Goal: Task Accomplishment & Management: Manage account settings

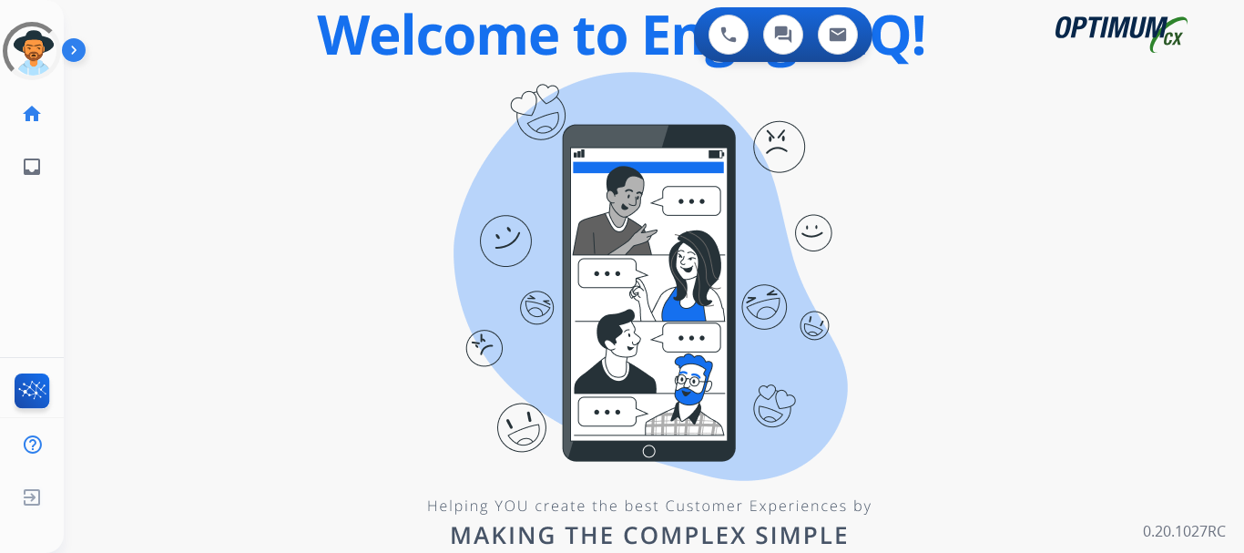
click at [77, 49] on img at bounding box center [77, 53] width 31 height 35
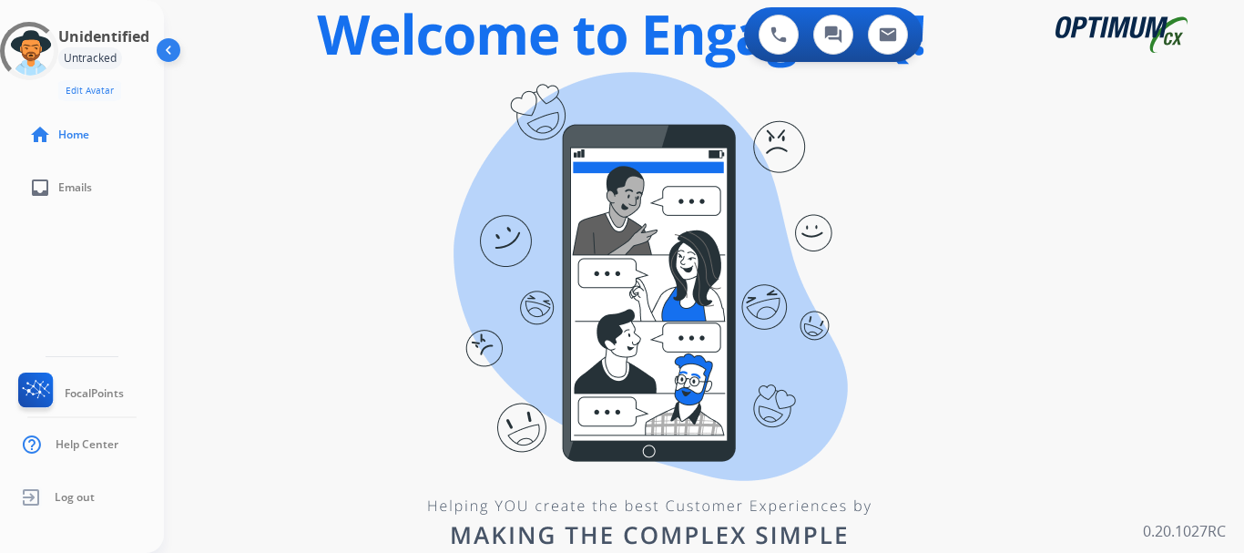
click at [211, 85] on div "swap_horiz Break voice bridge close_fullscreen Connect 3-Way Call merge_type Se…" at bounding box center [682, 109] width 1037 height 87
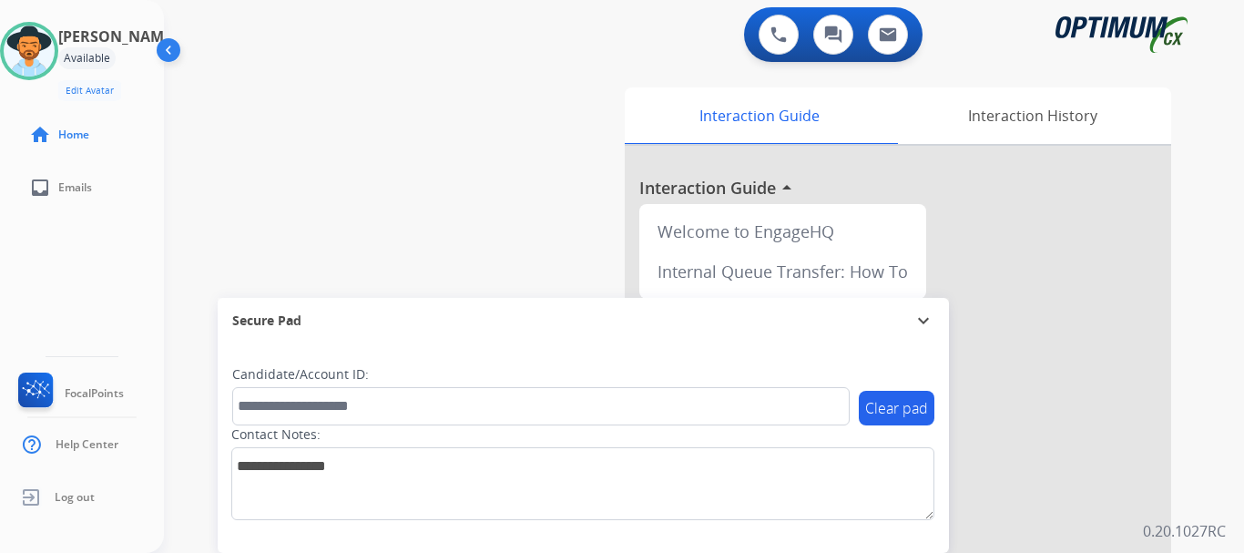
click at [426, 94] on div "swap_horiz Break voice bridge close_fullscreen Connect 3-Way Call merge_type Se…" at bounding box center [682, 446] width 1037 height 760
click at [539, 199] on div "swap_horiz Break voice bridge close_fullscreen Connect 3-Way Call merge_type Se…" at bounding box center [682, 446] width 1037 height 760
click at [773, 35] on img at bounding box center [779, 34] width 16 height 16
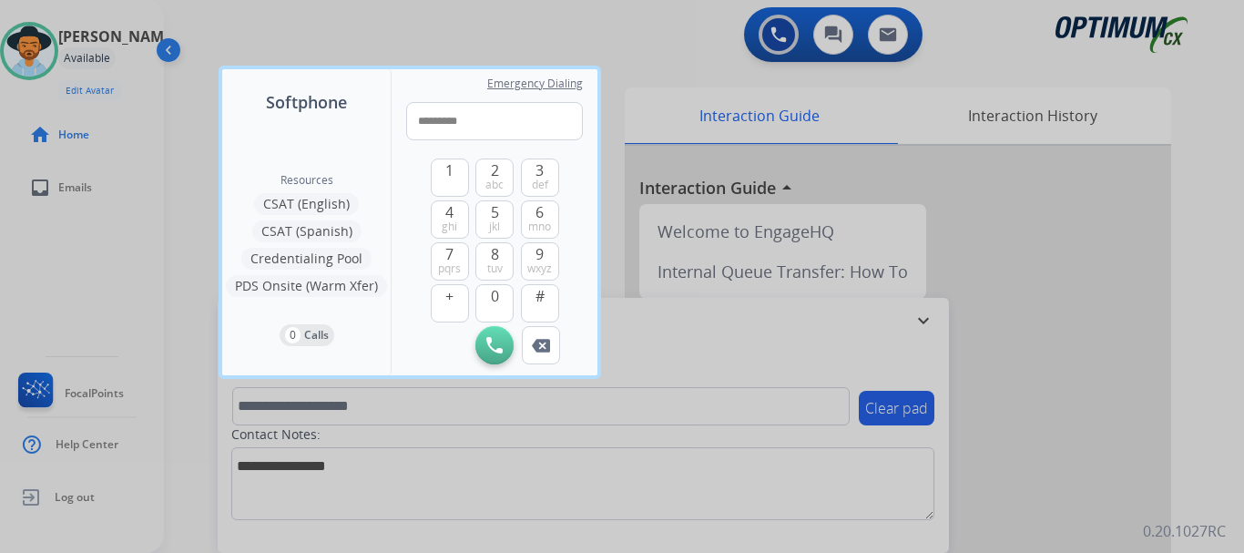
type input "**********"
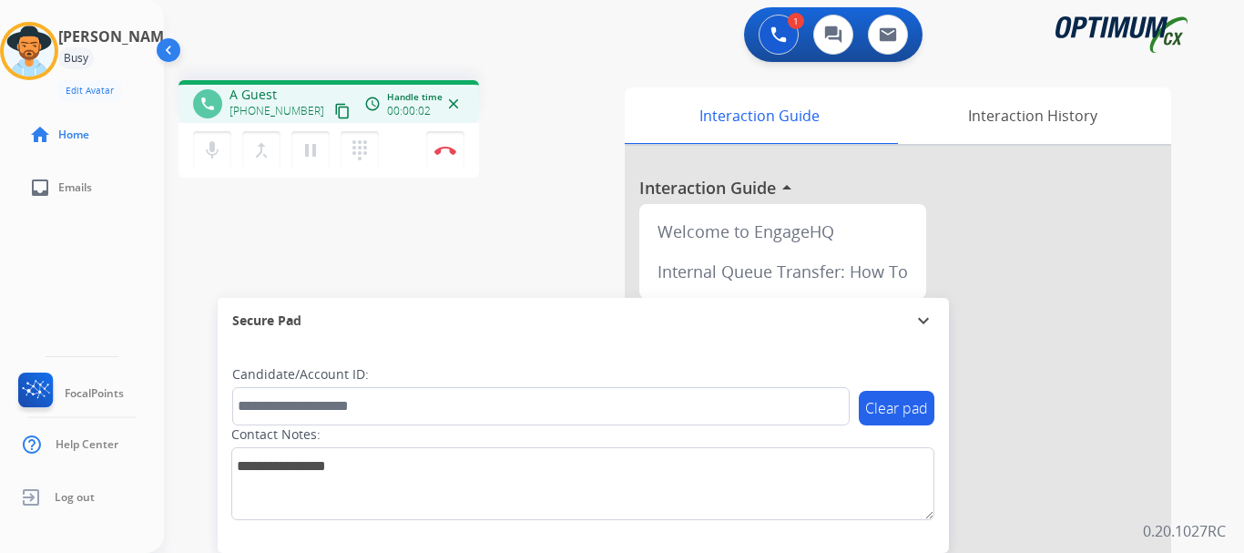
click at [438, 152] on img at bounding box center [446, 150] width 22 height 9
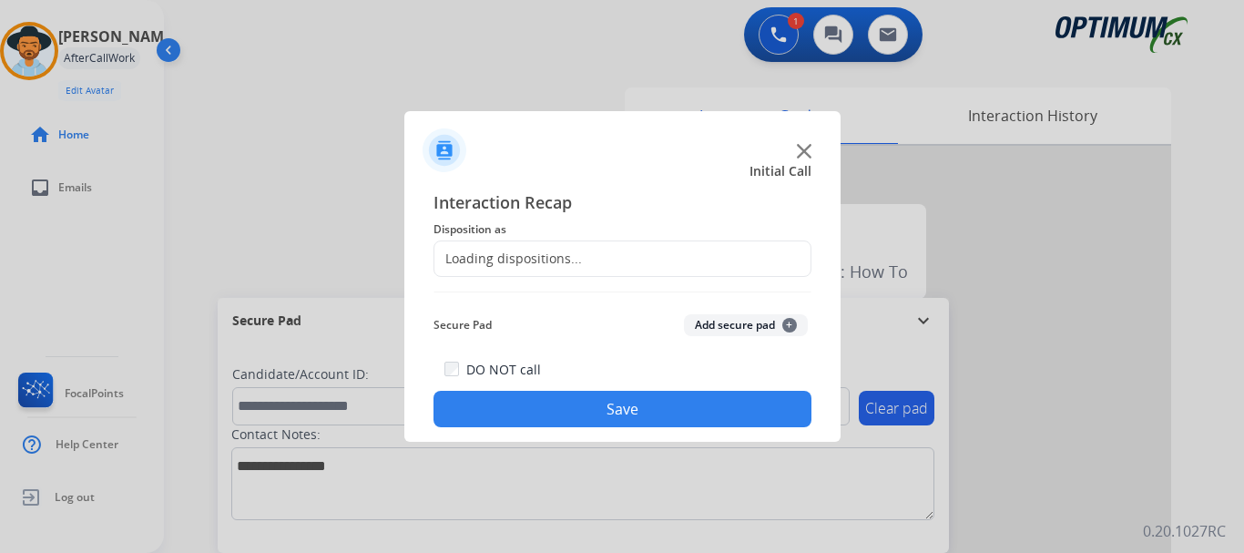
click at [631, 262] on div "Loading dispositions..." at bounding box center [623, 258] width 378 height 36
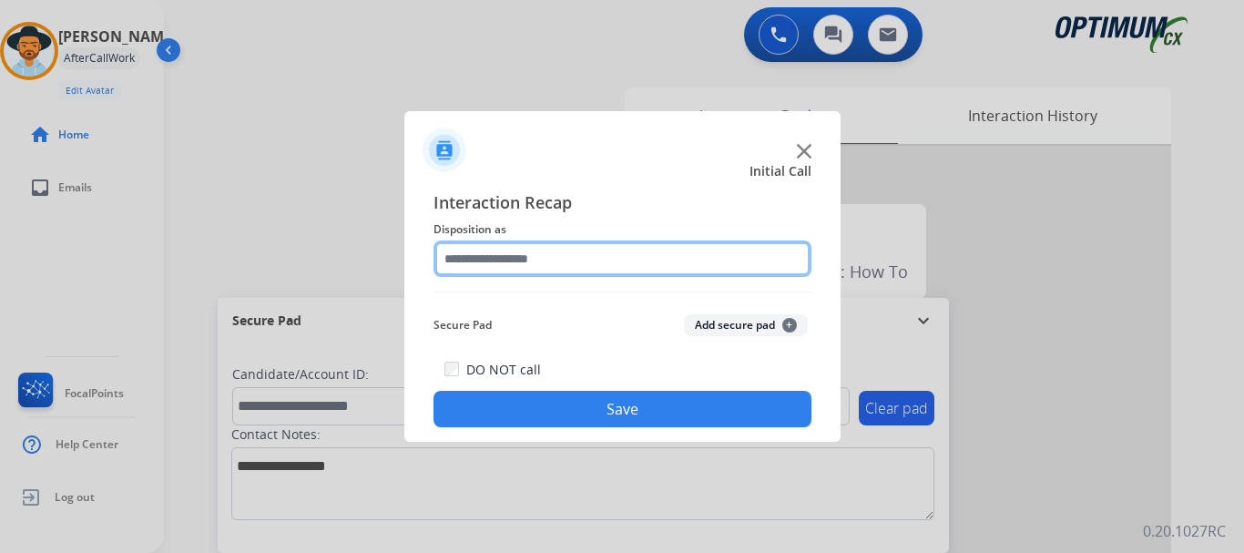
click at [556, 255] on input "text" at bounding box center [623, 258] width 378 height 36
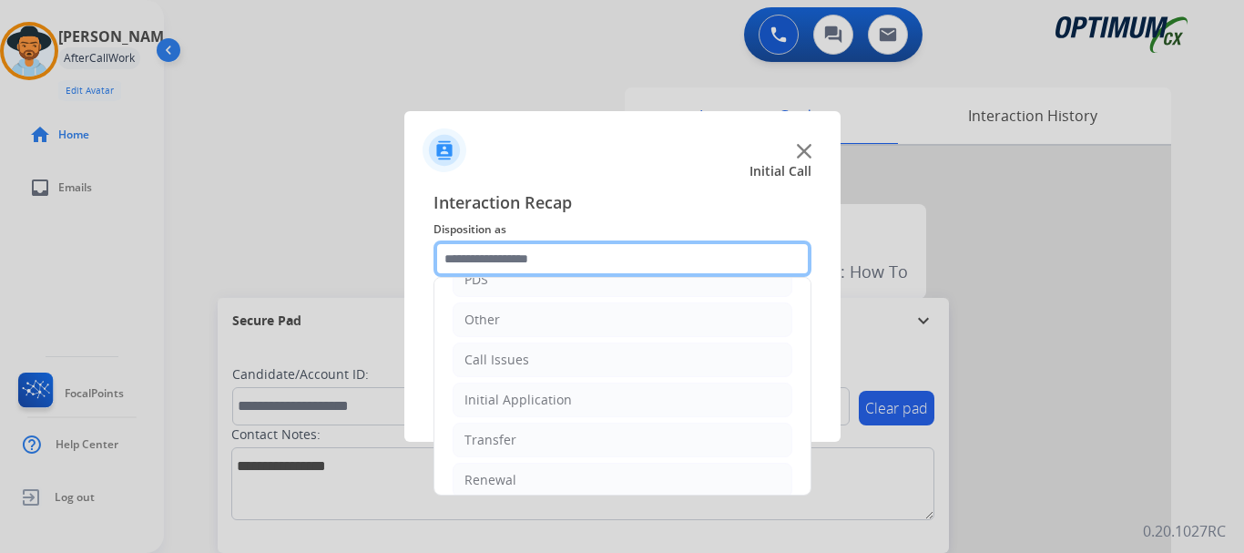
scroll to position [124, 0]
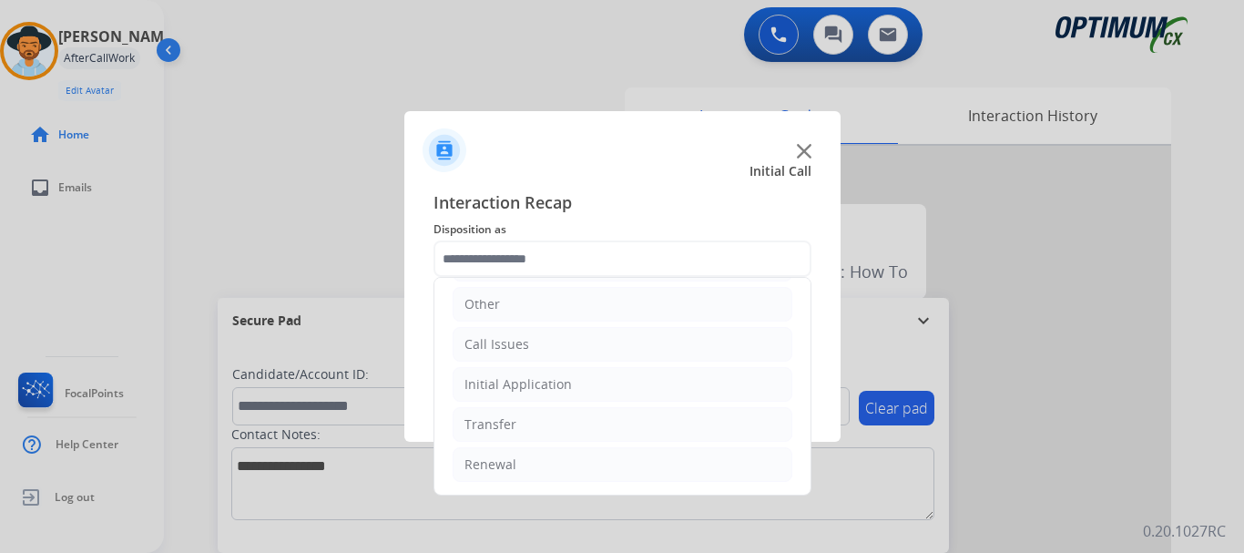
click at [583, 350] on li "Call Issues" at bounding box center [623, 344] width 340 height 35
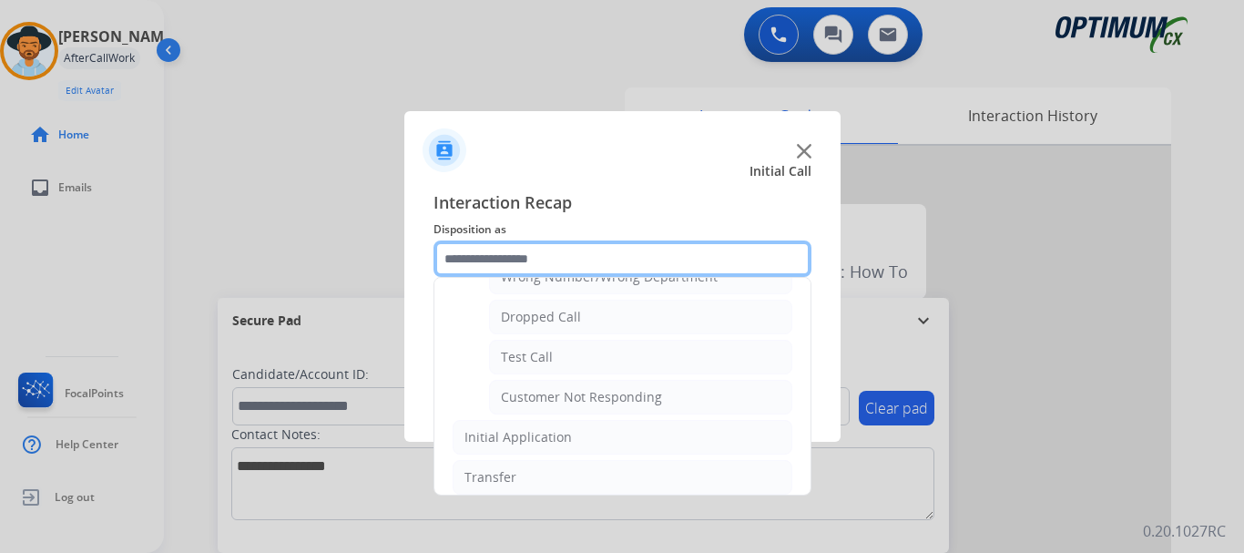
scroll to position [272, 0]
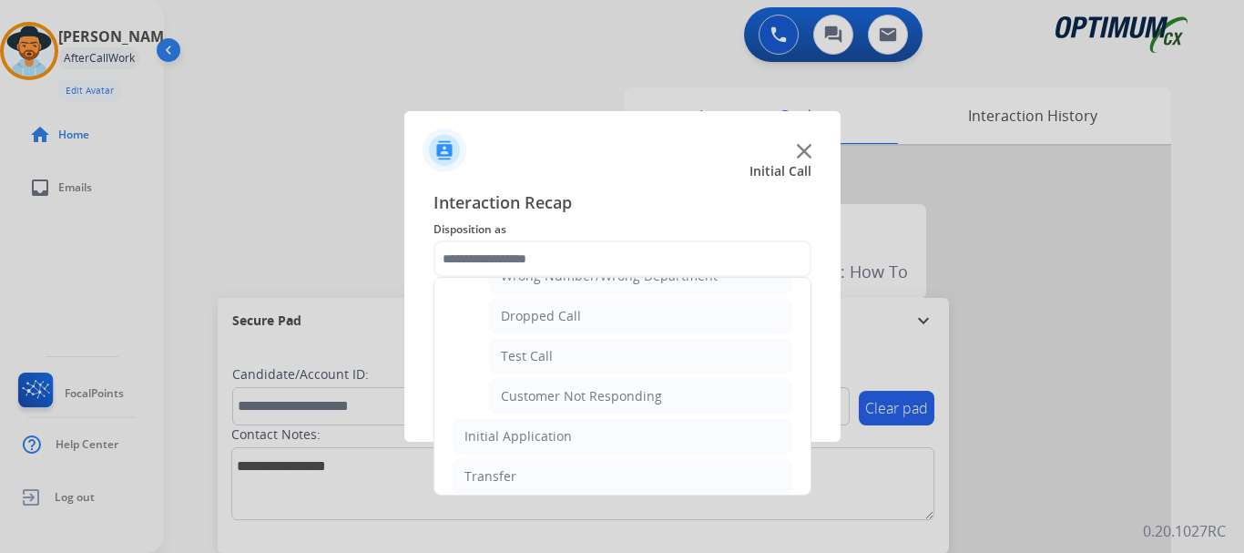
click at [606, 353] on li "Test Call" at bounding box center [640, 356] width 303 height 35
type input "*********"
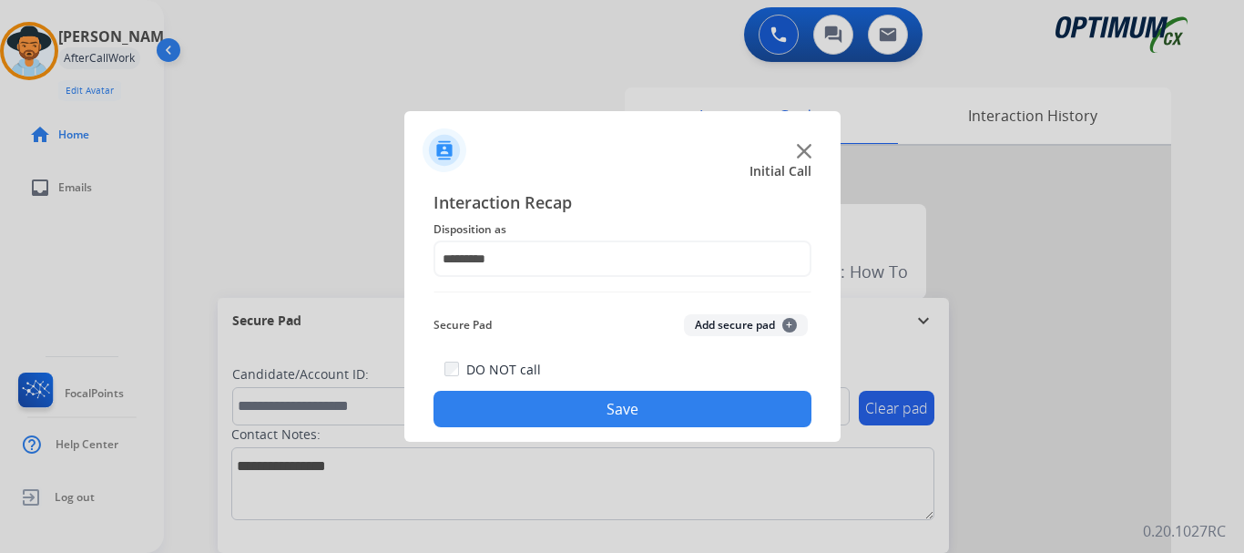
click at [593, 402] on button "Save" at bounding box center [623, 409] width 378 height 36
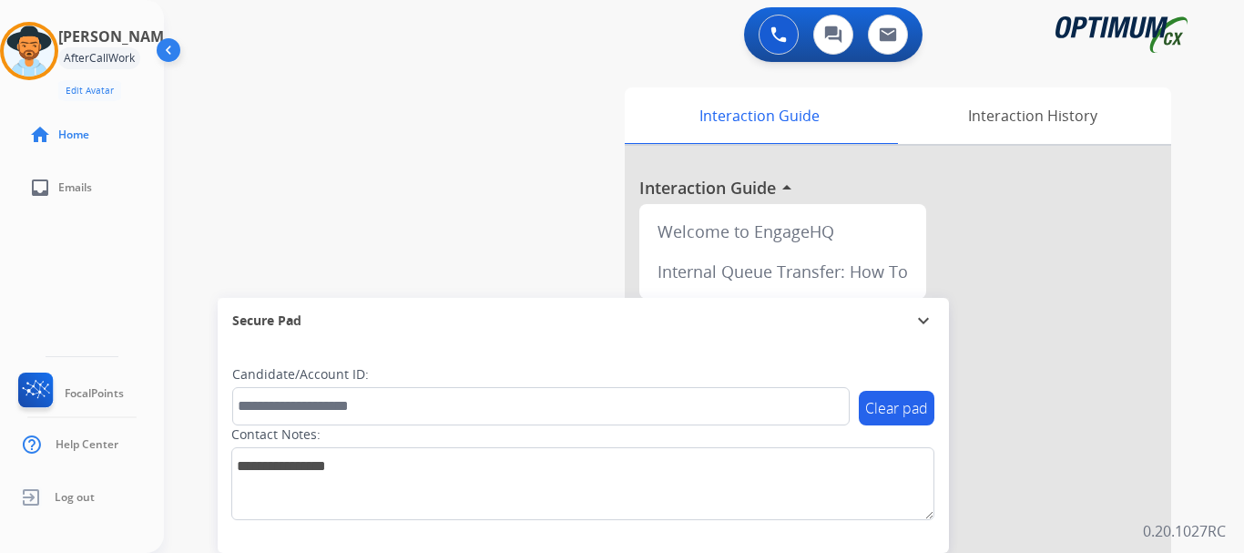
click at [386, 212] on div "swap_horiz Break voice bridge close_fullscreen Connect 3-Way Call merge_type Se…" at bounding box center [682, 446] width 1037 height 760
click at [432, 105] on div "swap_horiz Break voice bridge close_fullscreen Connect 3-Way Call merge_type Se…" at bounding box center [682, 446] width 1037 height 760
click at [274, 84] on div "swap_horiz Break voice bridge close_fullscreen Connect 3-Way Call merge_type Se…" at bounding box center [682, 446] width 1037 height 760
click at [492, 225] on div "swap_horiz Break voice bridge close_fullscreen Connect 3-Way Call merge_type Se…" at bounding box center [682, 446] width 1037 height 760
click at [448, 148] on div "swap_horiz Break voice bridge close_fullscreen Connect 3-Way Call merge_type Se…" at bounding box center [682, 446] width 1037 height 760
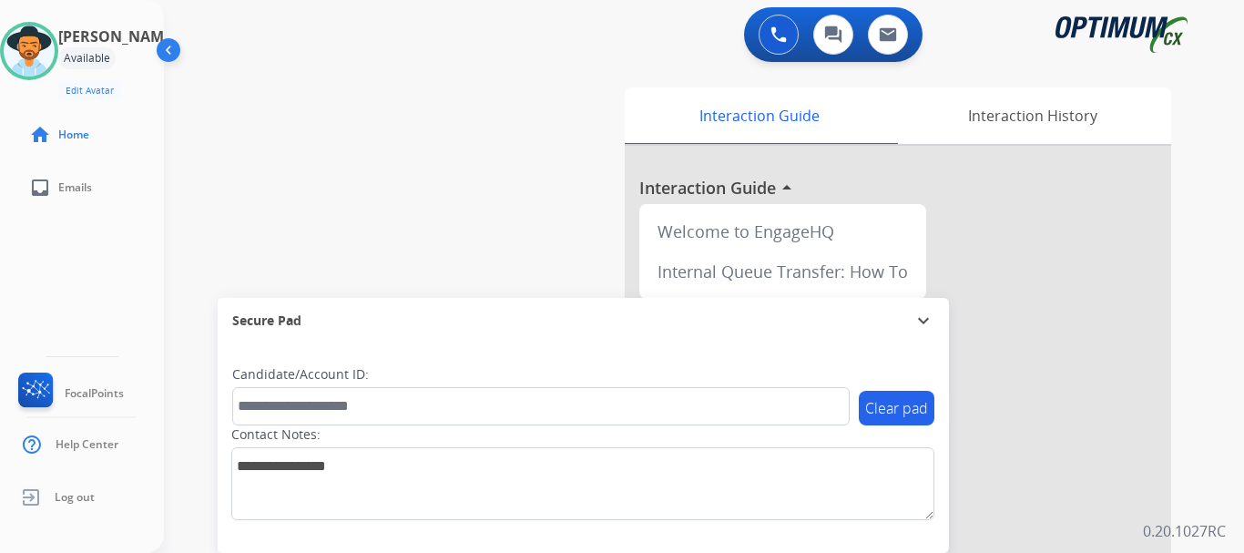
click at [493, 77] on div "swap_horiz Break voice bridge close_fullscreen Connect 3-Way Call merge_type Se…" at bounding box center [682, 446] width 1037 height 760
click at [547, 259] on div "swap_horiz Break voice bridge close_fullscreen Connect 3-Way Call merge_type Se…" at bounding box center [682, 446] width 1037 height 760
click at [526, 106] on div "swap_horiz Break voice bridge close_fullscreen Connect 3-Way Call merge_type Se…" at bounding box center [682, 446] width 1037 height 760
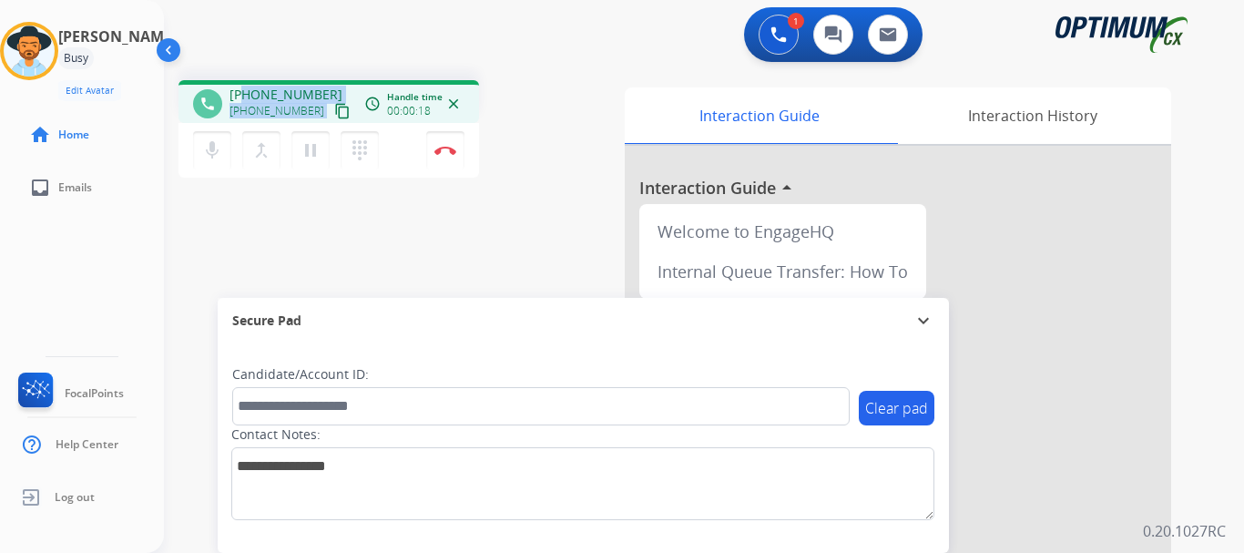
drag, startPoint x: 246, startPoint y: 91, endPoint x: 325, endPoint y: 94, distance: 79.3
click at [325, 94] on div "[PHONE_NUMBER] [PHONE_NUMBER] content_copy" at bounding box center [292, 104] width 124 height 36
copy span "6149743328"
click at [402, 40] on div "1 Voice Interactions 0 Chat Interactions 0 Email Interactions" at bounding box center [693, 36] width 1015 height 58
click at [220, 158] on mat-icon "mic" at bounding box center [212, 150] width 22 height 22
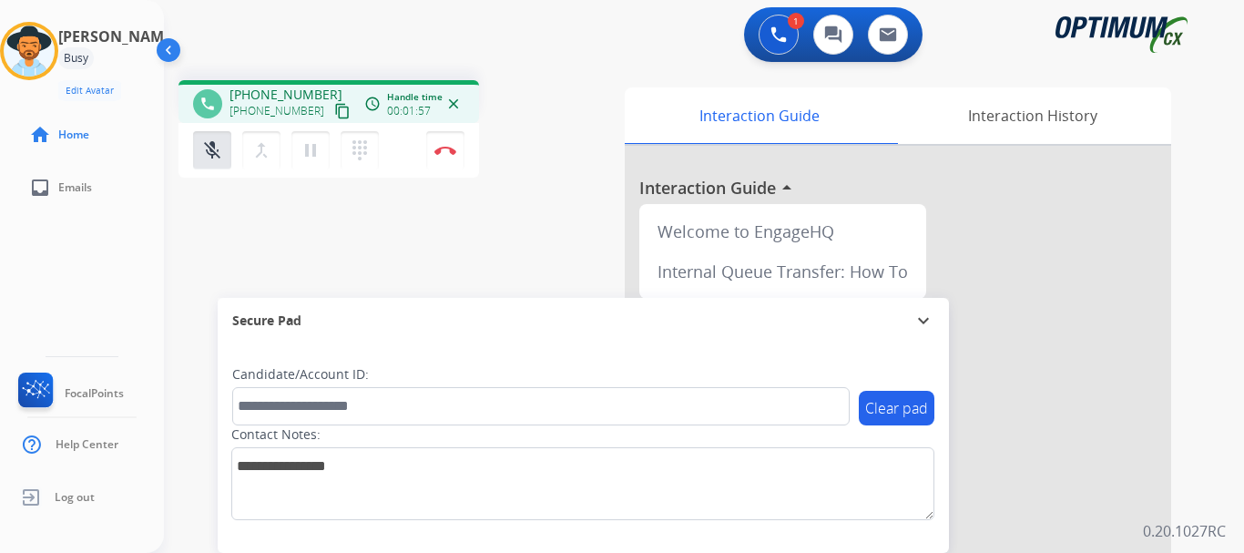
click at [217, 160] on mat-icon "mic_off" at bounding box center [212, 150] width 22 height 22
click at [210, 159] on mat-icon "mic" at bounding box center [212, 150] width 22 height 22
click at [205, 161] on button "mic_off Mute" at bounding box center [212, 150] width 38 height 38
click at [211, 159] on mat-icon "mic" at bounding box center [212, 150] width 22 height 22
click at [220, 158] on mat-icon "mic_off" at bounding box center [212, 150] width 22 height 22
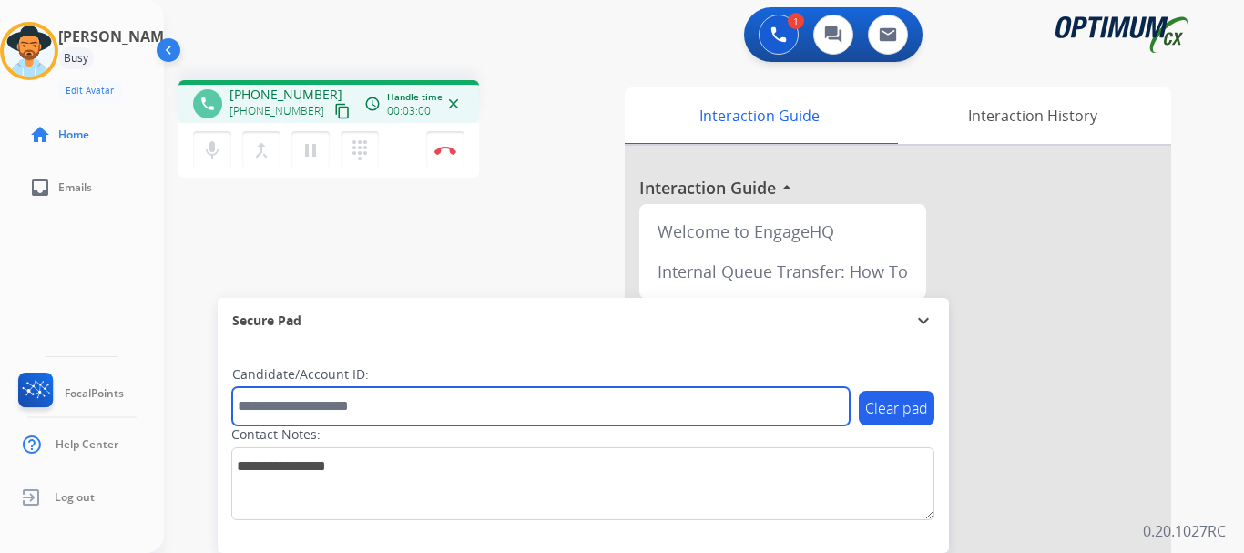
click at [328, 416] on input "text" at bounding box center [541, 406] width 618 height 38
paste input "*******"
type input "*******"
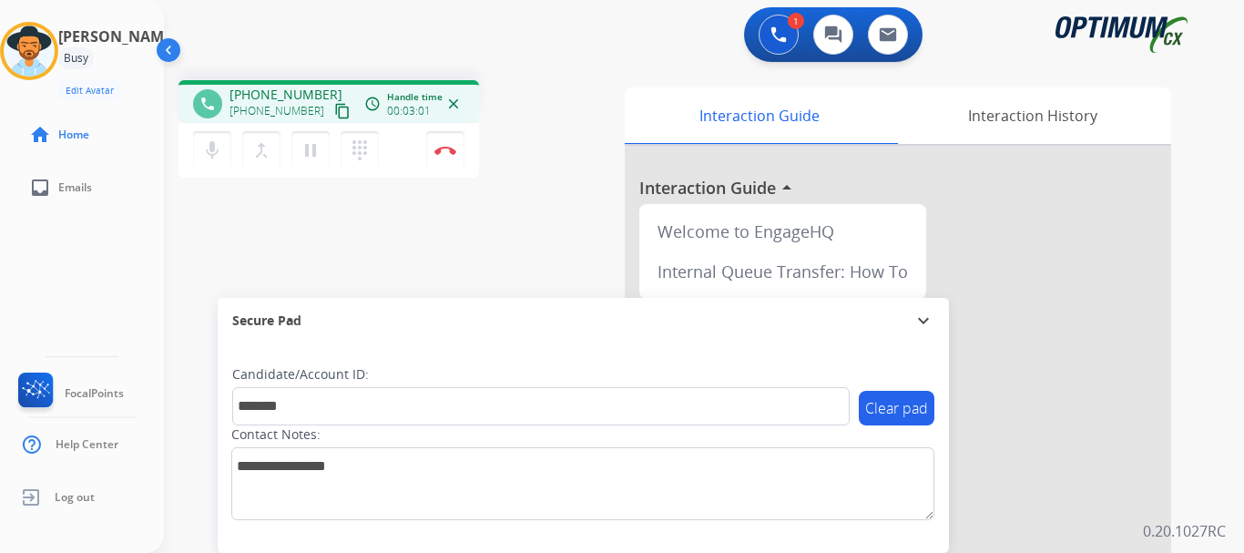
click at [465, 227] on div "phone [PHONE_NUMBER] [PHONE_NUMBER] content_copy access_time Call metrics Queue…" at bounding box center [682, 446] width 1037 height 760
click at [525, 165] on div "phone [PHONE_NUMBER] [PHONE_NUMBER] content_copy access_time Call metrics Queue…" at bounding box center [395, 131] width 433 height 103
click at [447, 153] on img at bounding box center [446, 150] width 22 height 9
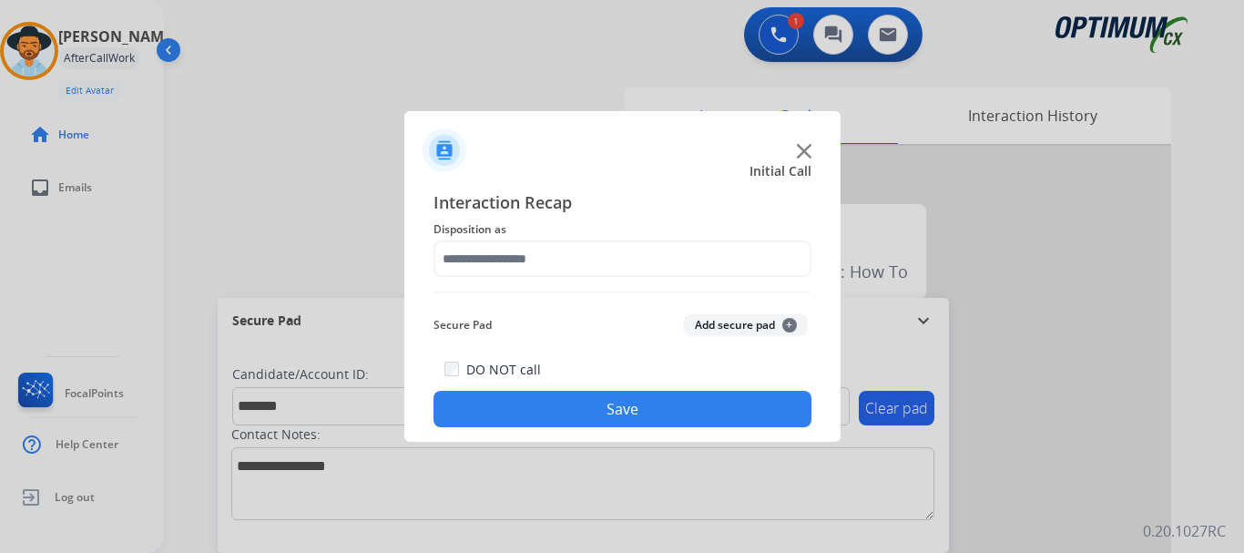
click at [721, 327] on button "Add secure pad +" at bounding box center [746, 325] width 124 height 22
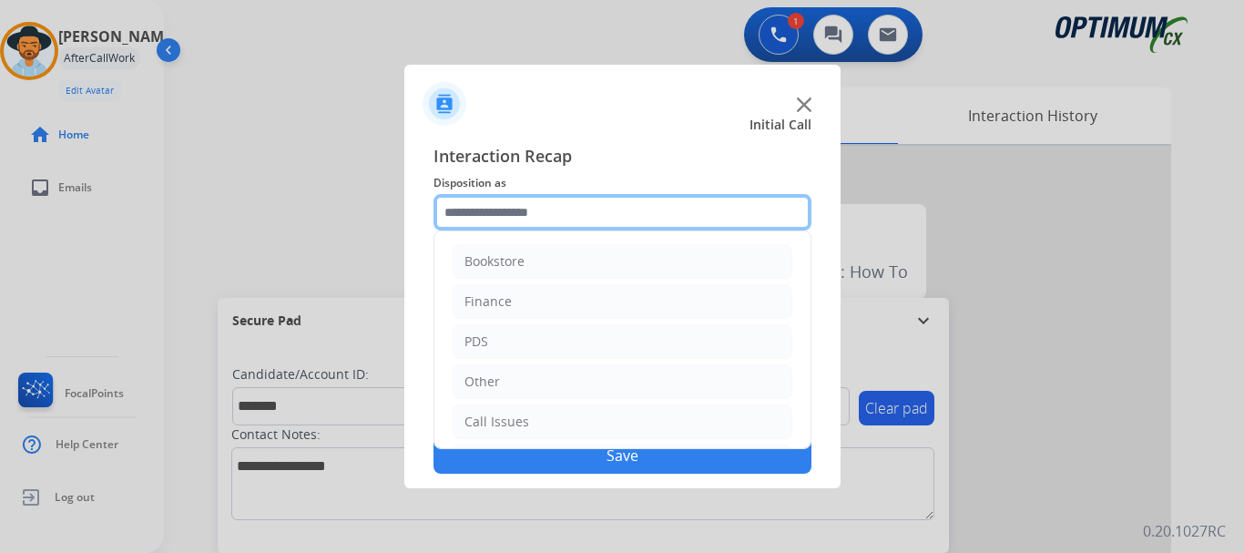
click at [569, 197] on input "text" at bounding box center [623, 212] width 378 height 36
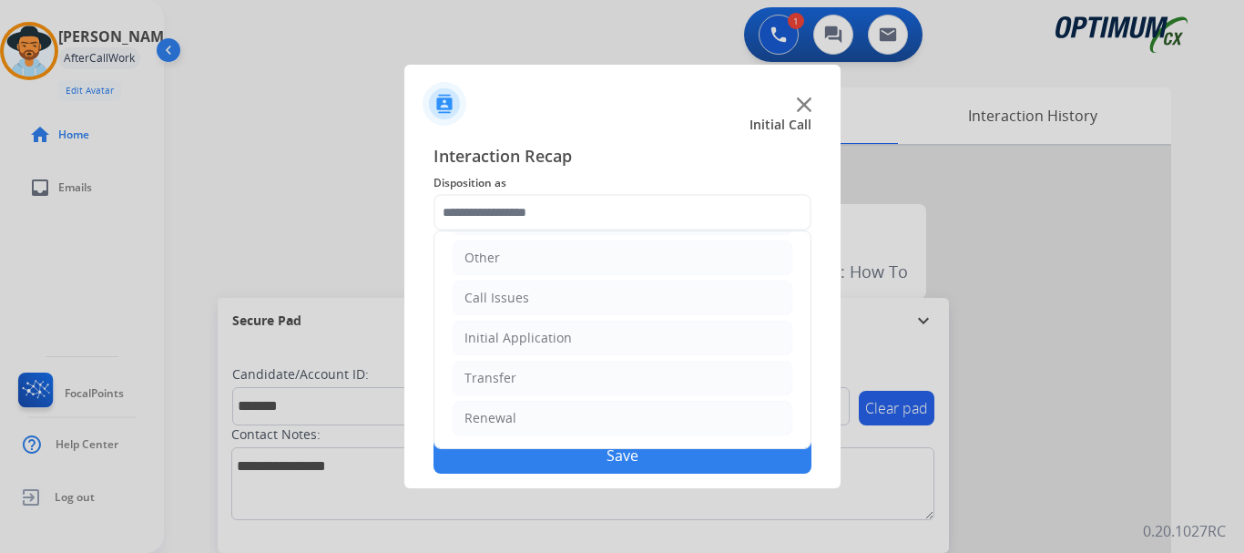
click at [632, 346] on li "Initial Application" at bounding box center [623, 338] width 340 height 35
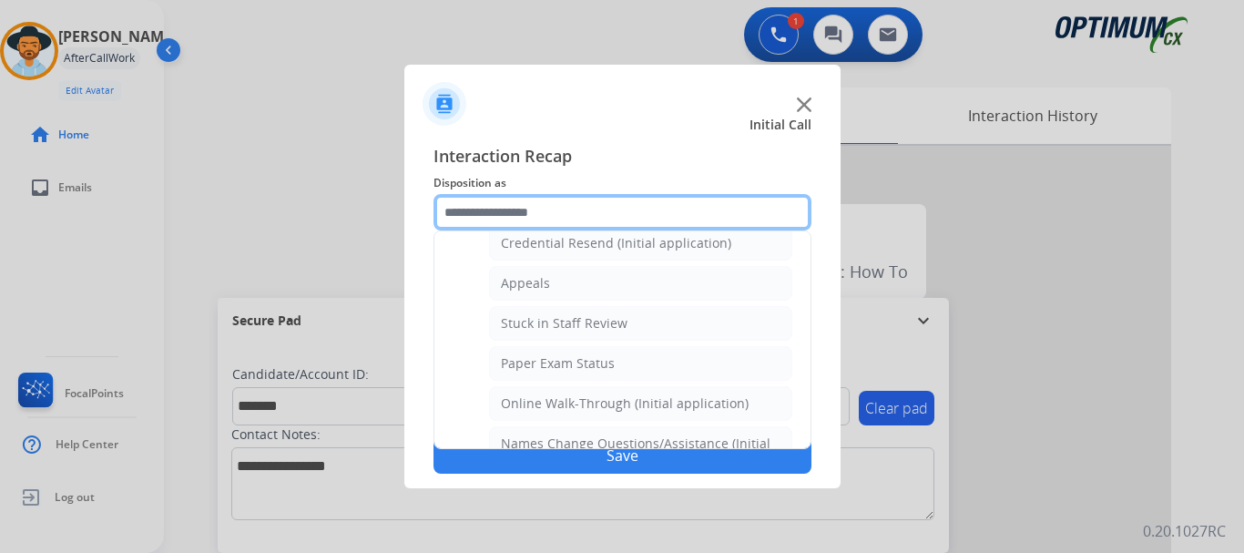
scroll to position [271, 0]
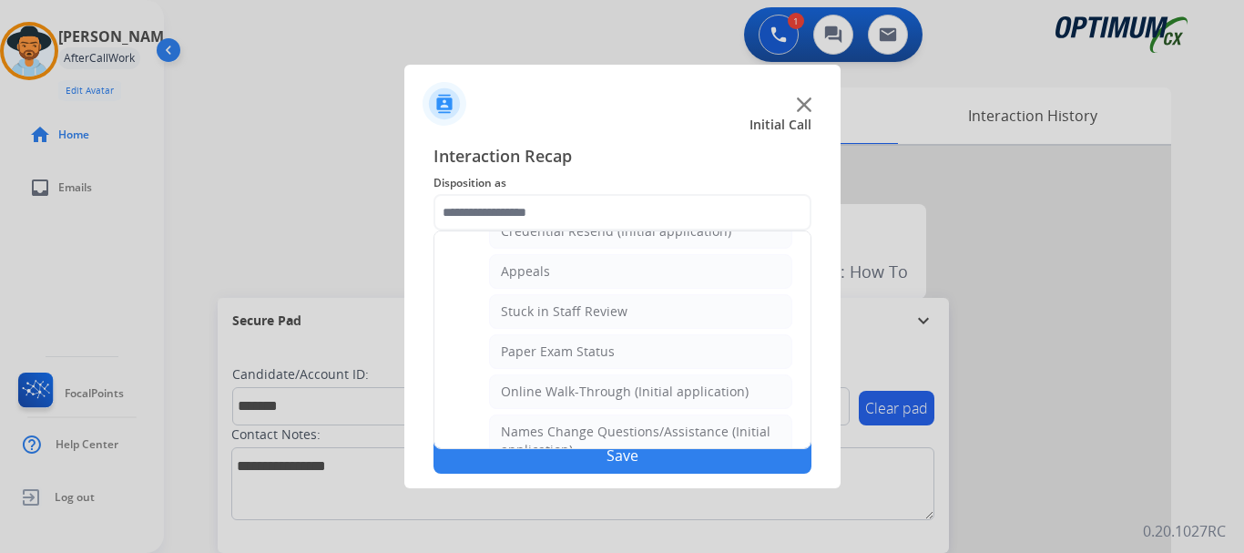
click at [665, 271] on li "Appeals" at bounding box center [640, 271] width 303 height 35
type input "*******"
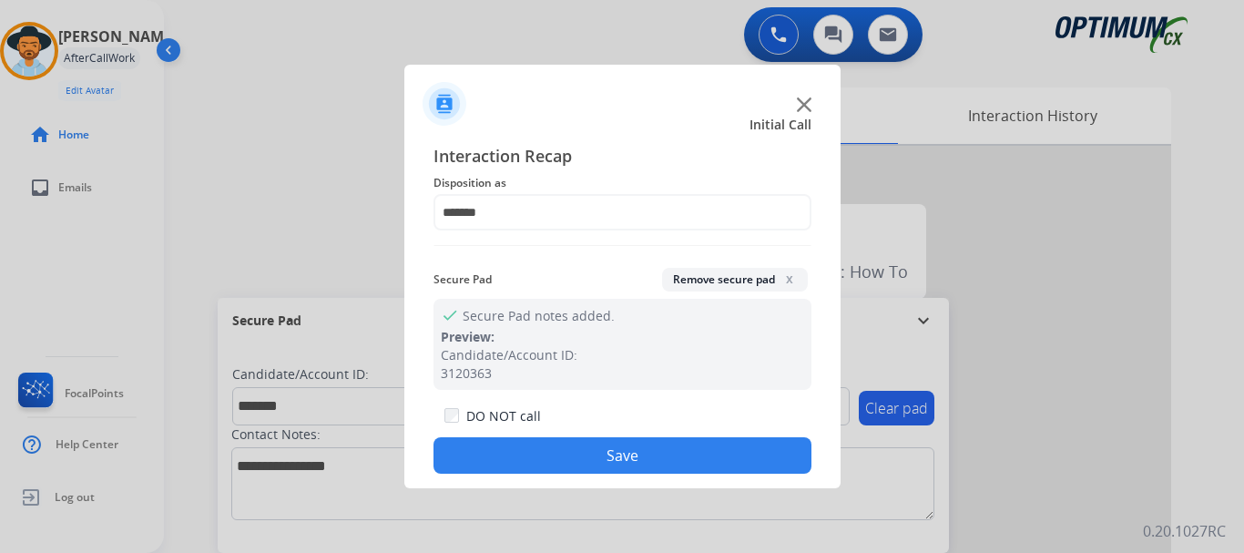
click at [648, 445] on button "Save" at bounding box center [623, 455] width 378 height 36
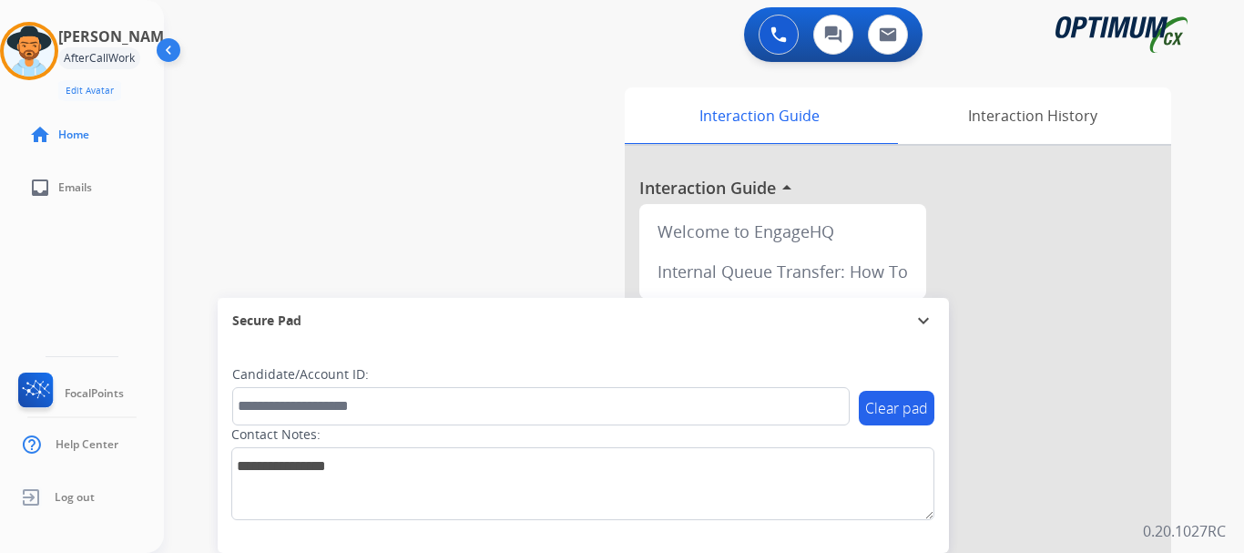
click at [547, 200] on div "swap_horiz Break voice bridge close_fullscreen Connect 3-Way Call merge_type Se…" at bounding box center [682, 446] width 1037 height 760
click at [323, 184] on div "swap_horiz Break voice bridge close_fullscreen Connect 3-Way Call merge_type Se…" at bounding box center [682, 446] width 1037 height 760
click at [312, 128] on div "swap_horiz Break voice bridge close_fullscreen Connect 3-Way Call merge_type Se…" at bounding box center [682, 446] width 1037 height 760
click at [780, 45] on button at bounding box center [779, 35] width 40 height 40
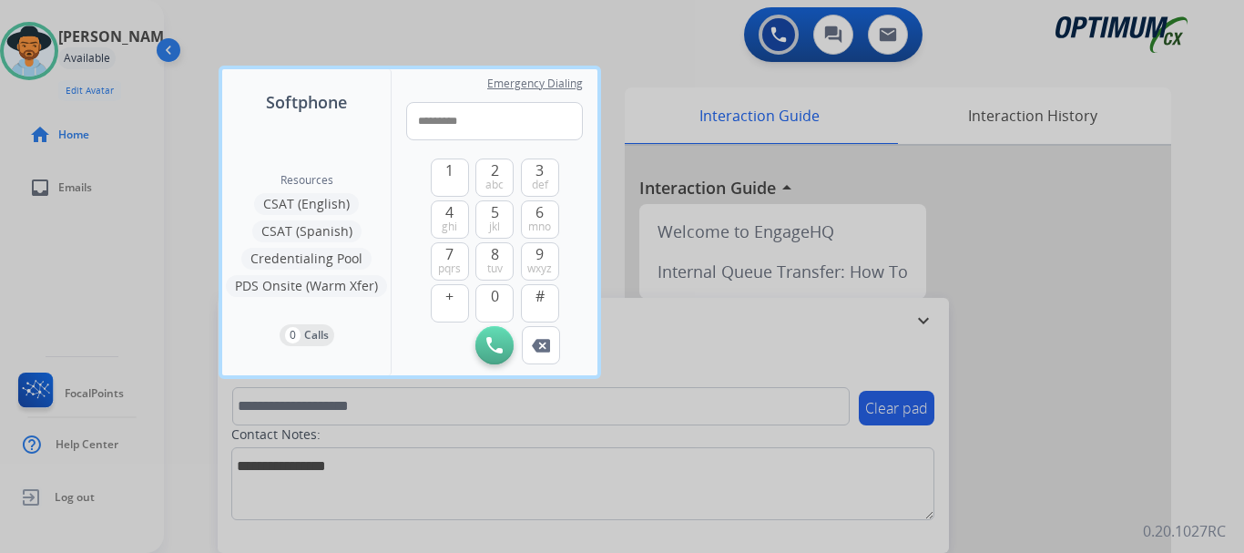
type input "**********"
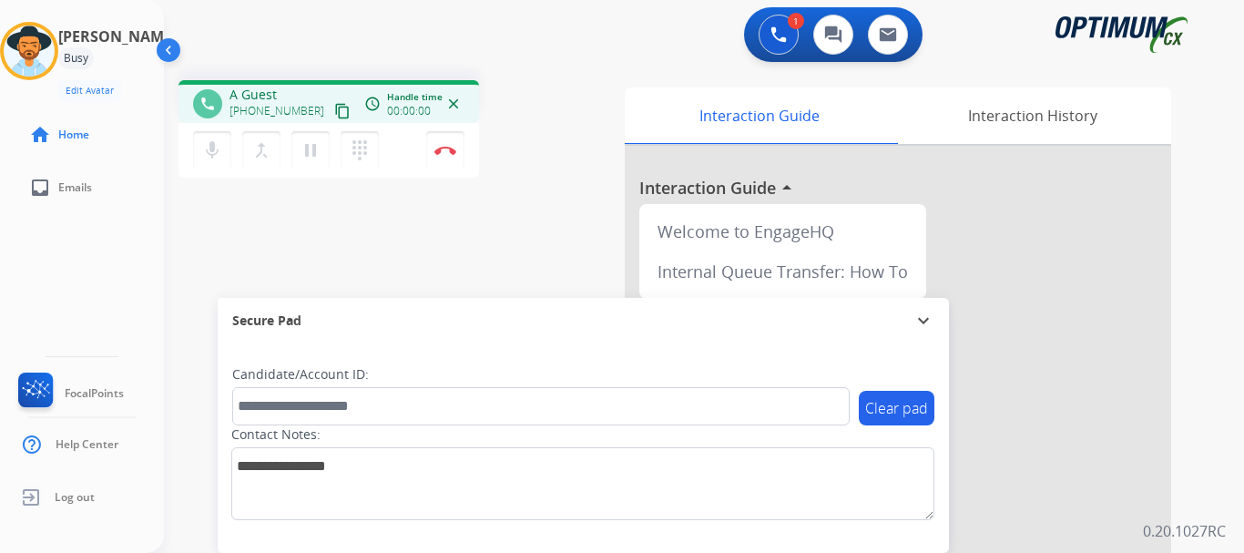
click at [445, 150] on img at bounding box center [446, 150] width 22 height 9
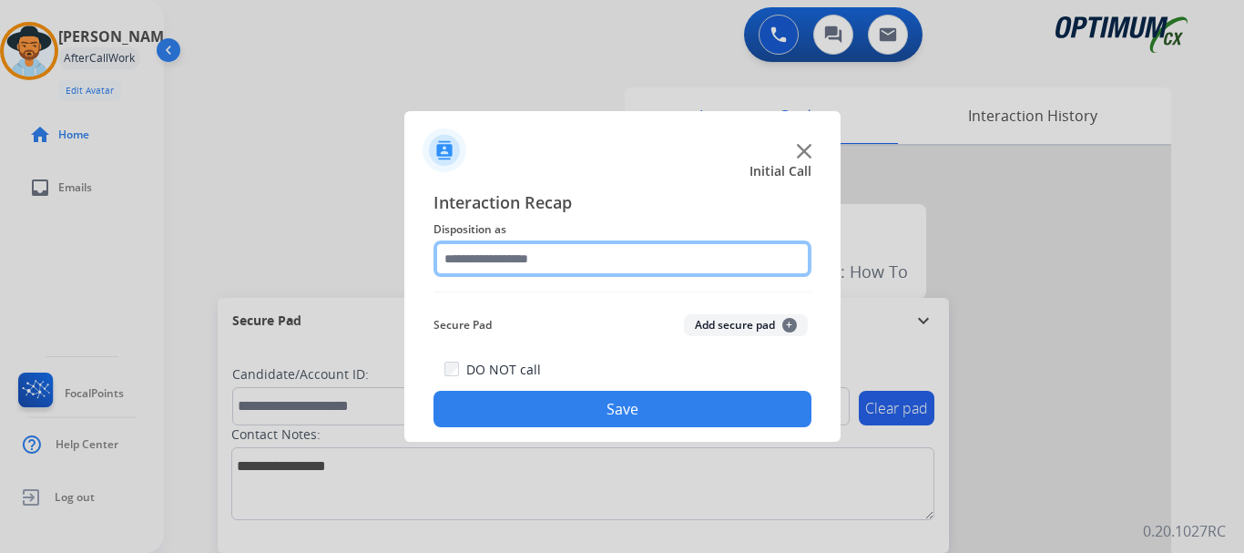
click at [690, 253] on input "text" at bounding box center [623, 258] width 378 height 36
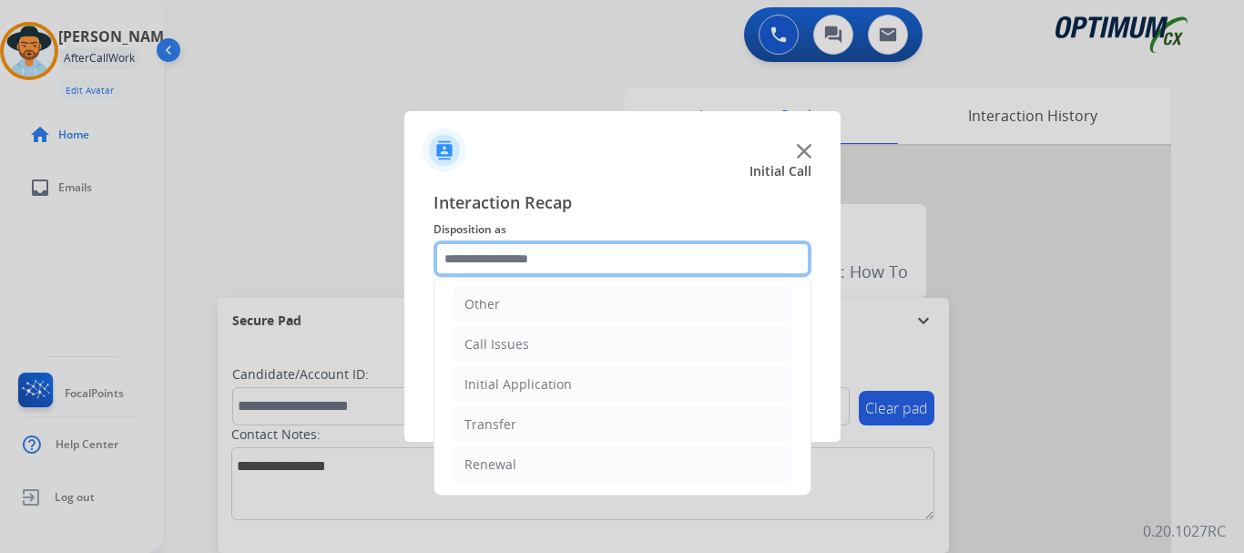
scroll to position [121, 0]
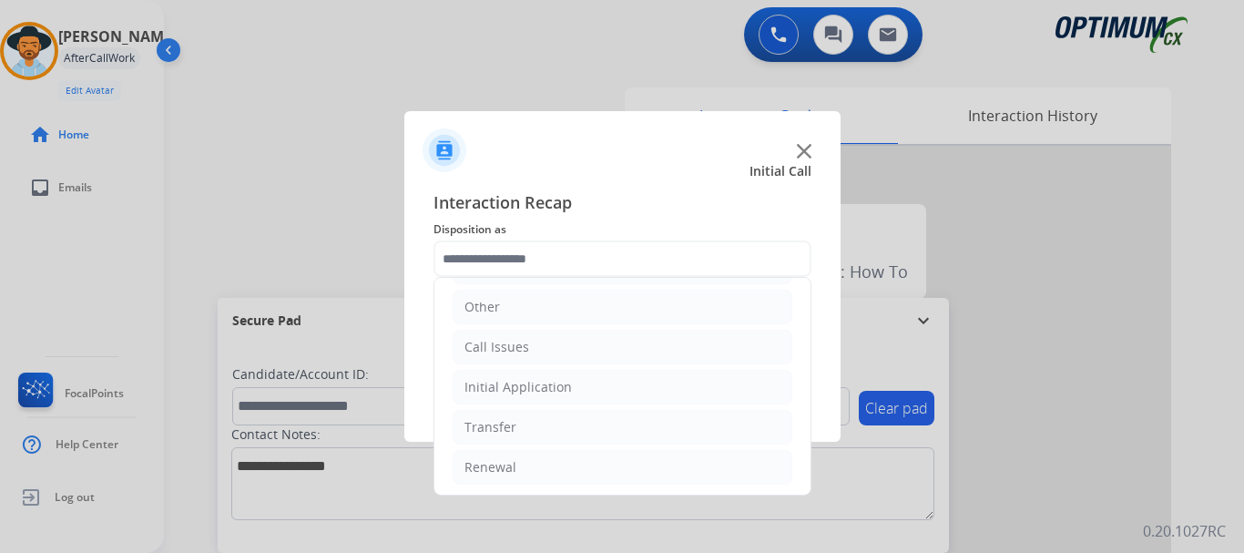
click at [600, 383] on li "Initial Application" at bounding box center [623, 387] width 340 height 35
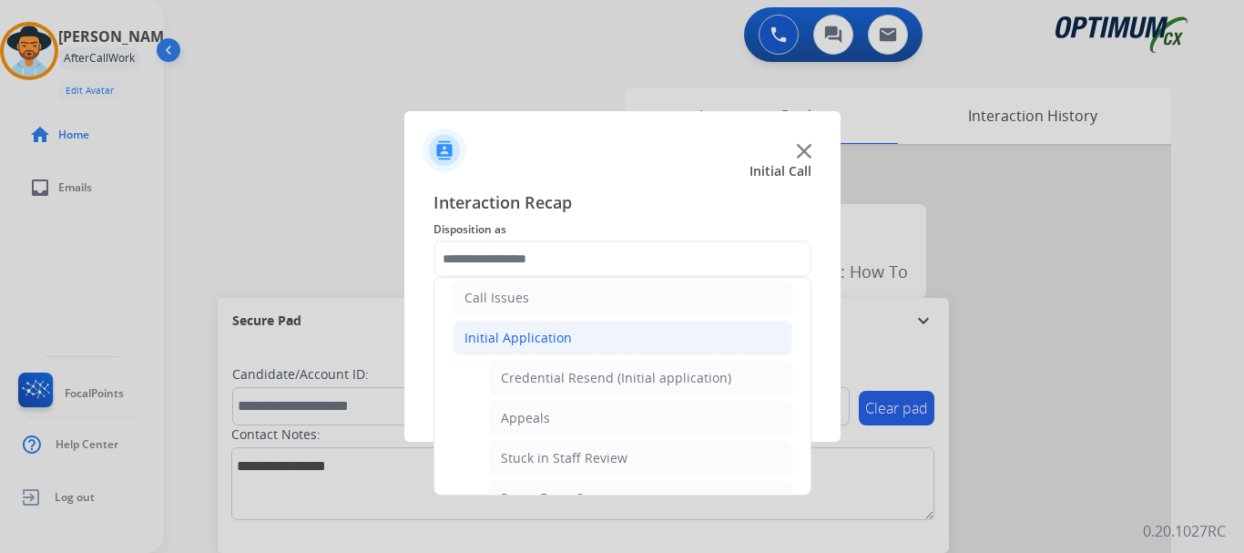
click at [660, 301] on li "Call Issues" at bounding box center [623, 298] width 340 height 35
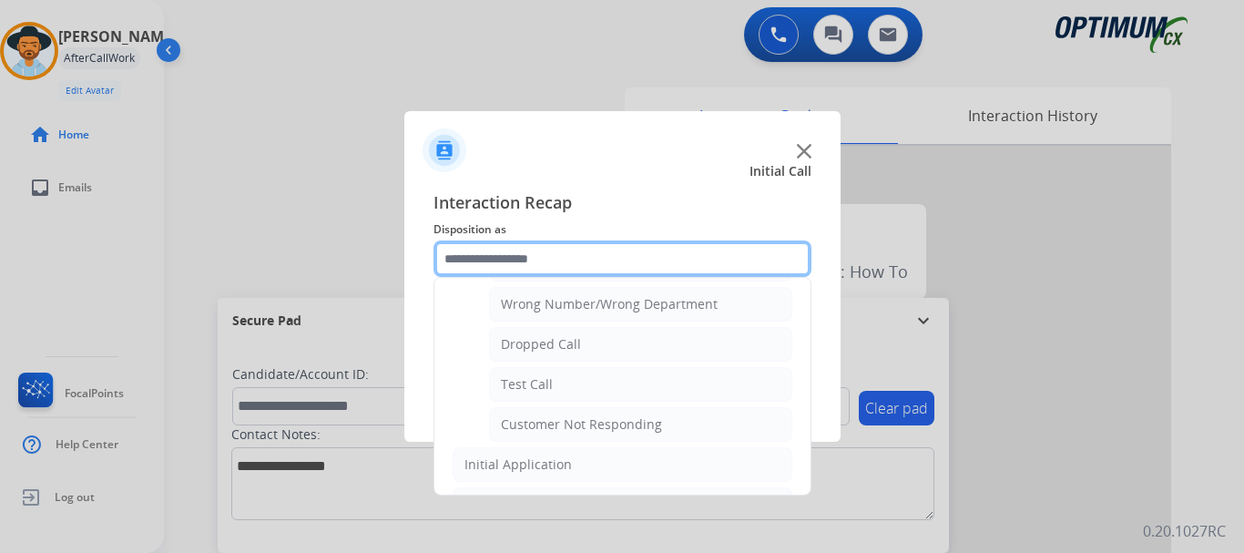
scroll to position [263, 0]
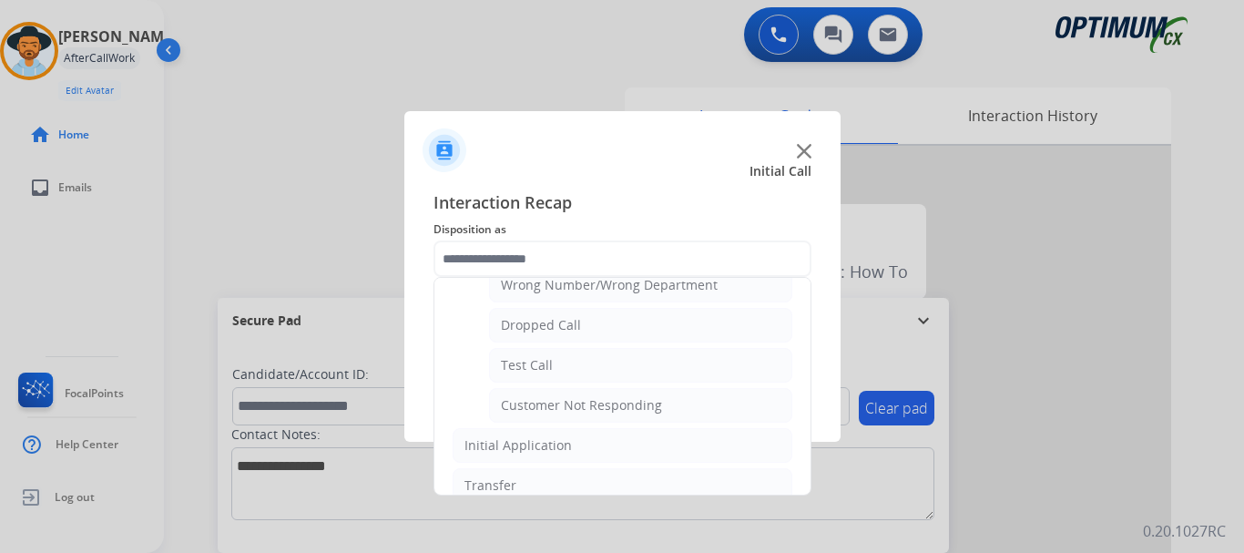
click at [599, 360] on li "Test Call" at bounding box center [640, 365] width 303 height 35
type input "*********"
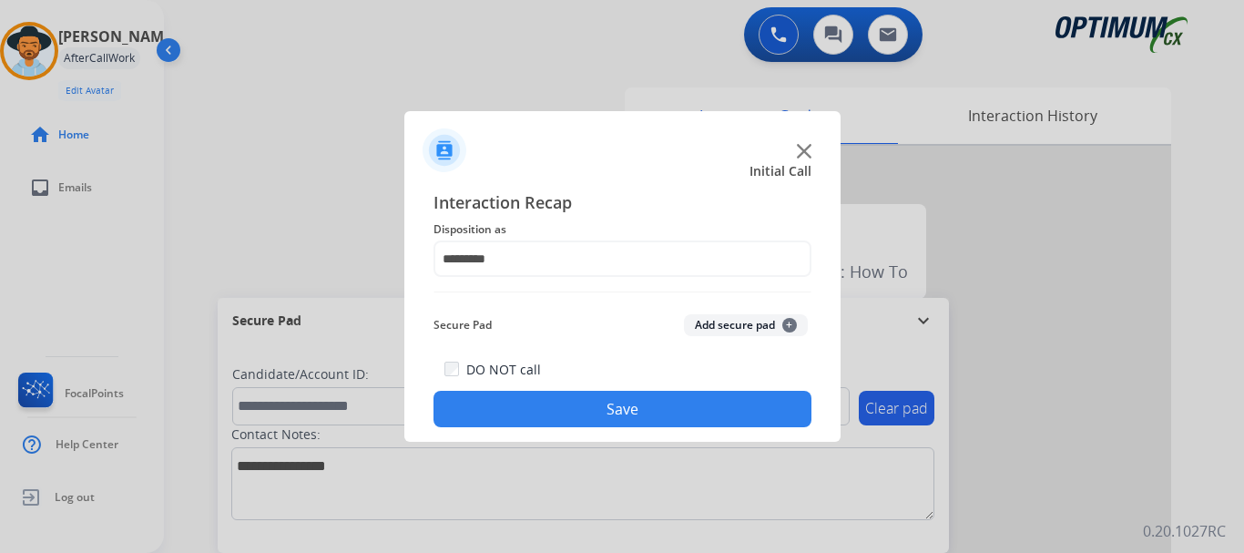
click at [715, 419] on button "Save" at bounding box center [623, 409] width 378 height 36
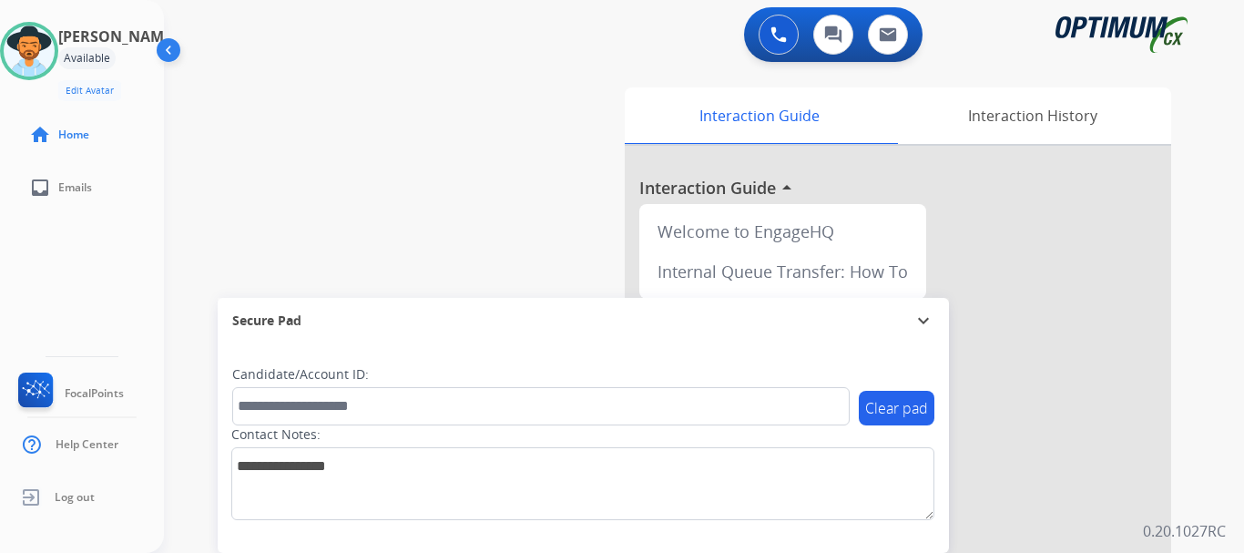
click at [692, 50] on div "0 Voice Interactions 0 Chat Interactions 0 Email Interactions" at bounding box center [693, 36] width 1015 height 58
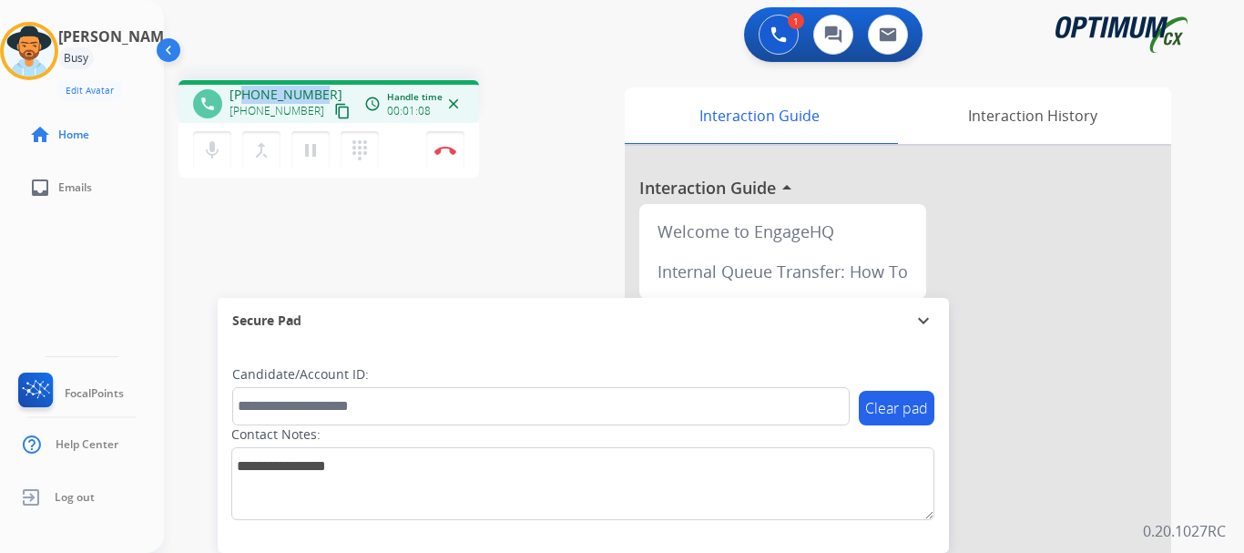
drag, startPoint x: 245, startPoint y: 91, endPoint x: 323, endPoint y: 92, distance: 78.3
click at [323, 92] on div "[PHONE_NUMBER] [PHONE_NUMBER] content_copy" at bounding box center [292, 104] width 124 height 36
copy span "9395795391"
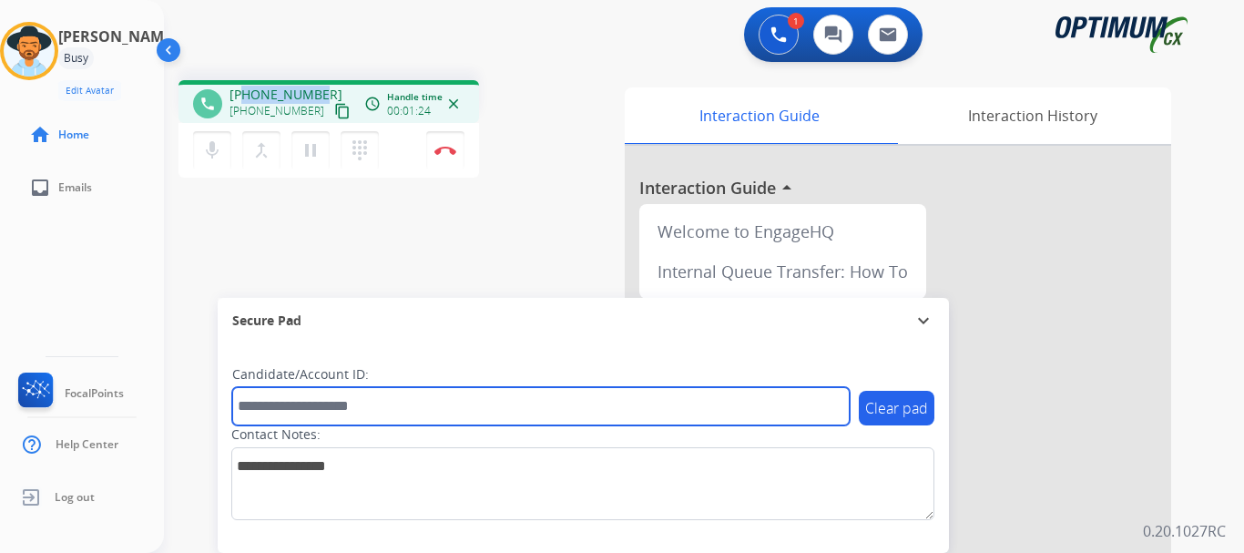
click at [337, 408] on input "text" at bounding box center [541, 406] width 618 height 38
paste input "*******"
type input "*******"
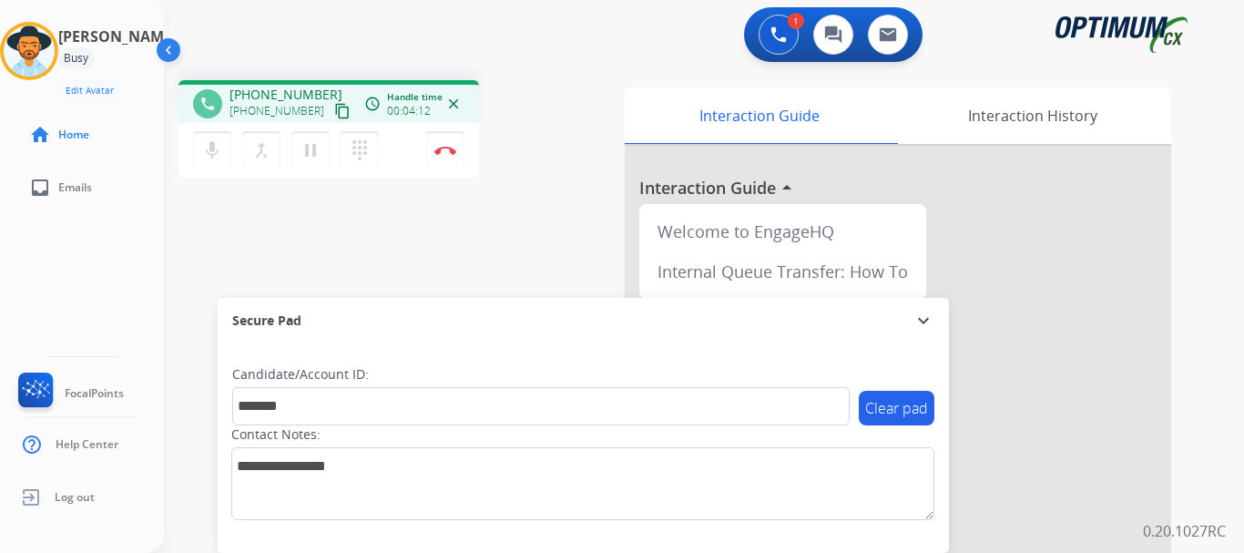
click at [449, 148] on img at bounding box center [446, 150] width 22 height 9
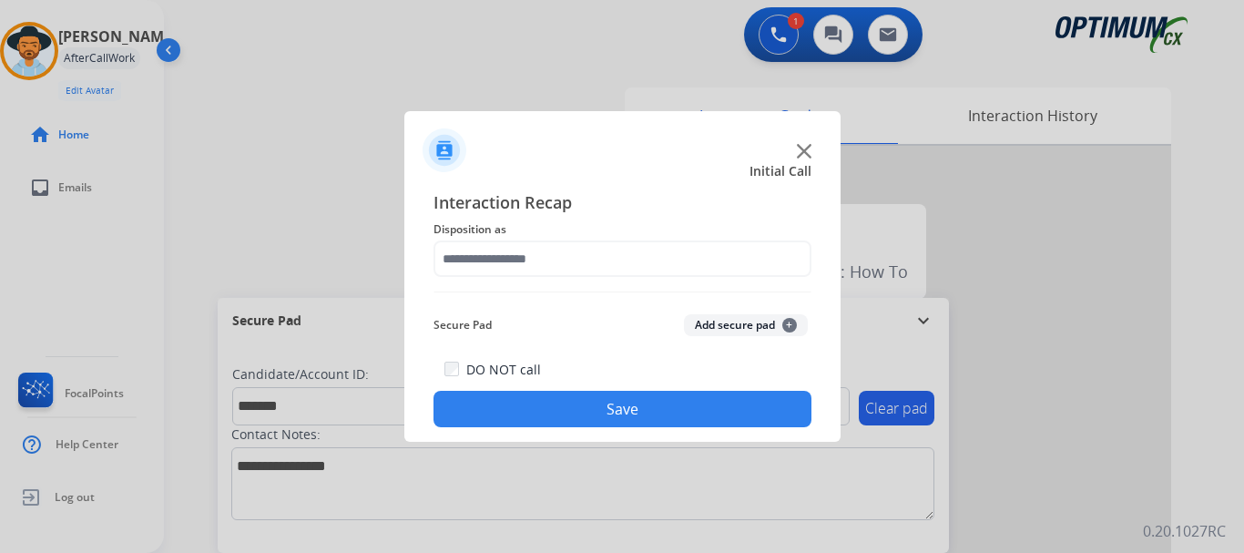
click at [749, 318] on button "Add secure pad +" at bounding box center [746, 325] width 124 height 22
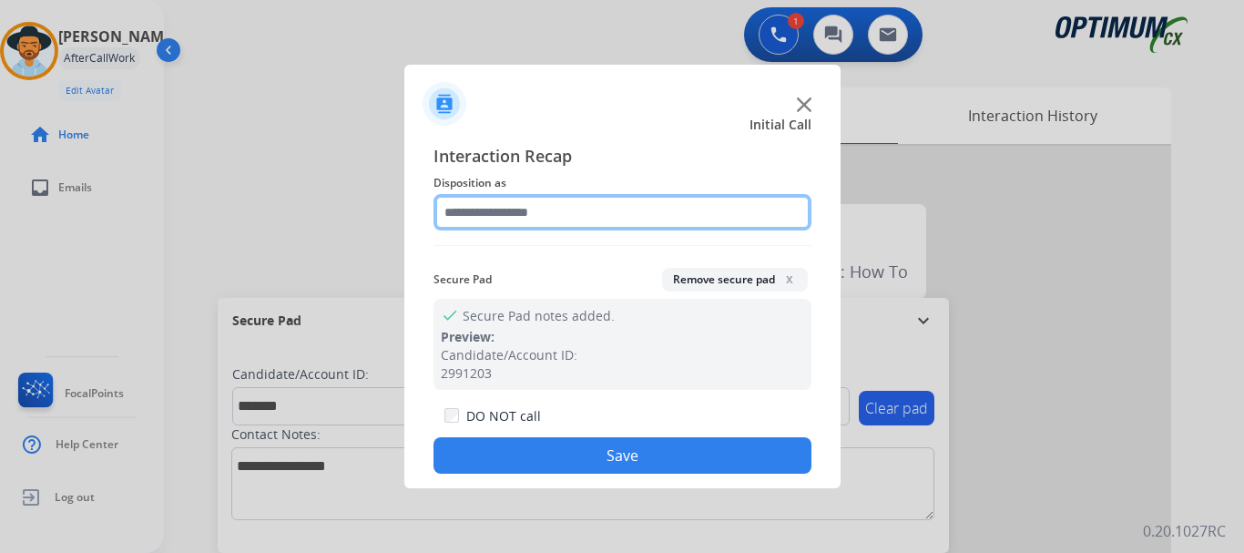
click at [654, 210] on input "text" at bounding box center [623, 212] width 378 height 36
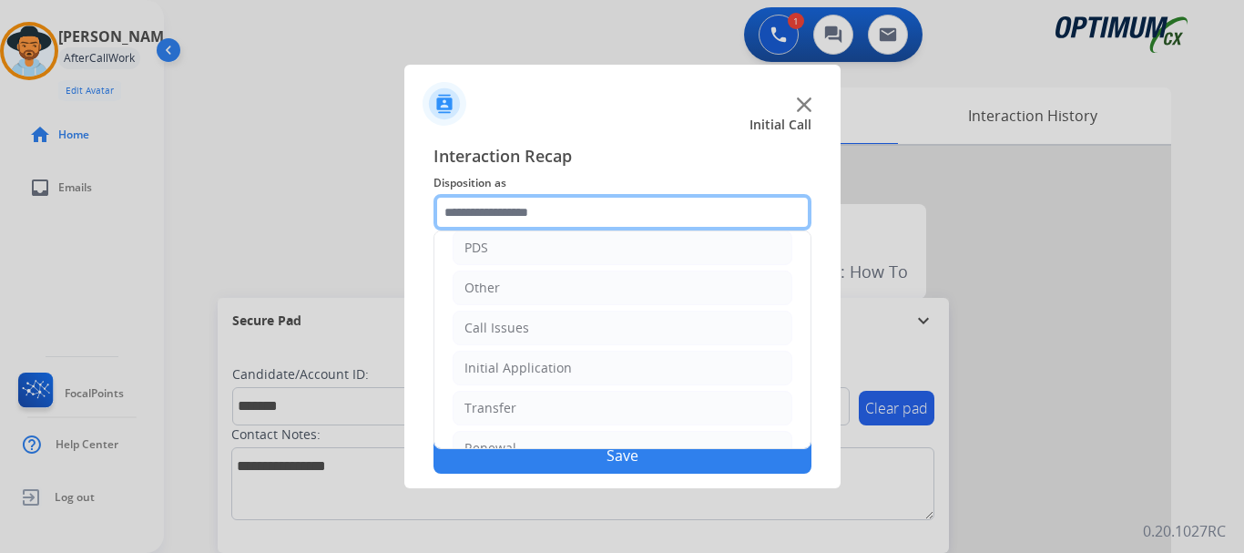
scroll to position [124, 0]
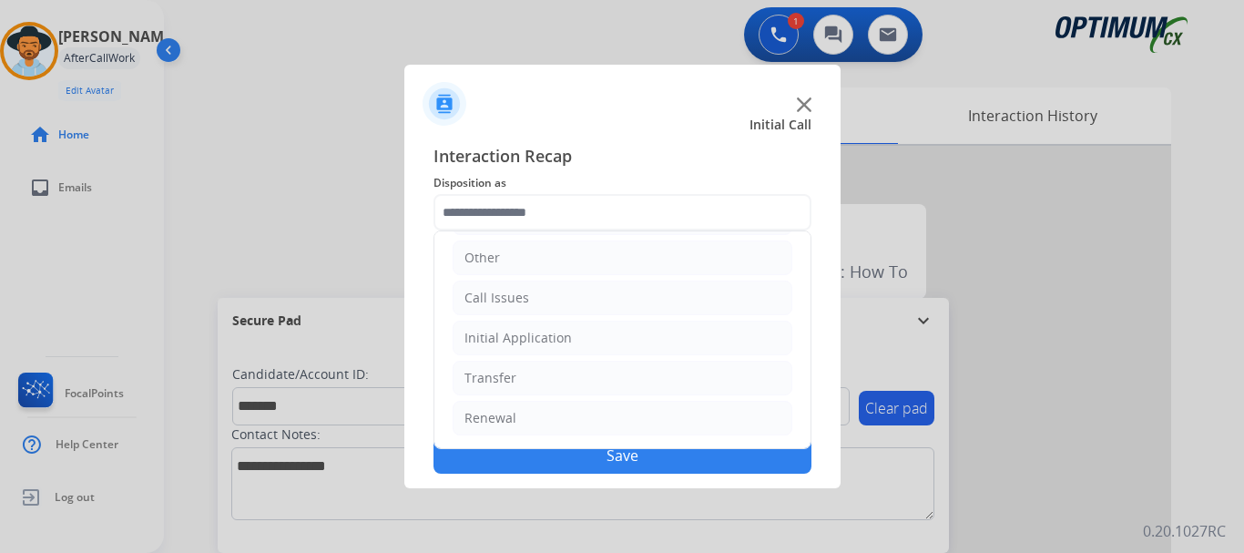
click at [613, 341] on li "Initial Application" at bounding box center [623, 338] width 340 height 35
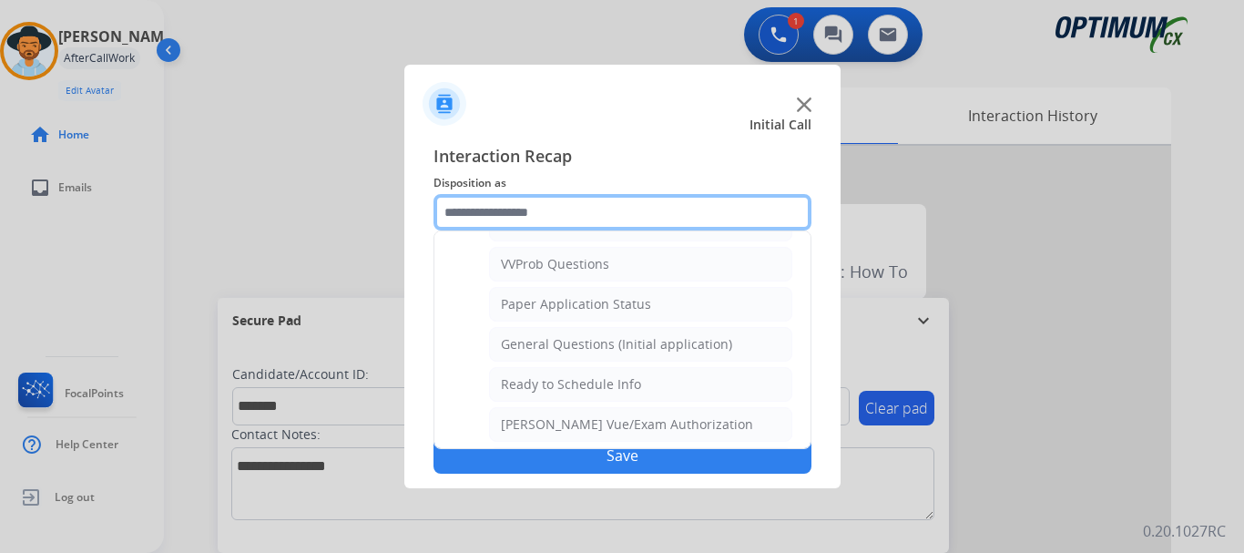
scroll to position [979, 0]
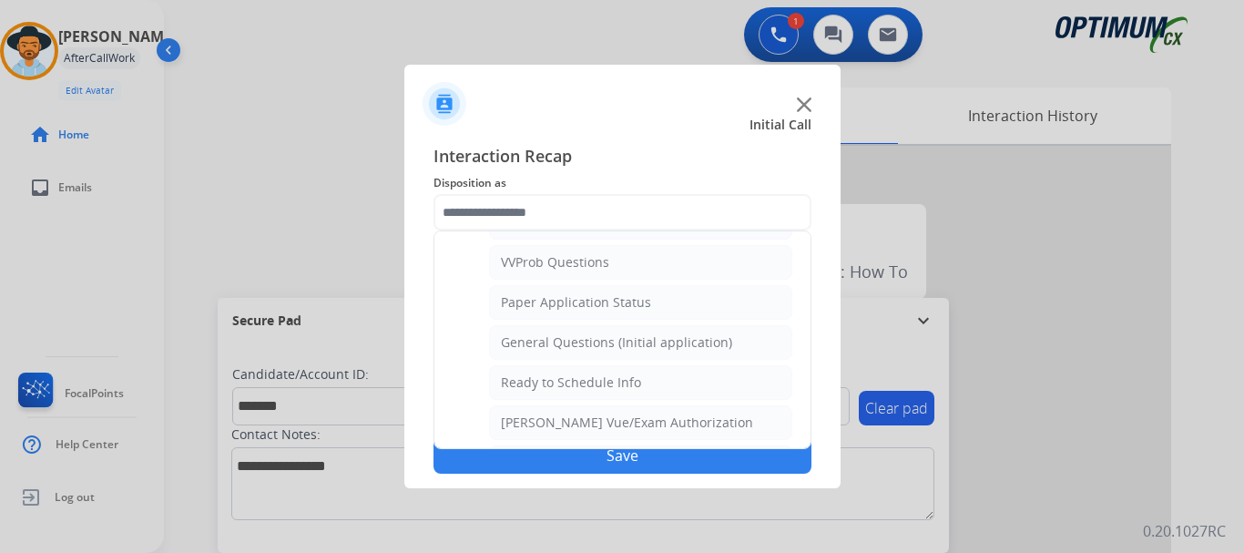
click at [700, 342] on div "General Questions (Initial application)" at bounding box center [616, 342] width 231 height 18
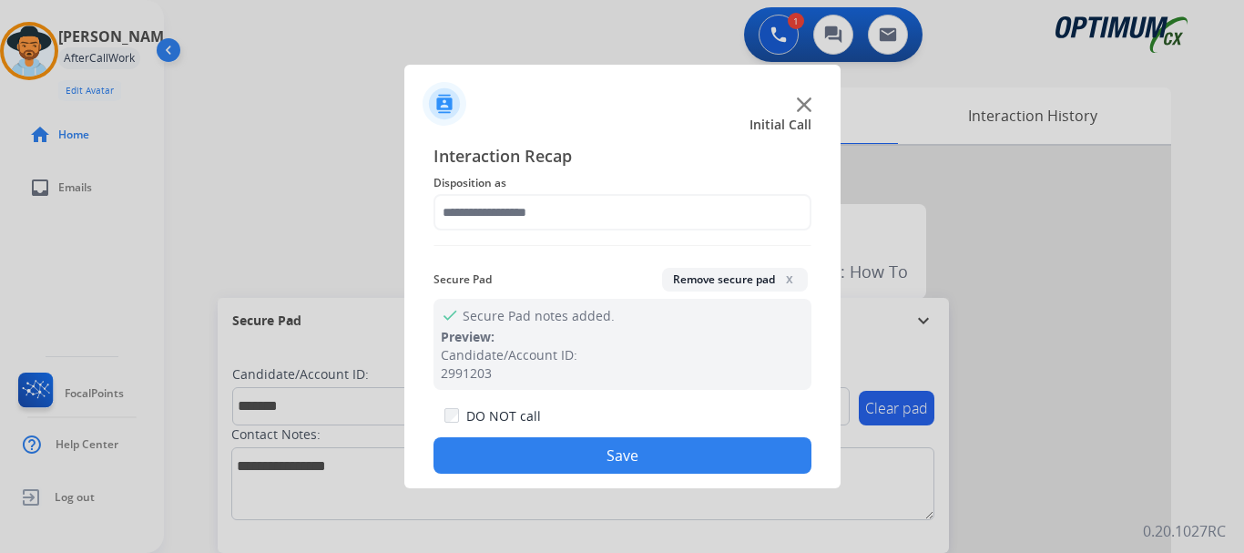
type input "**********"
click at [691, 462] on button "Save" at bounding box center [623, 455] width 378 height 36
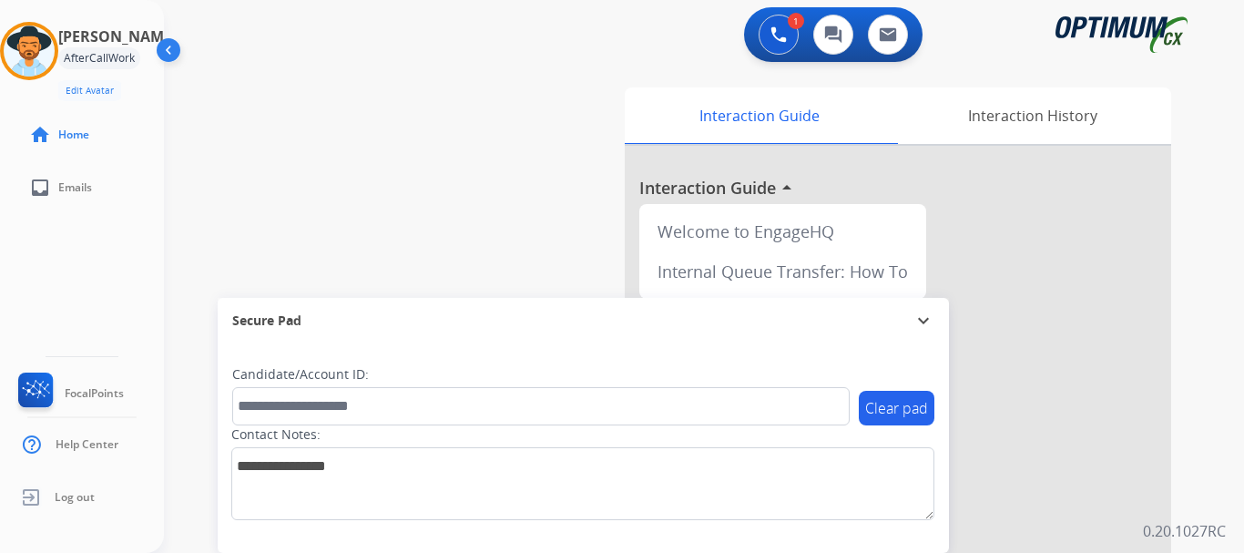
click at [568, 251] on div "swap_horiz Break voice bridge close_fullscreen Connect 3-Way Call merge_type Se…" at bounding box center [682, 446] width 1037 height 760
click at [782, 34] on img at bounding box center [779, 34] width 16 height 16
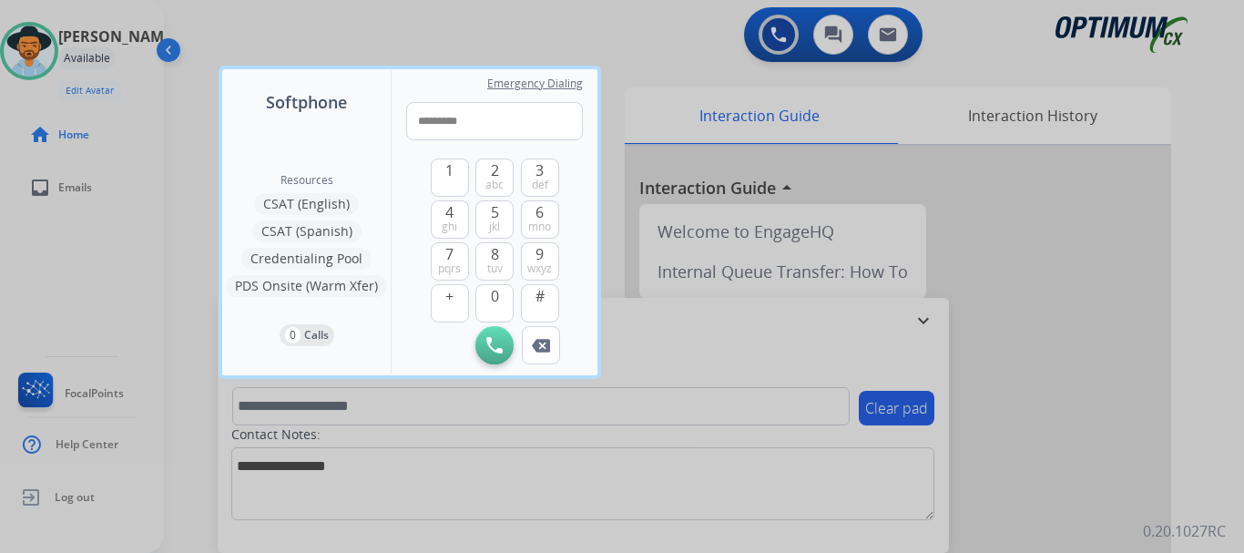
type input "**********"
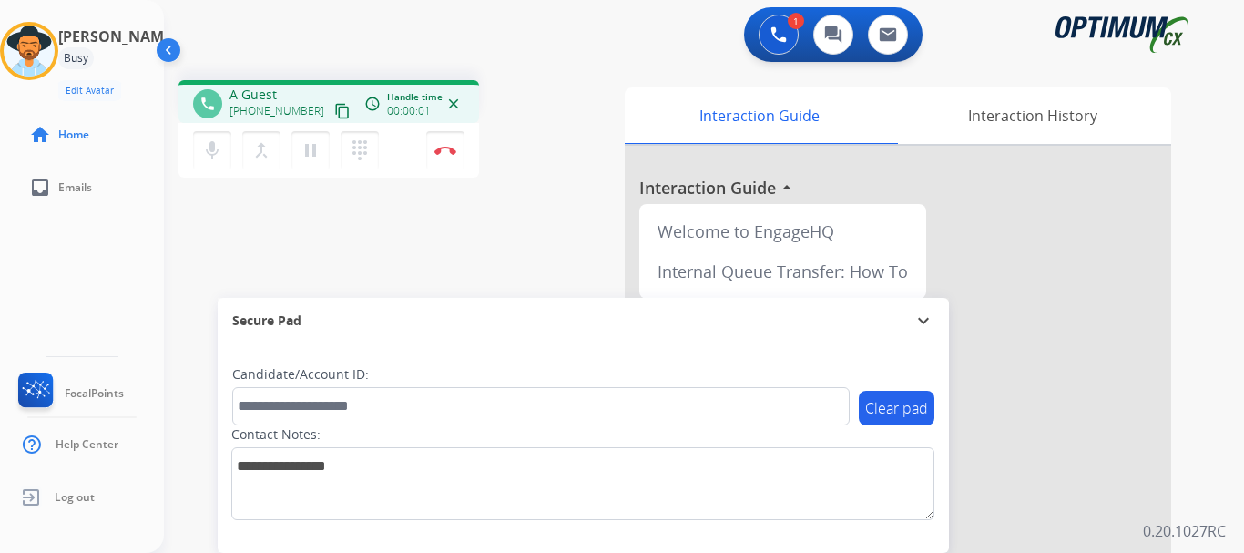
click at [437, 163] on button "Disconnect" at bounding box center [445, 150] width 38 height 38
click at [445, 177] on div "mic Mute merge_type Bridge pause Hold dialpad Dialpad Disconnect" at bounding box center [329, 150] width 301 height 55
click at [460, 153] on button "Disconnect" at bounding box center [445, 150] width 38 height 38
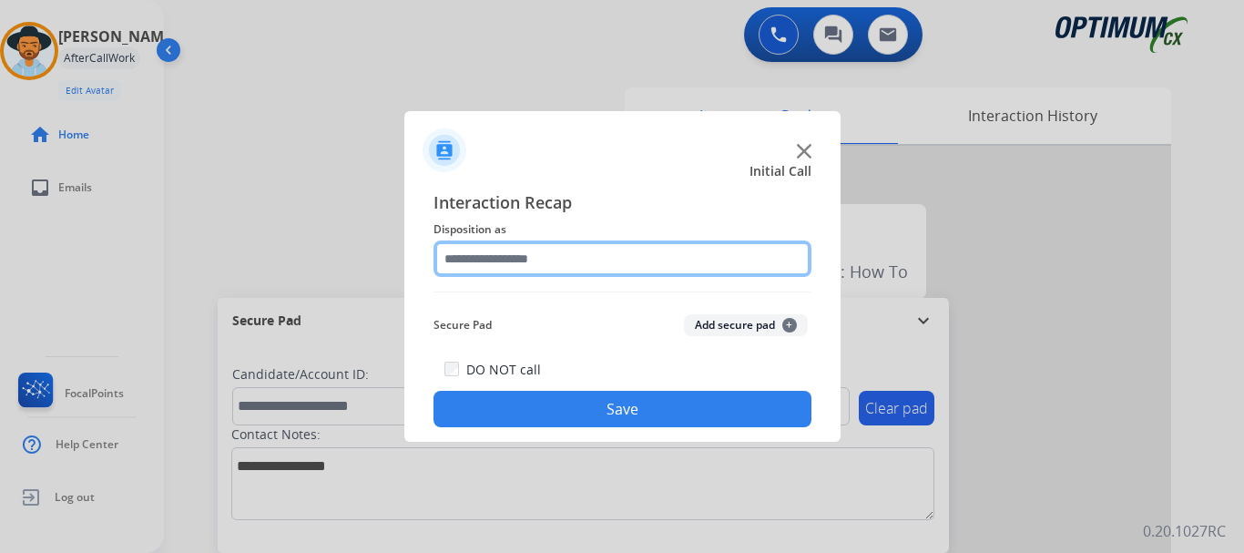
click at [580, 263] on input "text" at bounding box center [623, 258] width 378 height 36
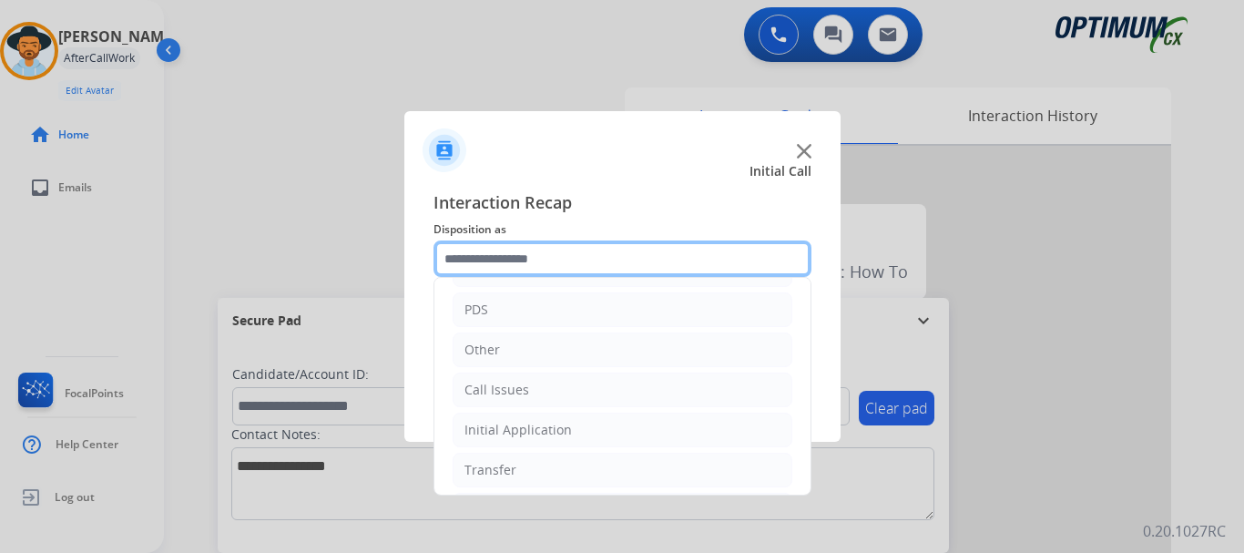
scroll to position [80, 0]
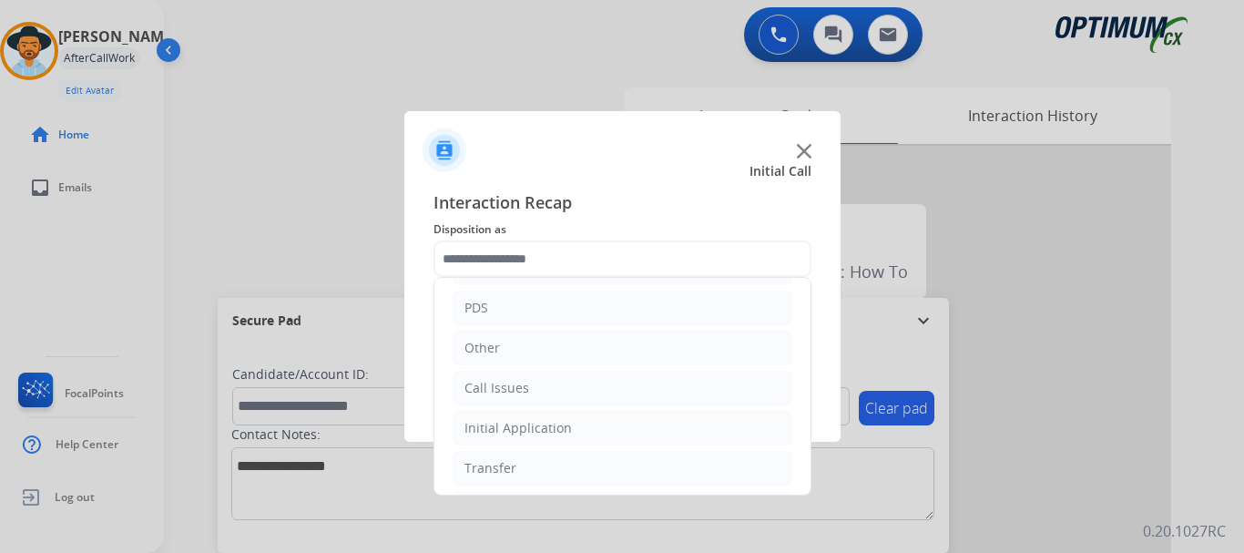
click at [575, 385] on li "Call Issues" at bounding box center [623, 388] width 340 height 35
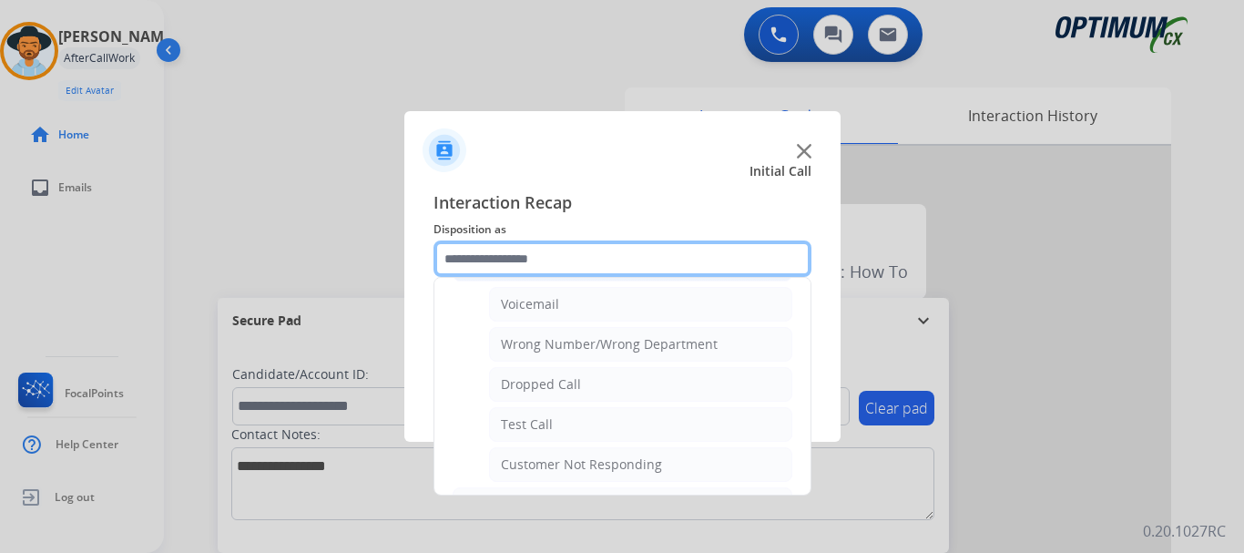
scroll to position [206, 0]
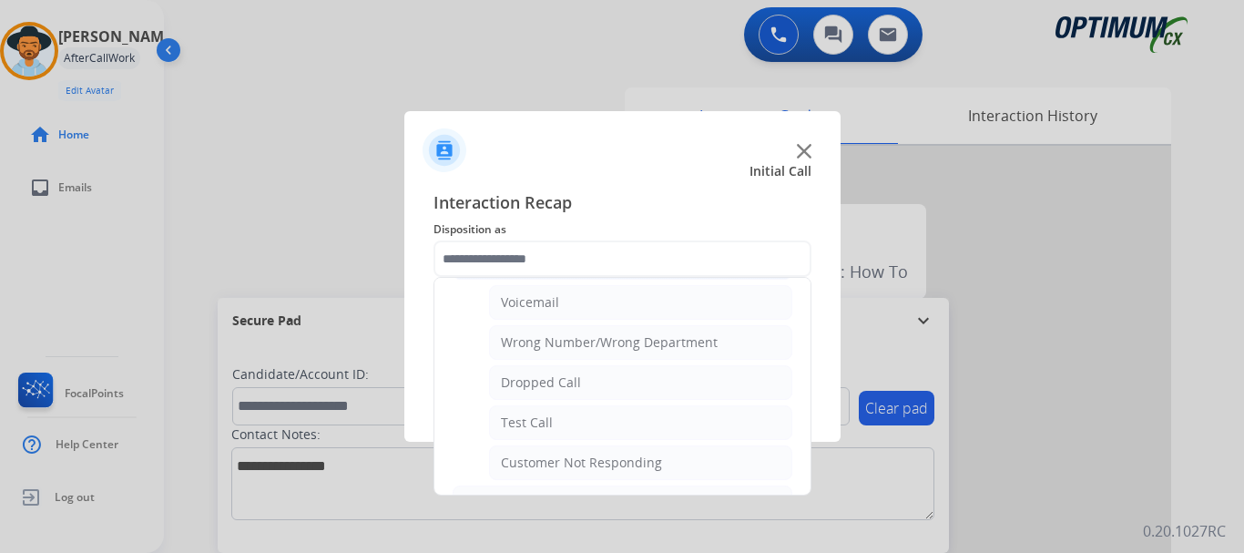
click at [591, 425] on li "Test Call" at bounding box center [640, 422] width 303 height 35
type input "*********"
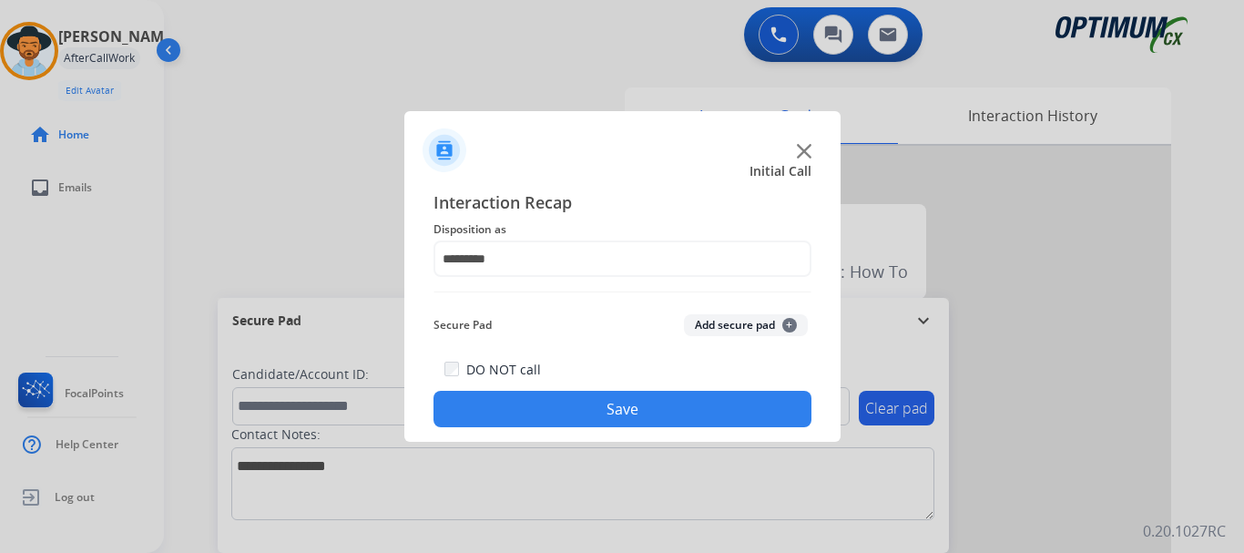
click at [610, 402] on button "Save" at bounding box center [623, 409] width 378 height 36
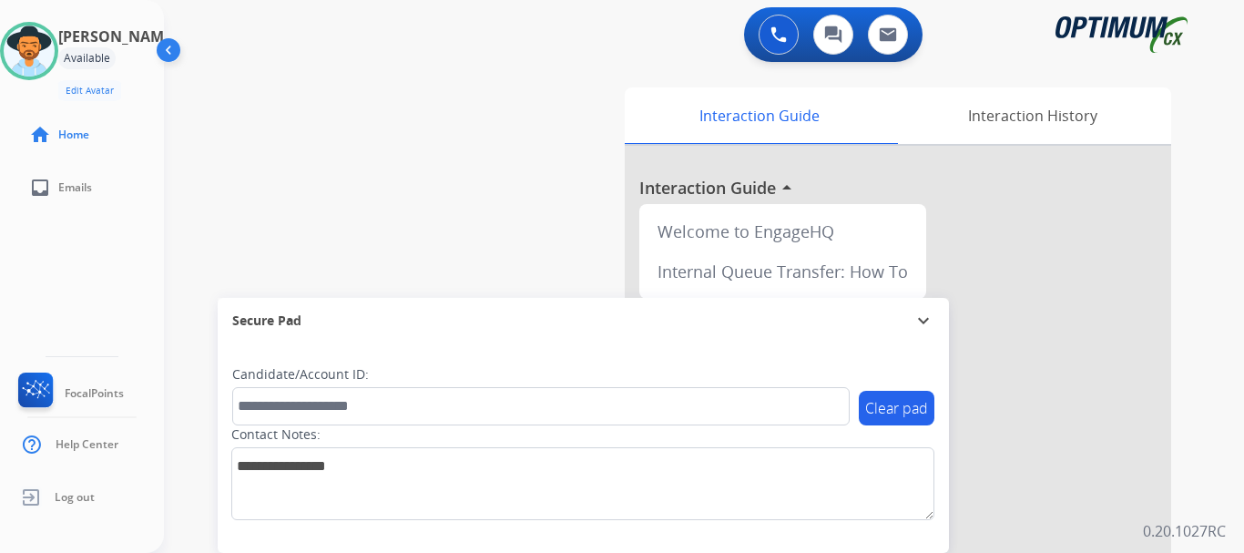
click at [216, 142] on div "swap_horiz Break voice bridge close_fullscreen Connect 3-Way Call merge_type Se…" at bounding box center [682, 446] width 1037 height 760
click at [302, 136] on div "swap_horiz Break voice bridge close_fullscreen Connect 3-Way Call merge_type Se…" at bounding box center [682, 446] width 1037 height 760
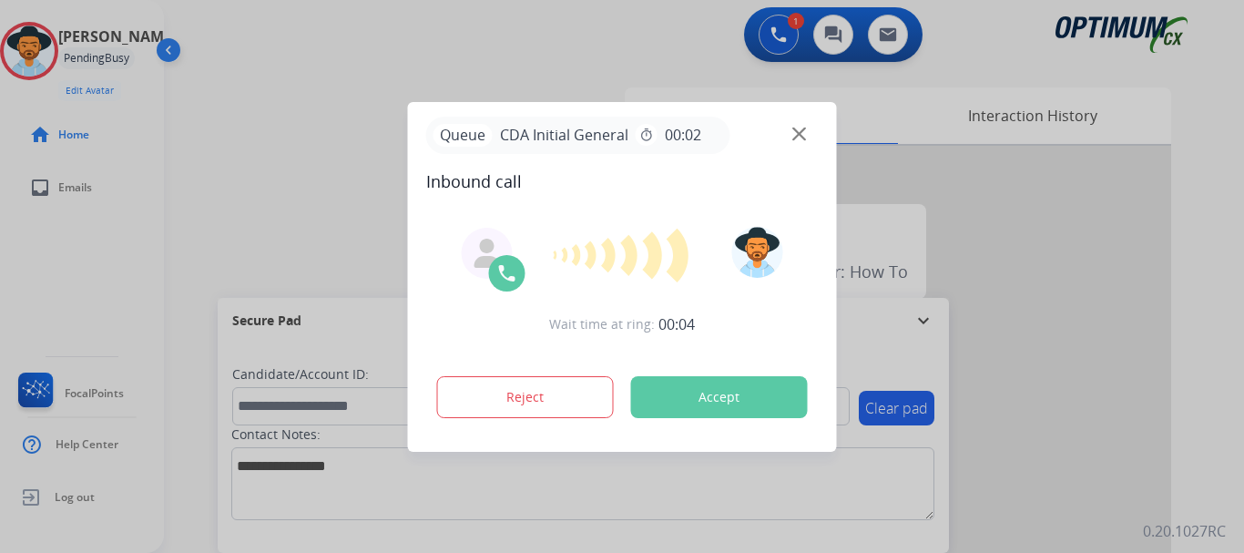
click at [719, 390] on button "Accept" at bounding box center [719, 397] width 177 height 42
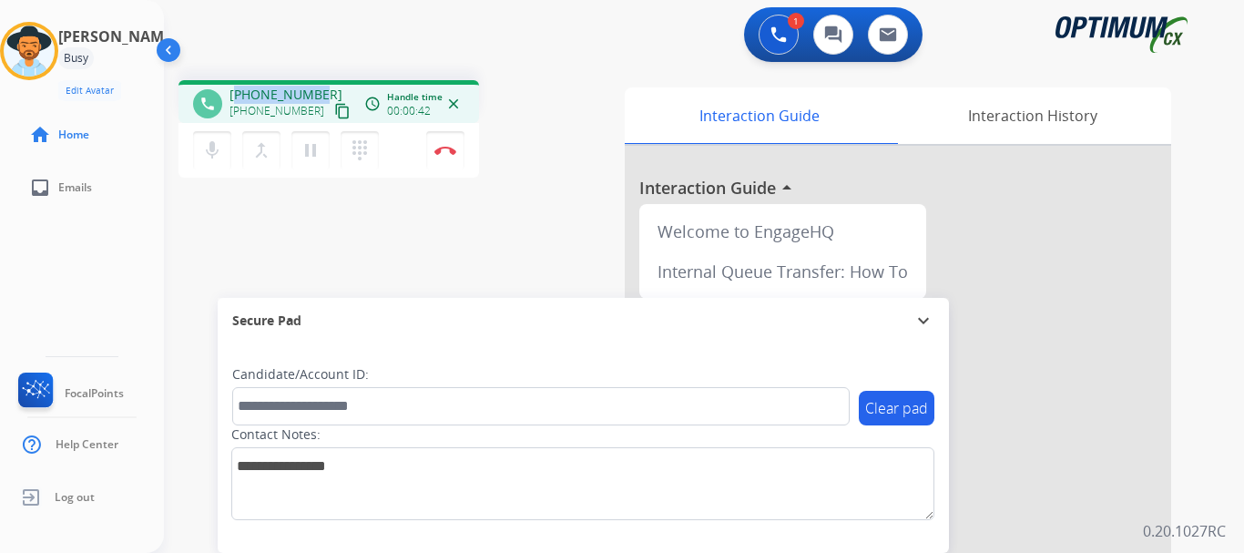
drag, startPoint x: 239, startPoint y: 97, endPoint x: 318, endPoint y: 93, distance: 79.3
click at [318, 93] on div "[PHONE_NUMBER] [PHONE_NUMBER] content_copy" at bounding box center [292, 104] width 124 height 36
copy span "12403545709"
click at [215, 169] on div "mic Mute merge_type Bridge pause Hold dialpad Dialpad" at bounding box center [291, 150] width 197 height 38
click at [223, 157] on button "mic Mute" at bounding box center [212, 150] width 38 height 38
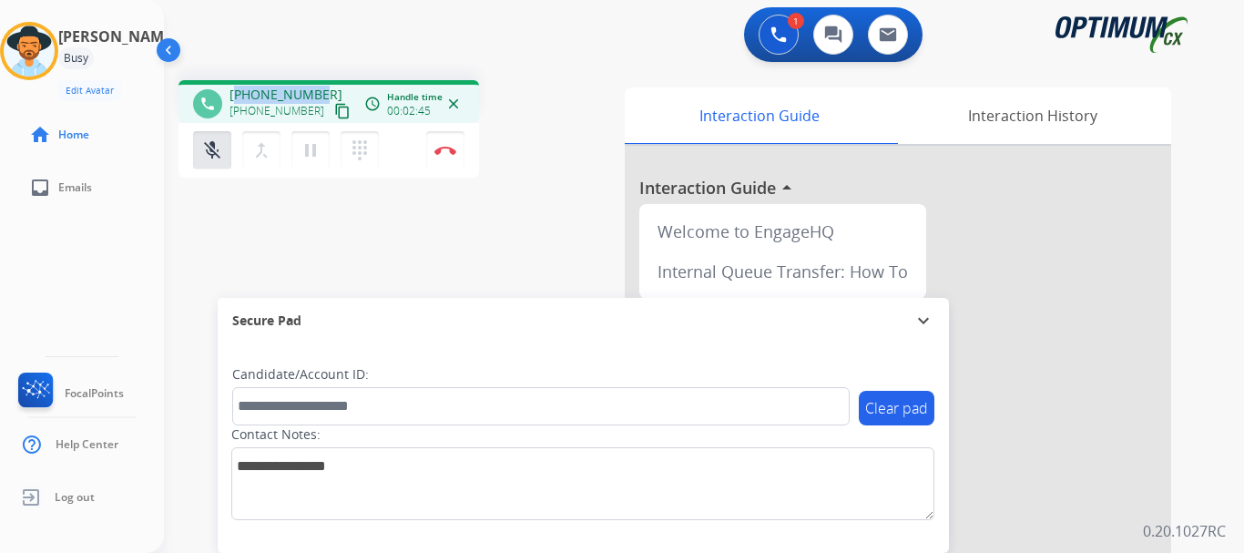
click at [223, 157] on button "mic_off Mute" at bounding box center [212, 150] width 38 height 38
click at [519, 265] on div "phone [PHONE_NUMBER] [PHONE_NUMBER] content_copy access_time Call metrics Queue…" at bounding box center [682, 446] width 1037 height 760
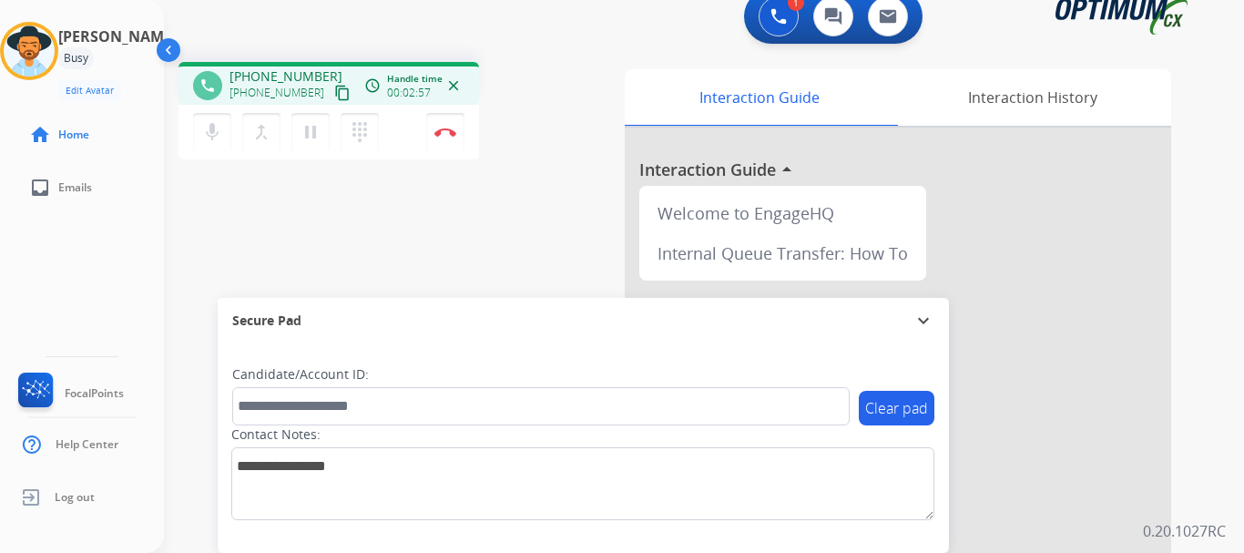
scroll to position [0, 0]
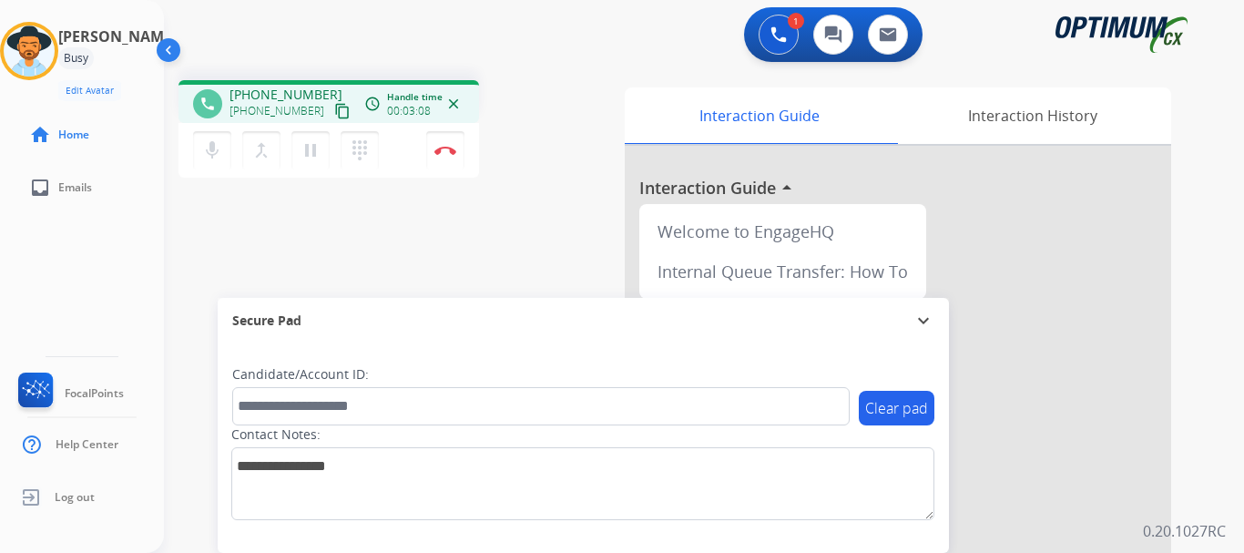
click at [509, 180] on div "phone [PHONE_NUMBER] [PHONE_NUMBER] content_copy access_time Call metrics Queue…" at bounding box center [395, 131] width 433 height 103
drag, startPoint x: 246, startPoint y: 93, endPoint x: 324, endPoint y: 89, distance: 78.4
click at [324, 89] on div "[PHONE_NUMBER] [PHONE_NUMBER] content_copy" at bounding box center [292, 104] width 124 height 36
copy span "2403545709"
click at [445, 151] on img at bounding box center [446, 150] width 22 height 9
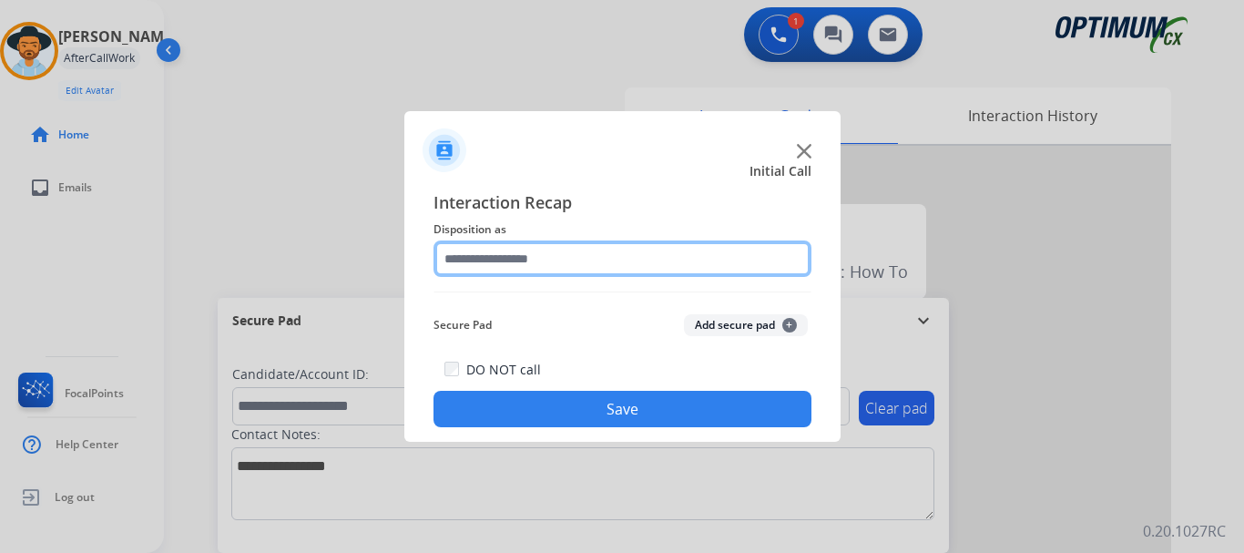
click at [486, 256] on input "text" at bounding box center [623, 258] width 378 height 36
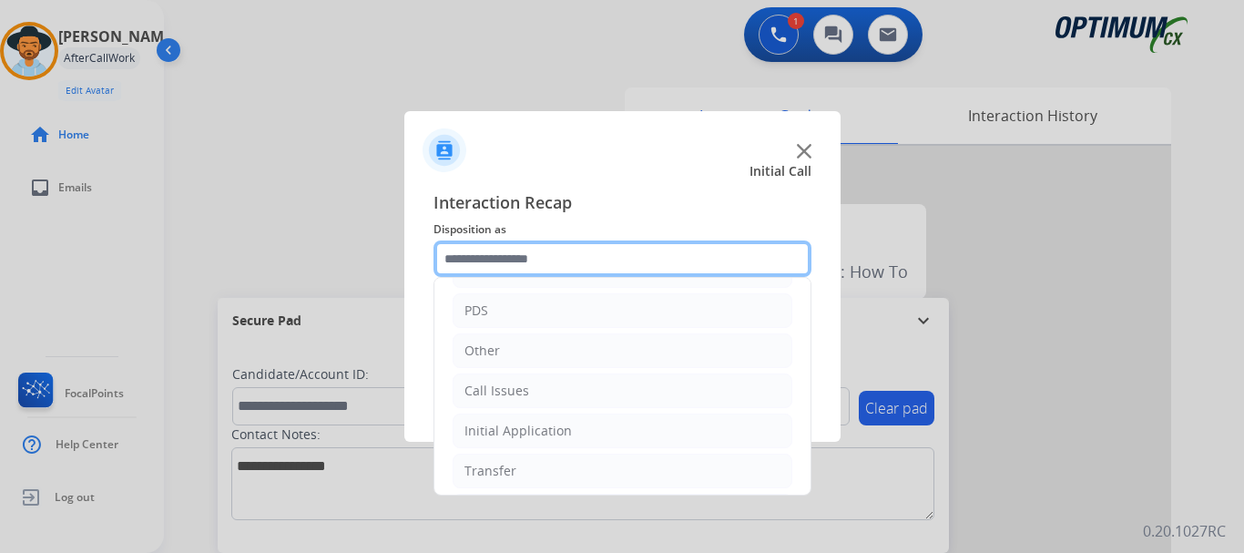
scroll to position [108, 0]
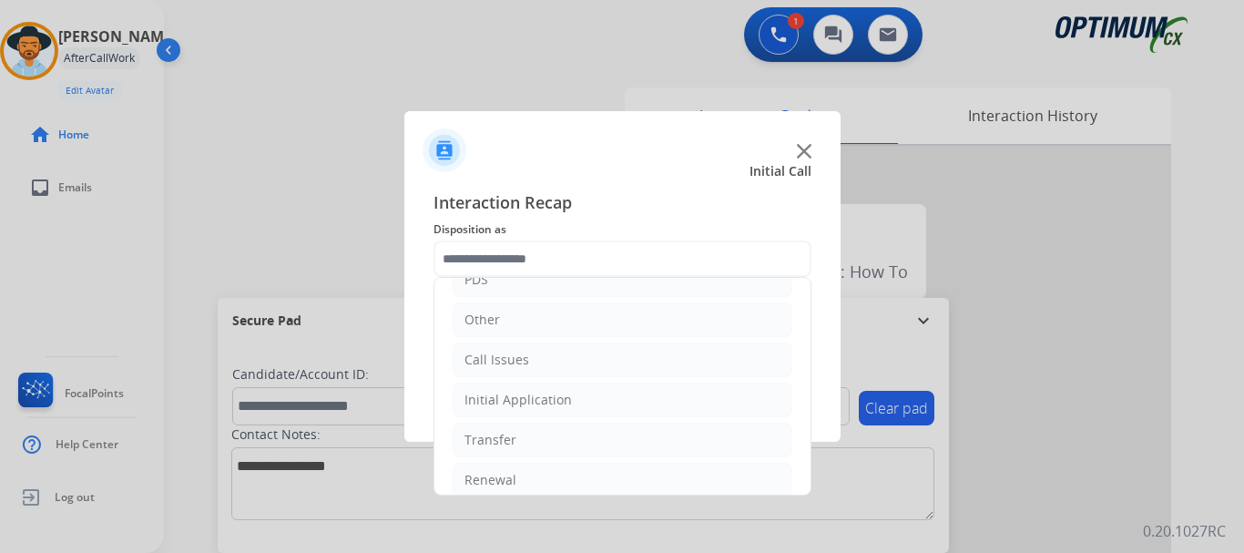
click at [582, 357] on li "Call Issues" at bounding box center [623, 360] width 340 height 35
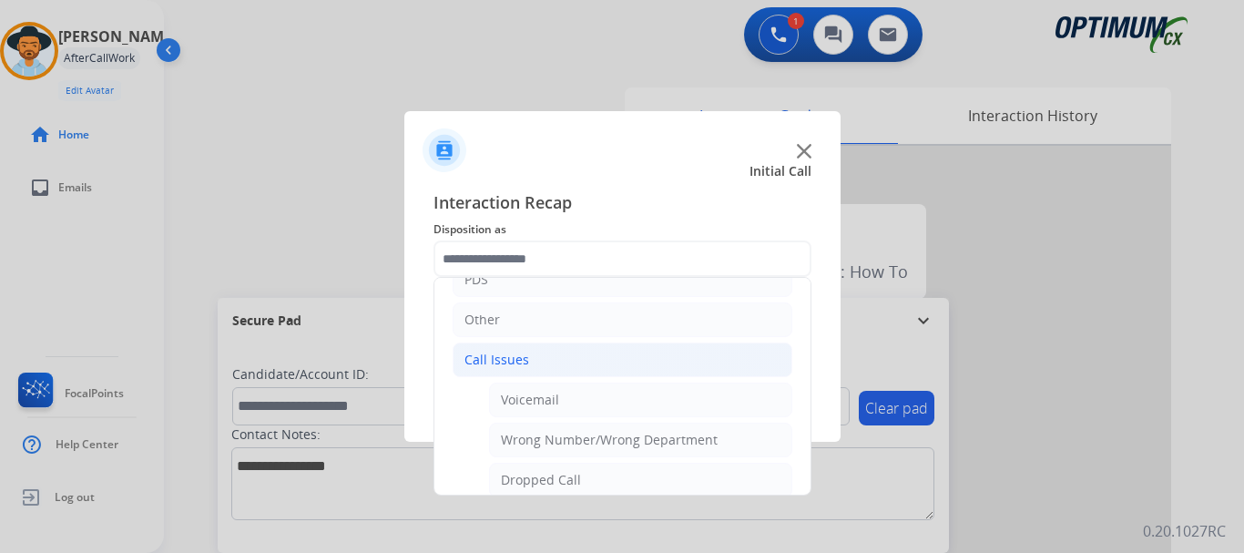
click at [627, 479] on li "Dropped Call" at bounding box center [640, 480] width 303 height 35
type input "**********"
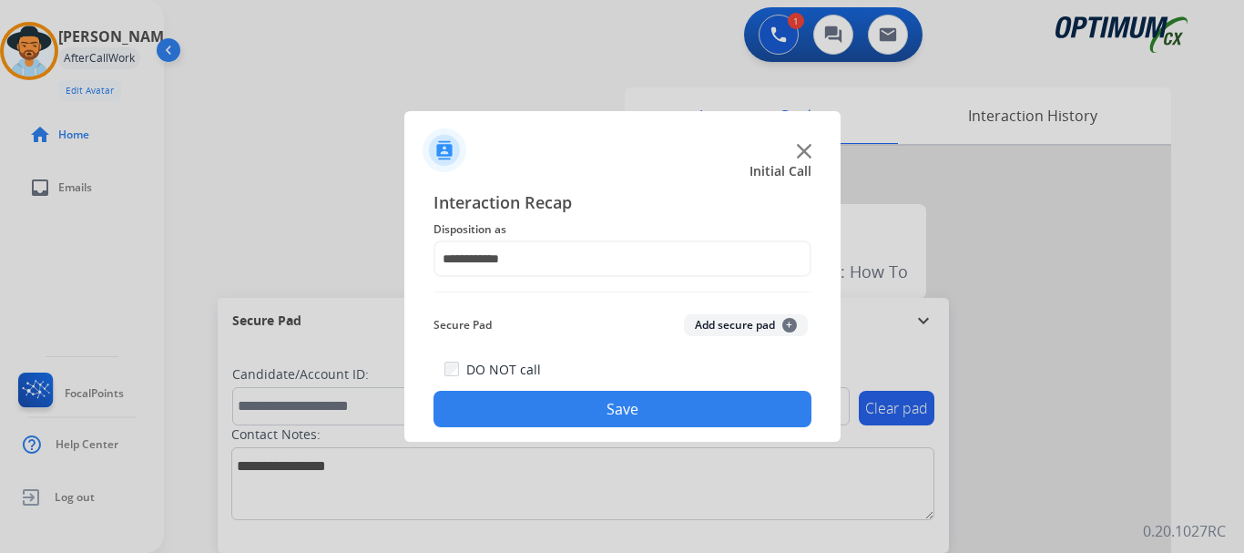
click at [609, 411] on button "Save" at bounding box center [623, 409] width 378 height 36
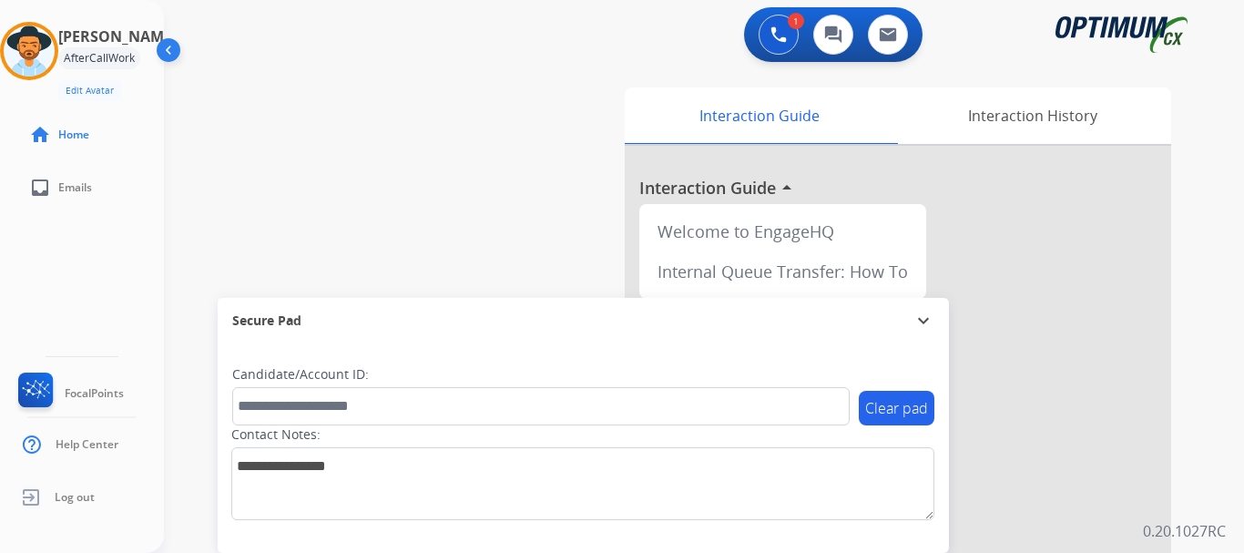
click at [375, 216] on div "swap_horiz Break voice bridge close_fullscreen Connect 3-Way Call merge_type Se…" at bounding box center [682, 446] width 1037 height 760
click at [43, 54] on img at bounding box center [29, 51] width 51 height 51
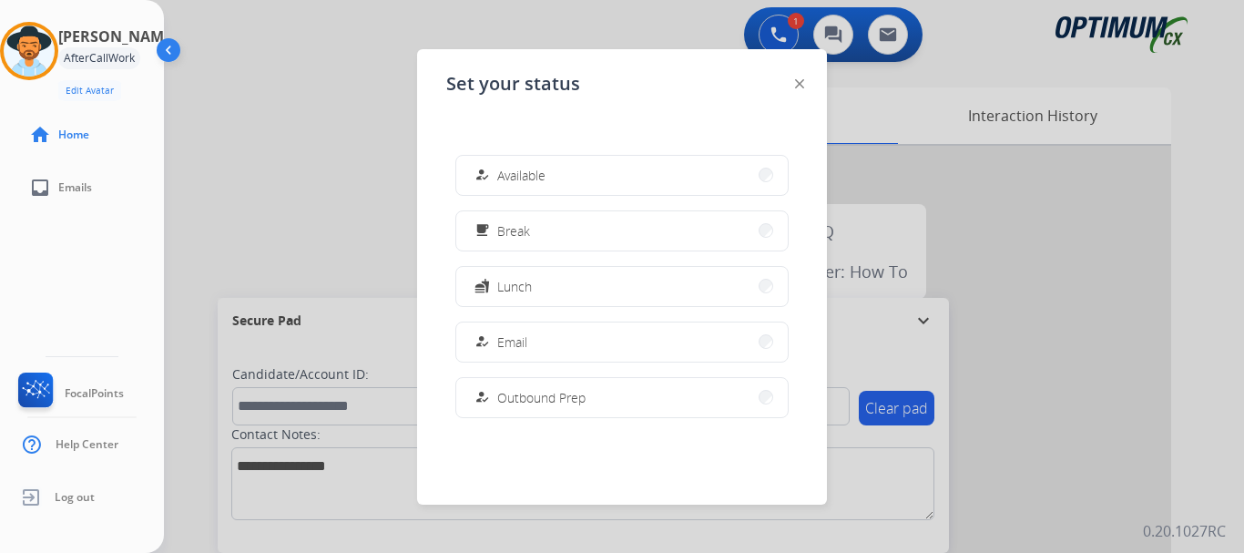
click at [568, 171] on button "how_to_reg Available" at bounding box center [622, 175] width 332 height 39
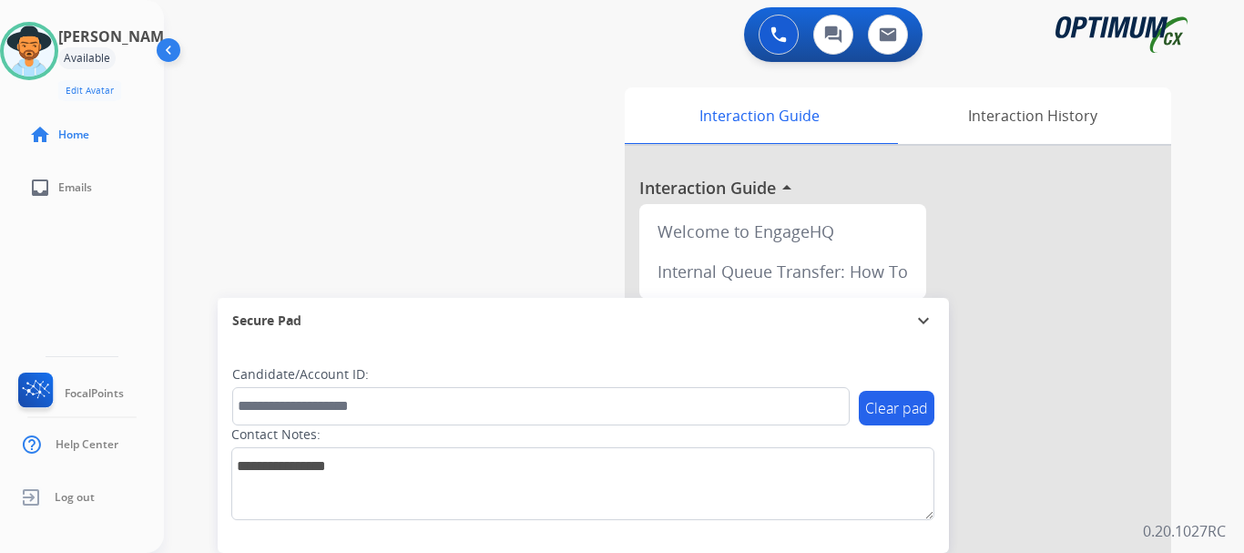
click at [770, 26] on button at bounding box center [779, 35] width 40 height 40
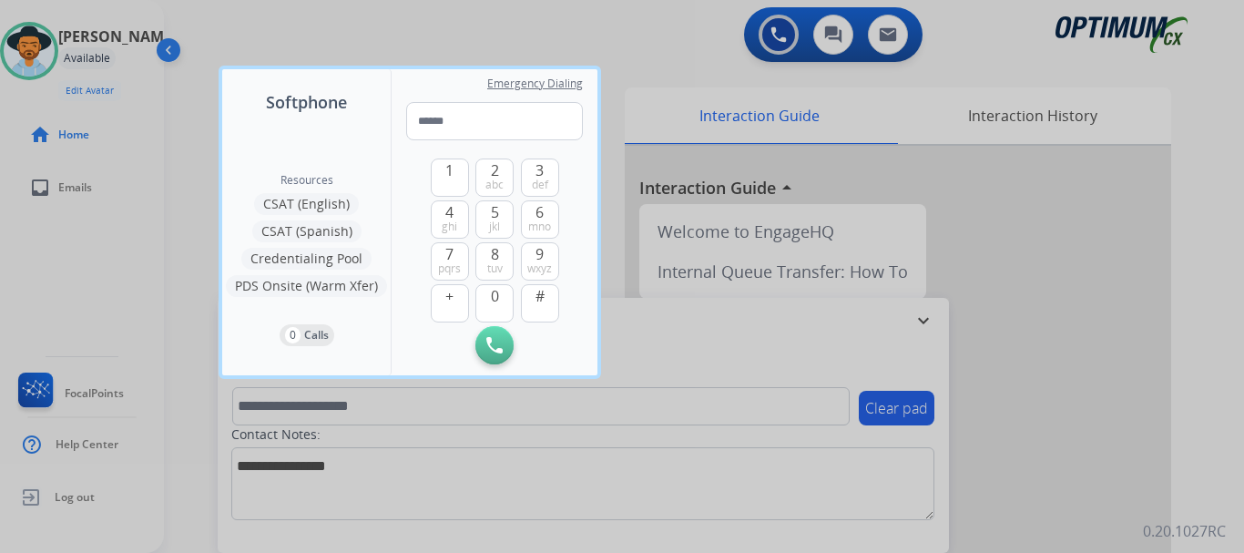
type input "**********"
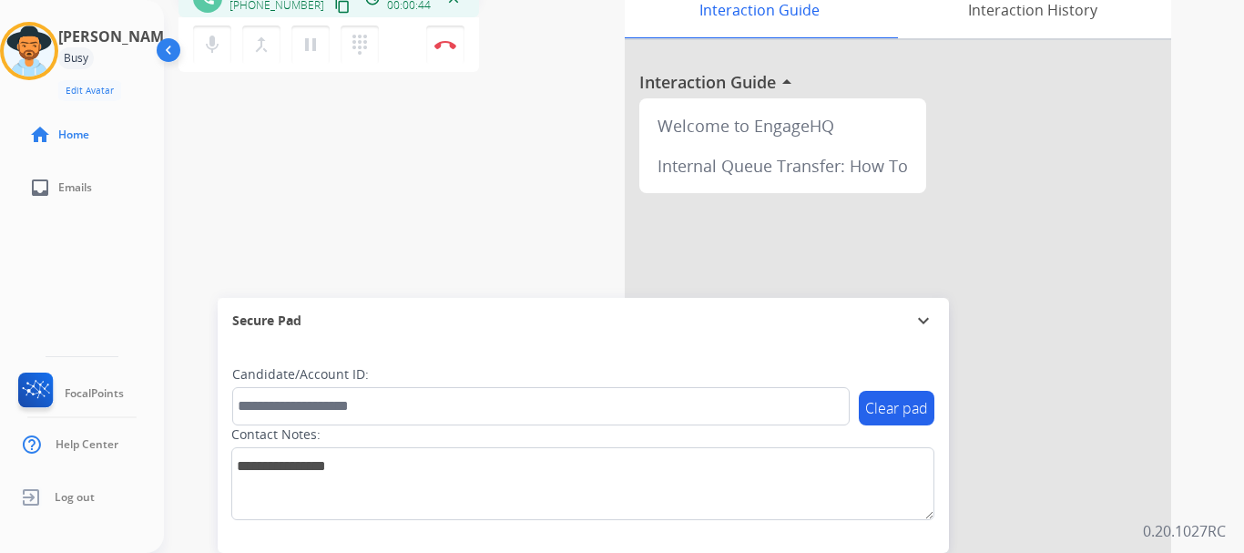
scroll to position [0, 0]
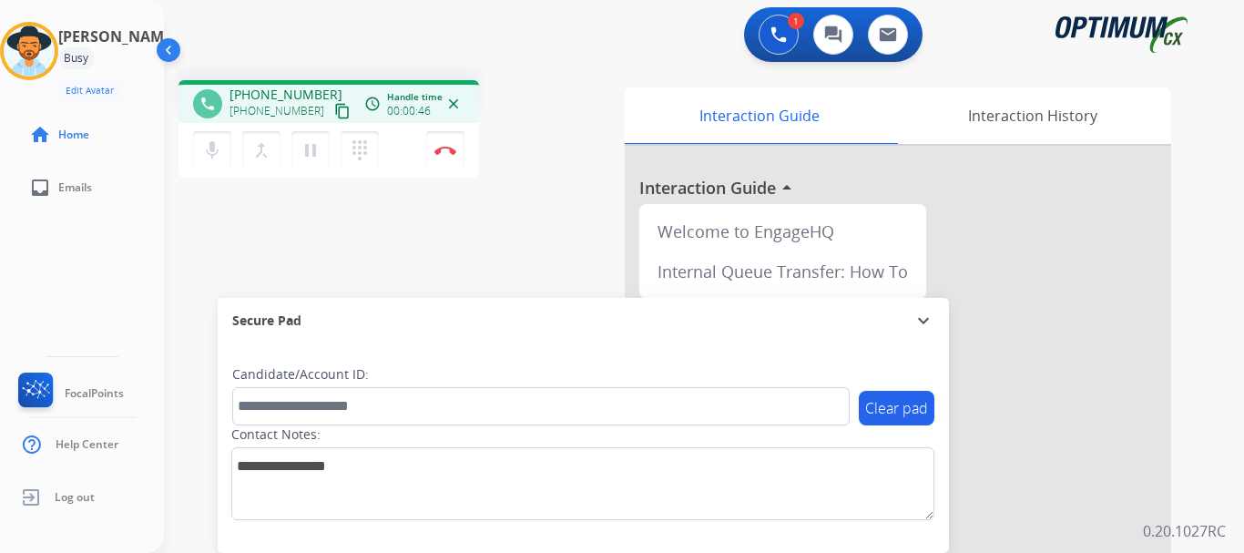
click at [315, 159] on mat-icon "pause" at bounding box center [311, 150] width 22 height 22
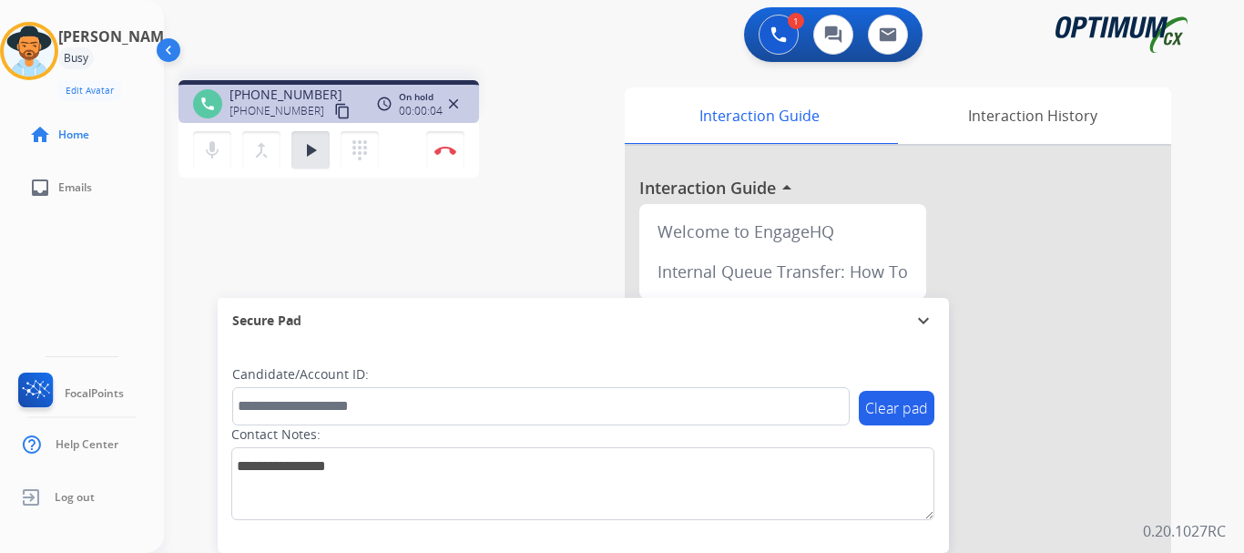
click at [307, 156] on mat-icon "play_arrow" at bounding box center [311, 150] width 22 height 22
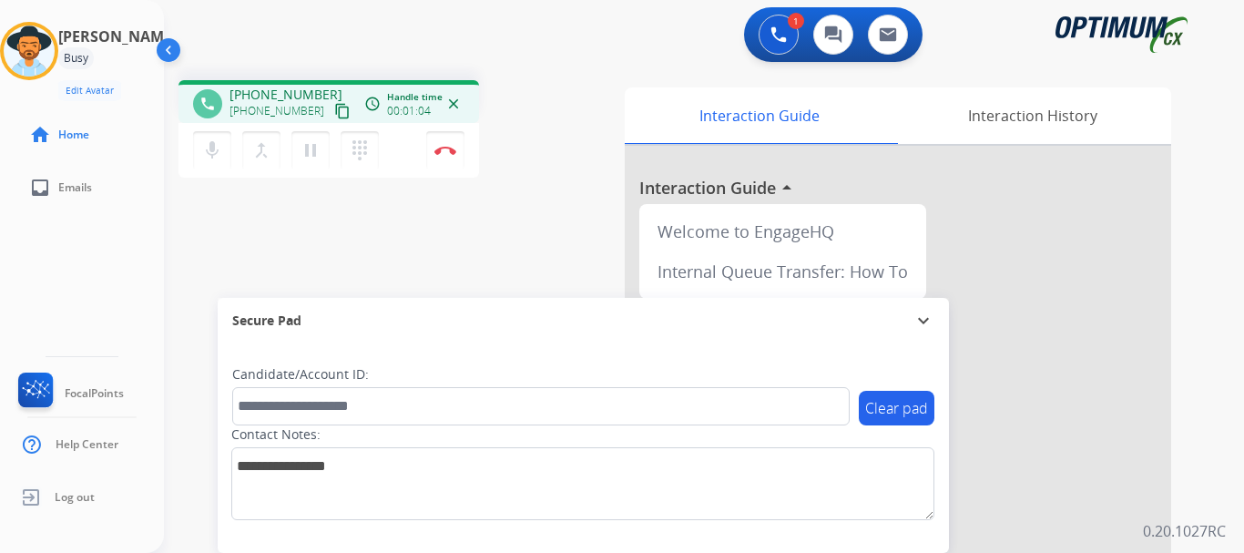
click at [328, 150] on button "pause Hold" at bounding box center [311, 150] width 38 height 38
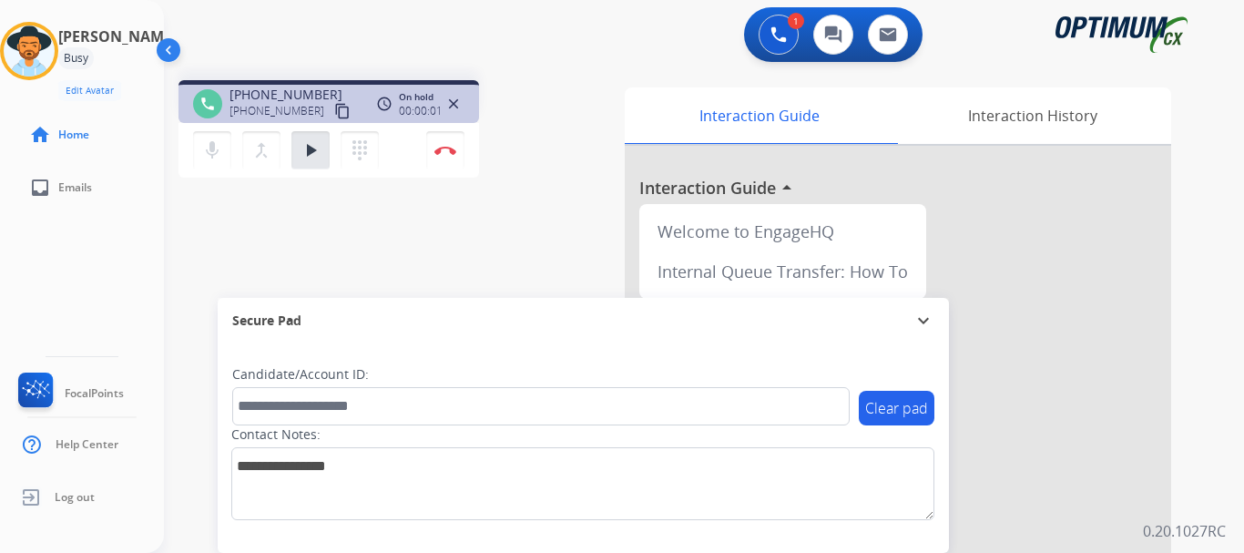
click at [318, 159] on mat-icon "play_arrow" at bounding box center [311, 150] width 22 height 22
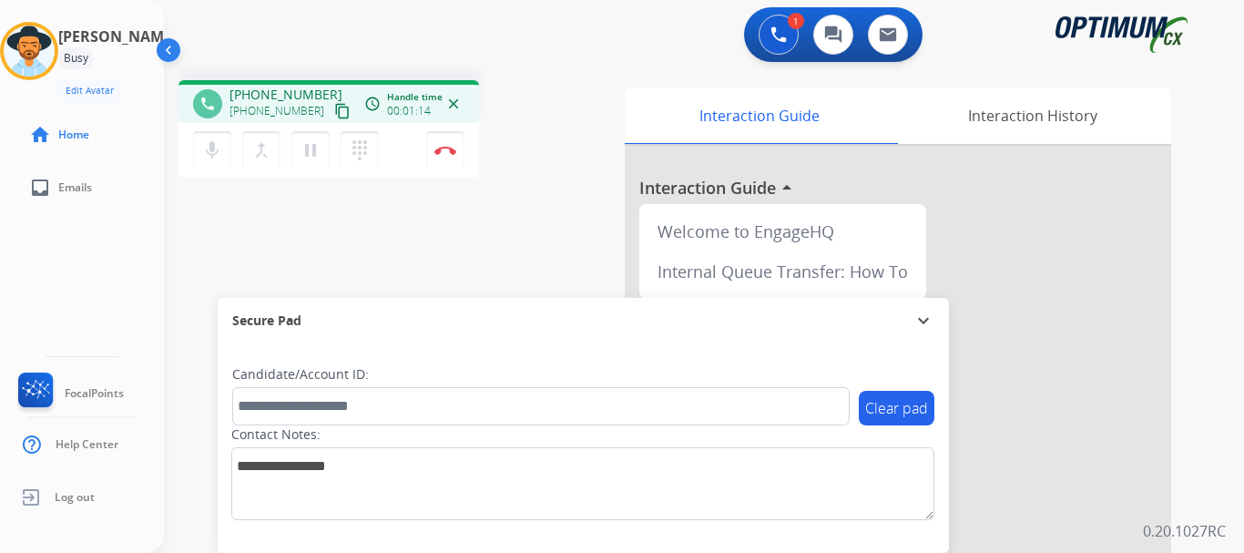
click at [445, 150] on img at bounding box center [446, 150] width 22 height 9
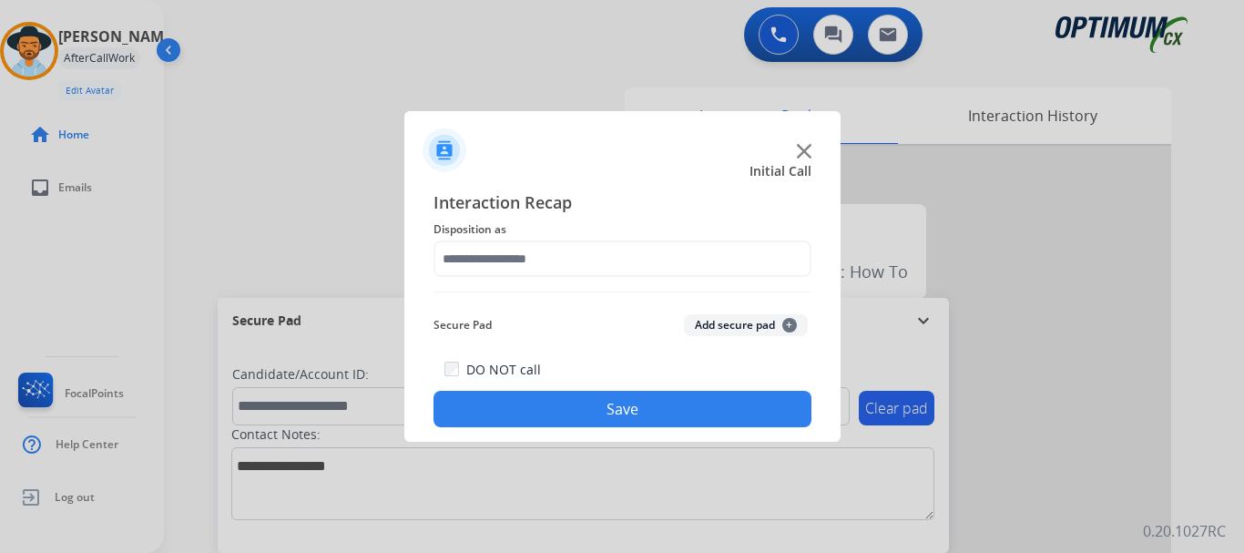
click at [721, 331] on button "Add secure pad +" at bounding box center [746, 325] width 124 height 22
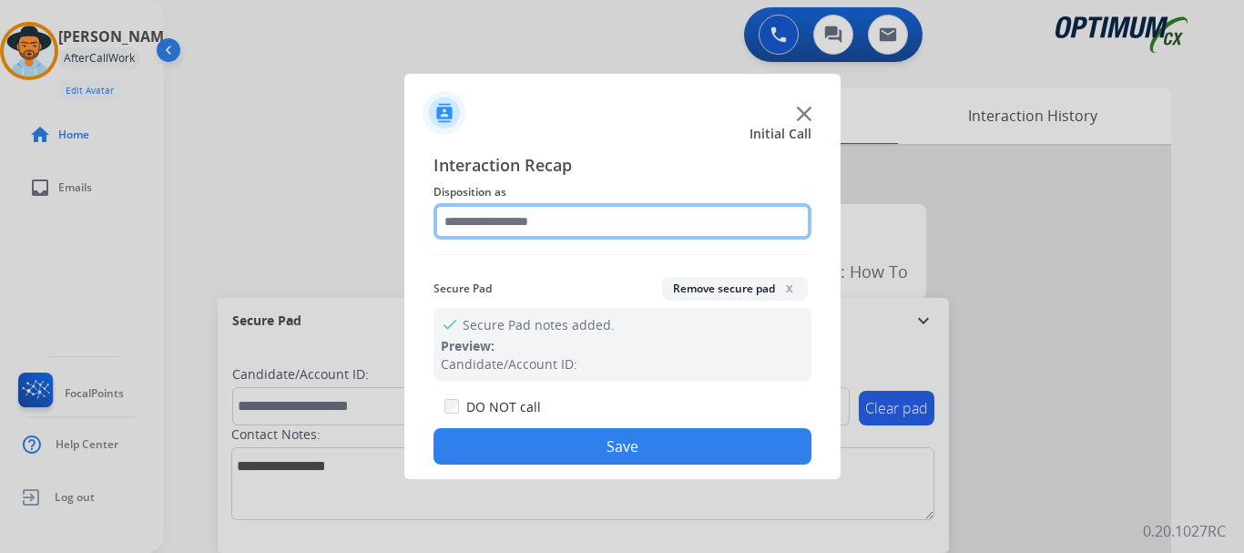
click at [619, 213] on input "text" at bounding box center [623, 221] width 378 height 36
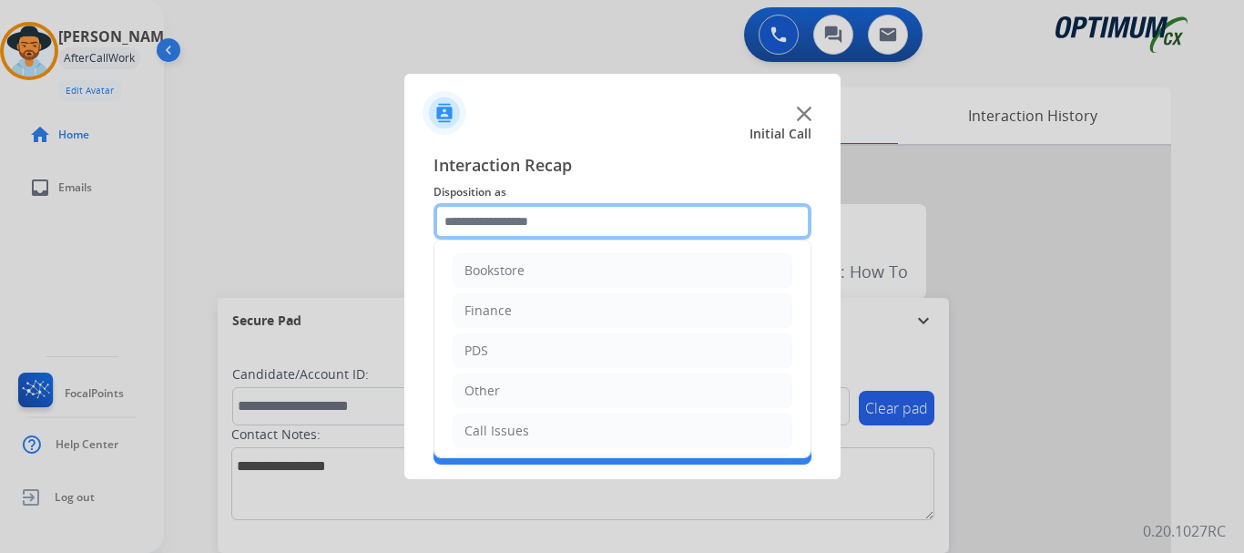
scroll to position [124, 0]
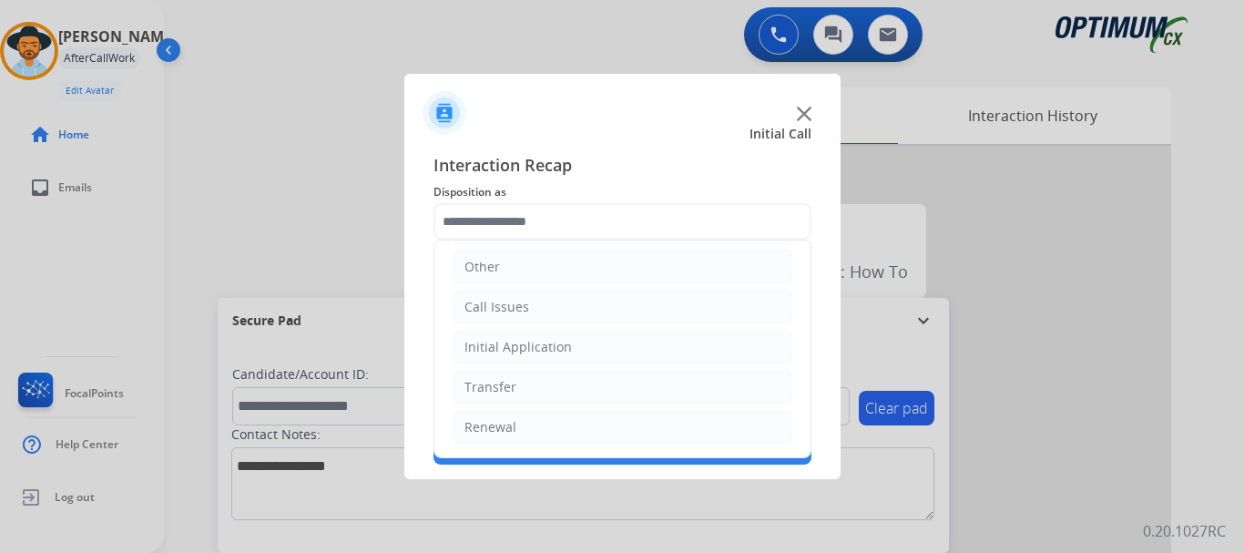
click at [634, 305] on li "Call Issues" at bounding box center [623, 307] width 340 height 35
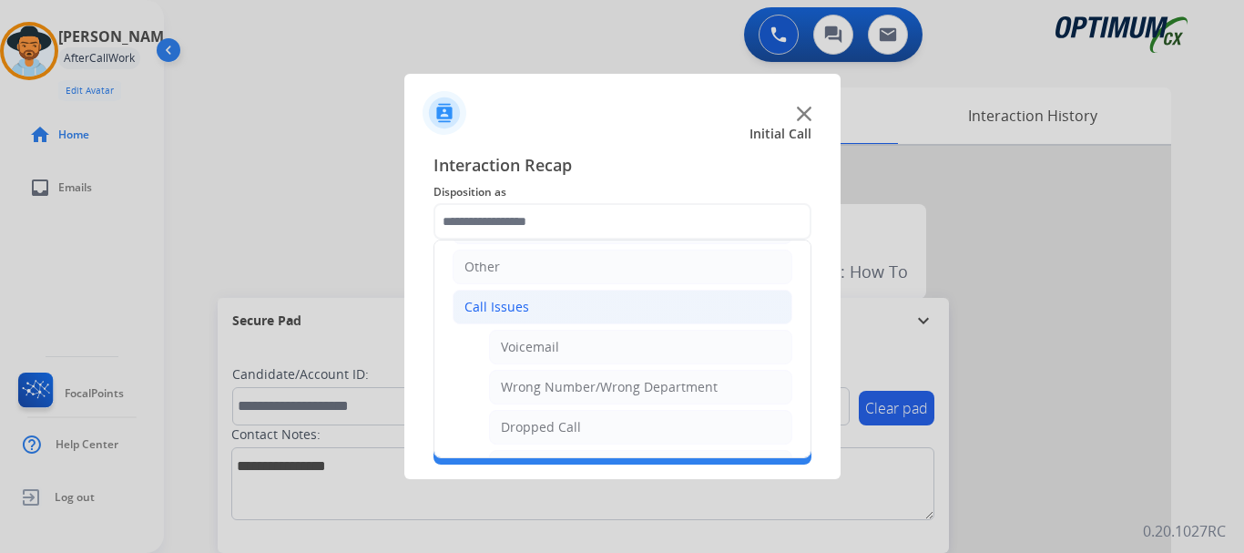
click at [635, 418] on li "Dropped Call" at bounding box center [640, 427] width 303 height 35
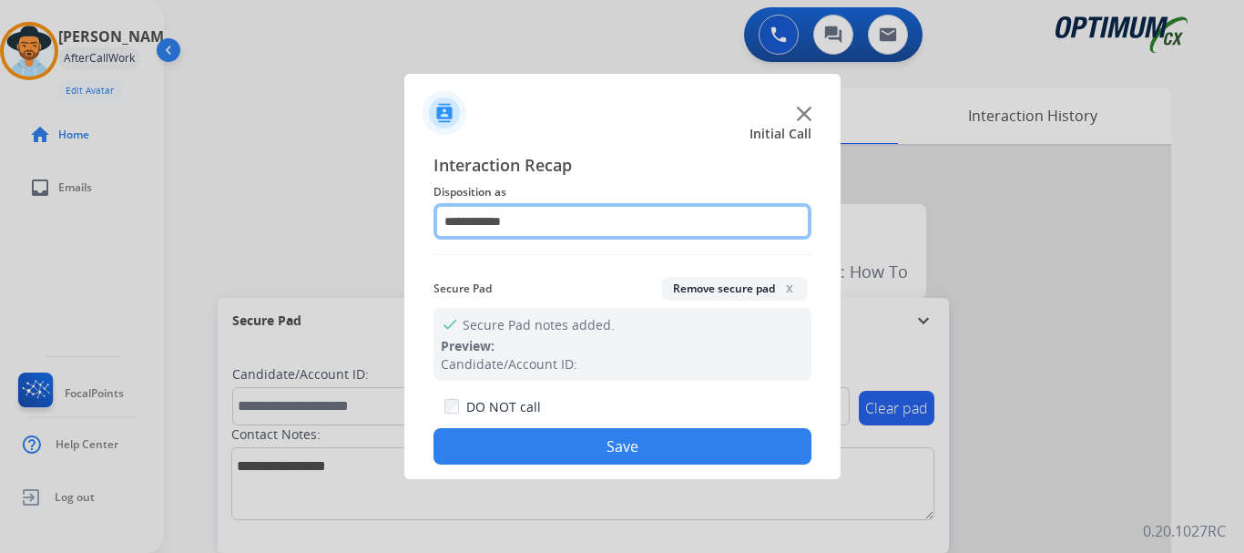
click at [601, 220] on input "**********" at bounding box center [623, 221] width 378 height 36
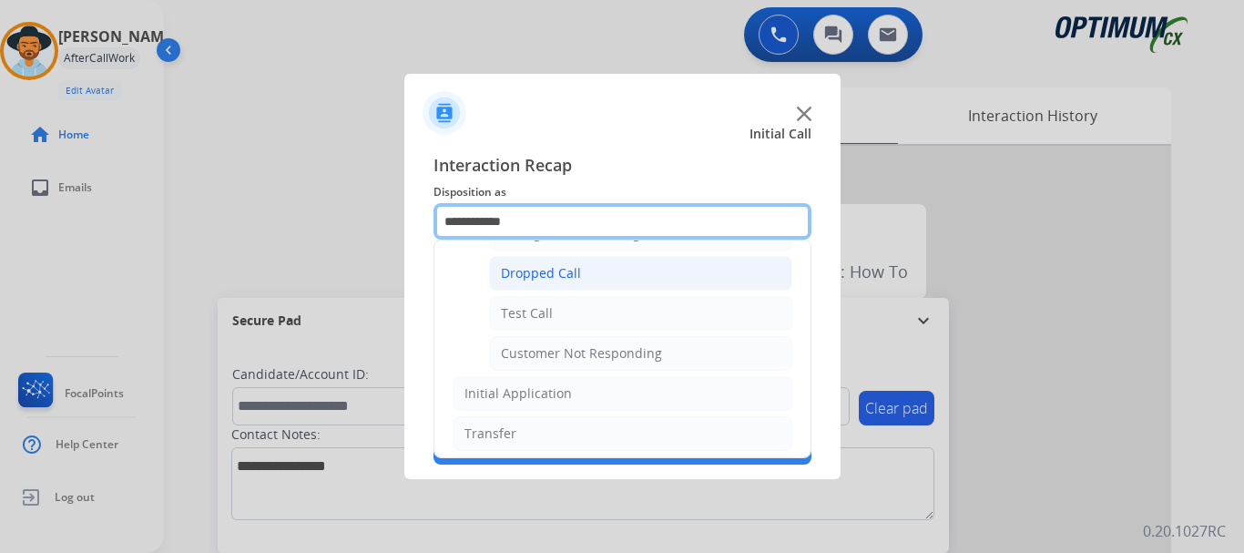
scroll to position [279, 0]
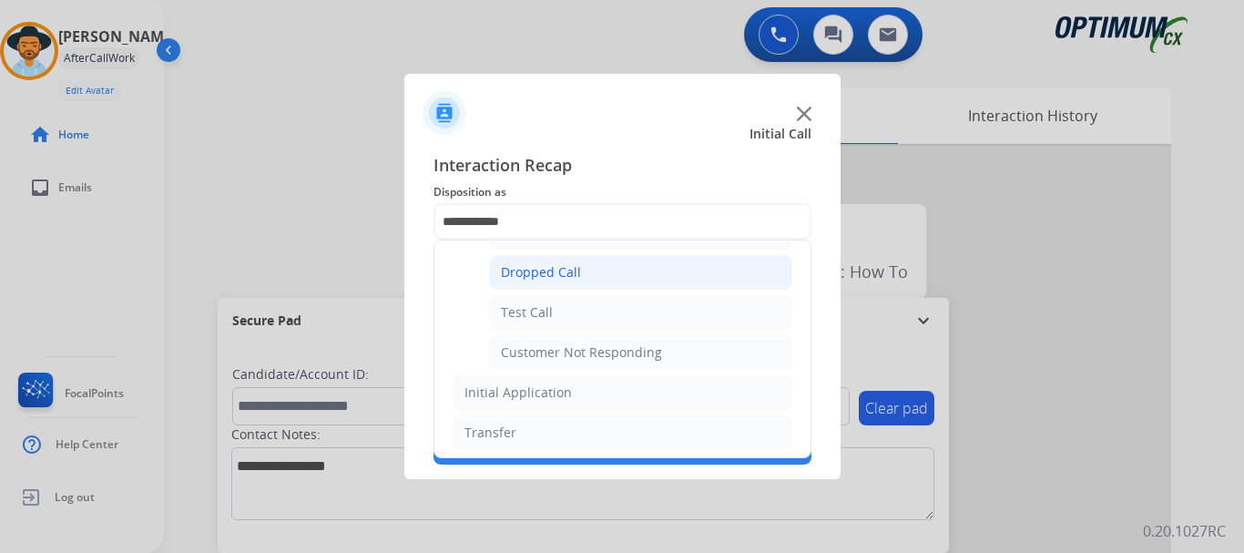
click at [598, 349] on div "Customer Not Responding" at bounding box center [581, 352] width 161 height 18
type input "**********"
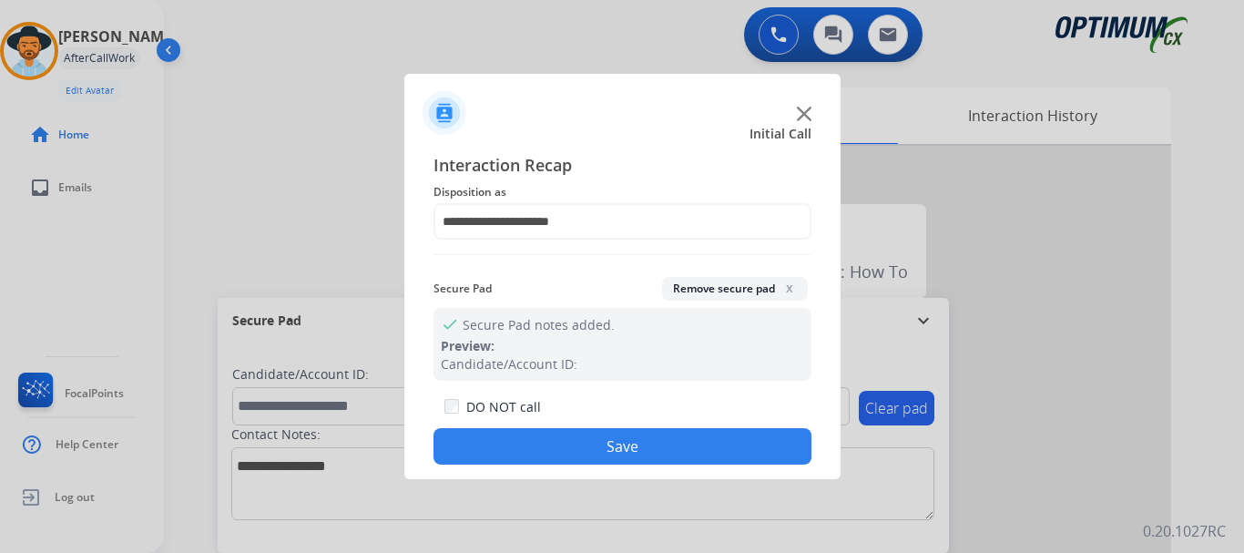
click at [530, 440] on button "Save" at bounding box center [623, 446] width 378 height 36
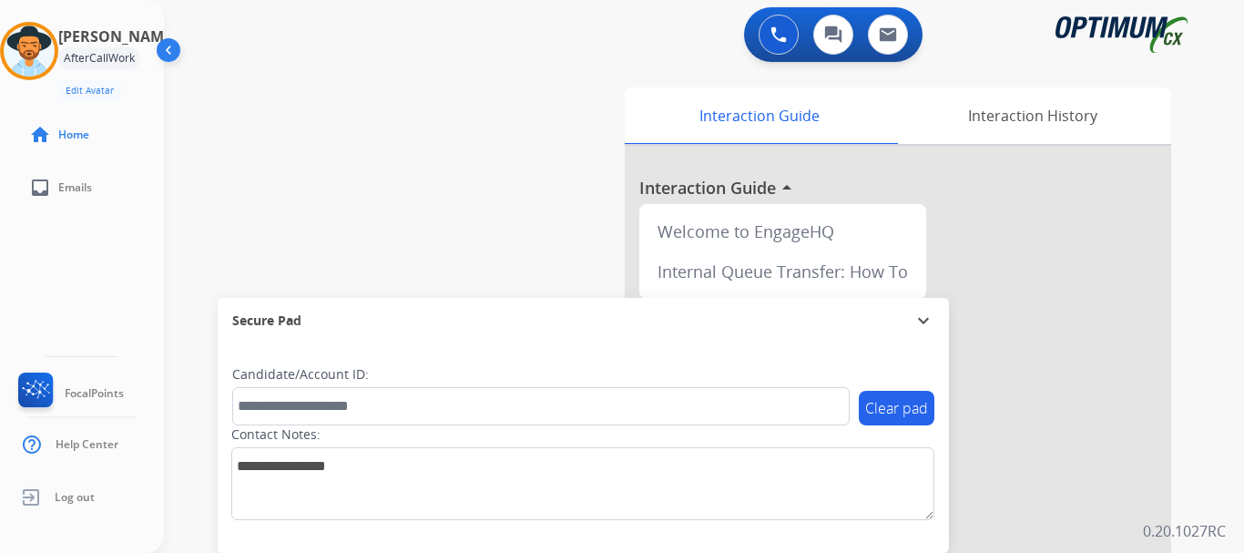
click at [352, 210] on div "swap_horiz Break voice bridge close_fullscreen Connect 3-Way Call merge_type Se…" at bounding box center [682, 446] width 1037 height 760
click at [280, 214] on div "swap_horiz Break voice bridge close_fullscreen Connect 3-Way Call merge_type Se…" at bounding box center [682, 446] width 1037 height 760
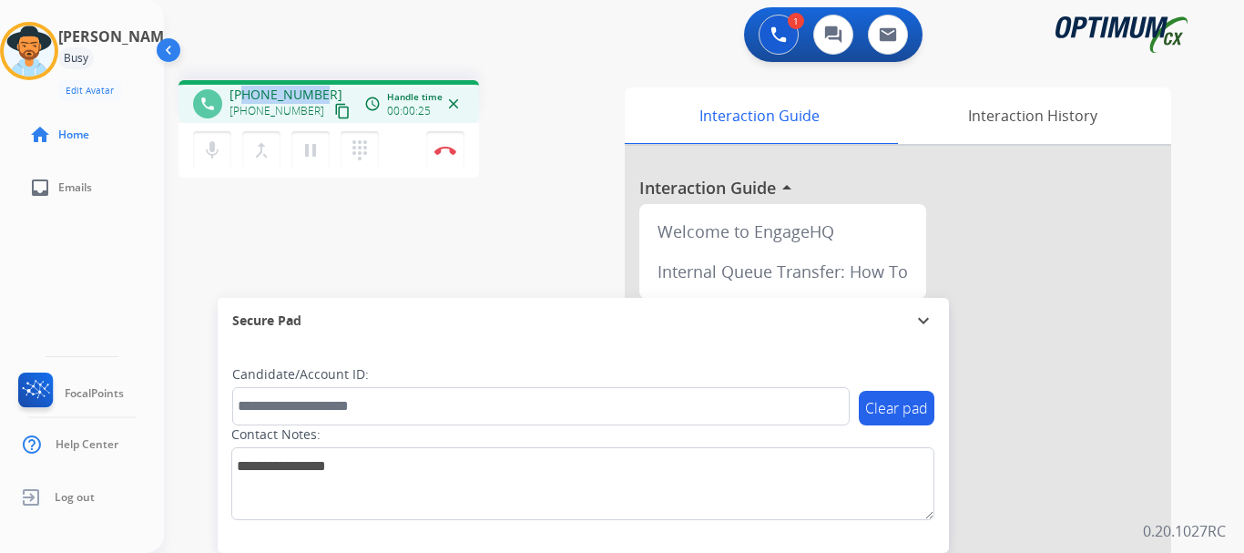
drag, startPoint x: 316, startPoint y: 94, endPoint x: 245, endPoint y: 95, distance: 71.1
click at [245, 95] on span "[PHONE_NUMBER]" at bounding box center [286, 95] width 113 height 18
copy span "9013362548"
click at [313, 60] on div "1 Voice Interactions 0 Chat Interactions 0 Email Interactions" at bounding box center [693, 36] width 1015 height 58
click at [465, 384] on div "Candidate/Account ID:" at bounding box center [541, 395] width 618 height 60
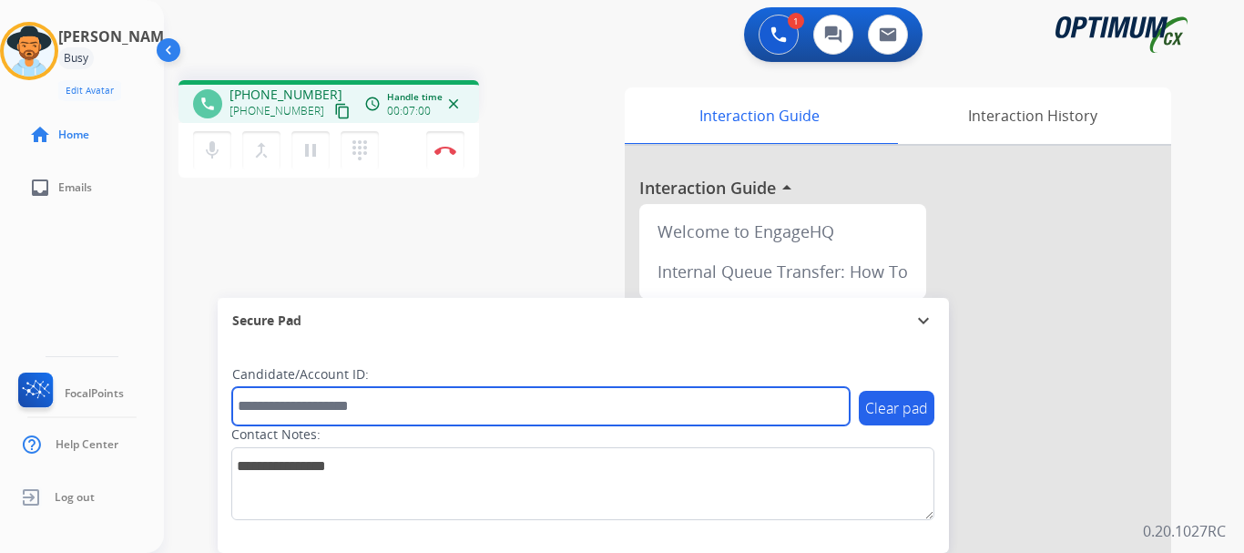
click at [461, 404] on input "text" at bounding box center [541, 406] width 618 height 38
paste input "*******"
type input "*******"
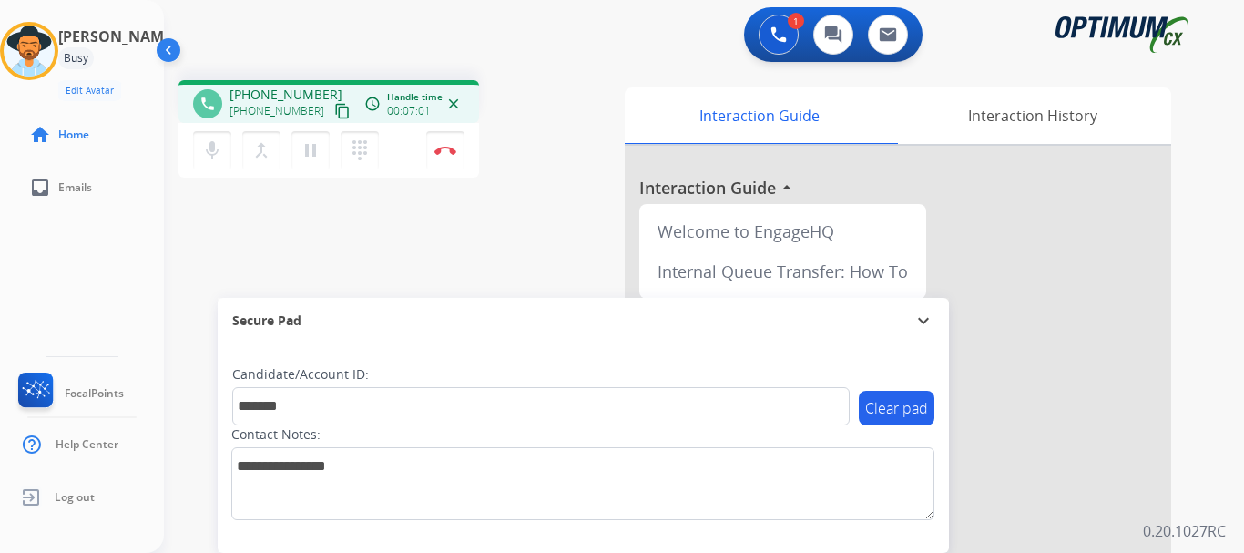
click at [436, 148] on img at bounding box center [446, 150] width 22 height 9
click at [431, 161] on button "Disconnect" at bounding box center [445, 150] width 38 height 38
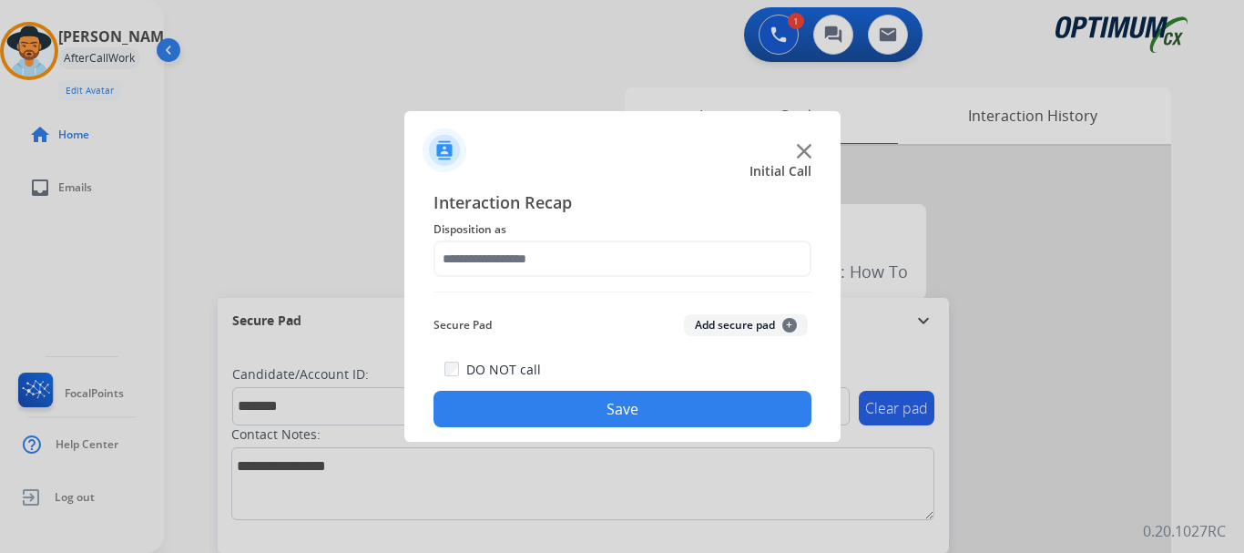
click at [751, 331] on button "Add secure pad +" at bounding box center [746, 325] width 124 height 22
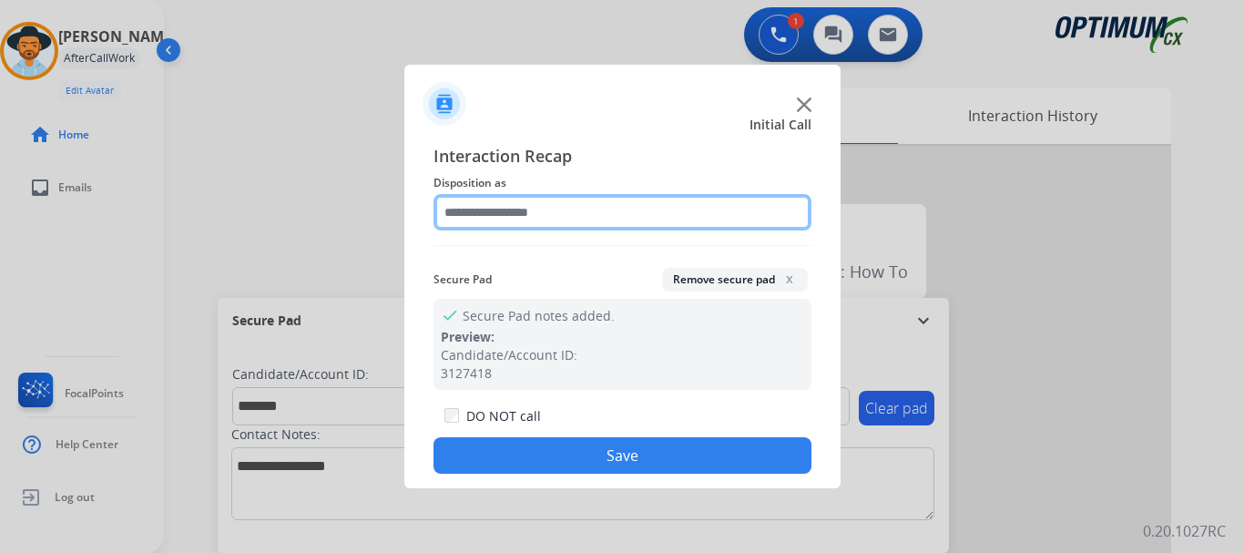
click at [678, 213] on input "text" at bounding box center [623, 212] width 378 height 36
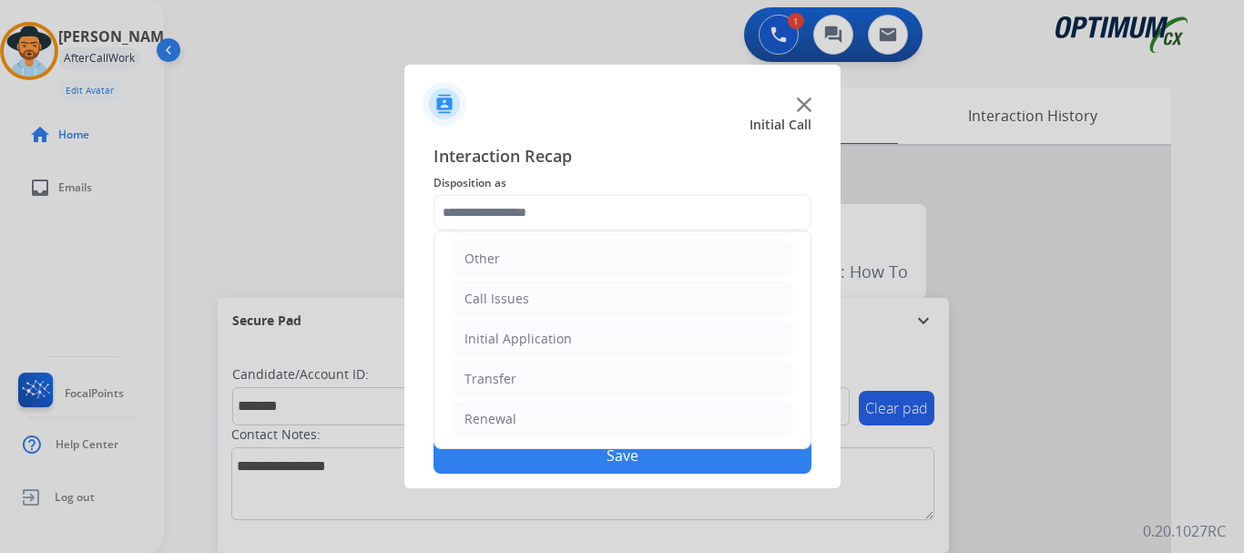
click at [627, 340] on li "Initial Application" at bounding box center [623, 339] width 340 height 35
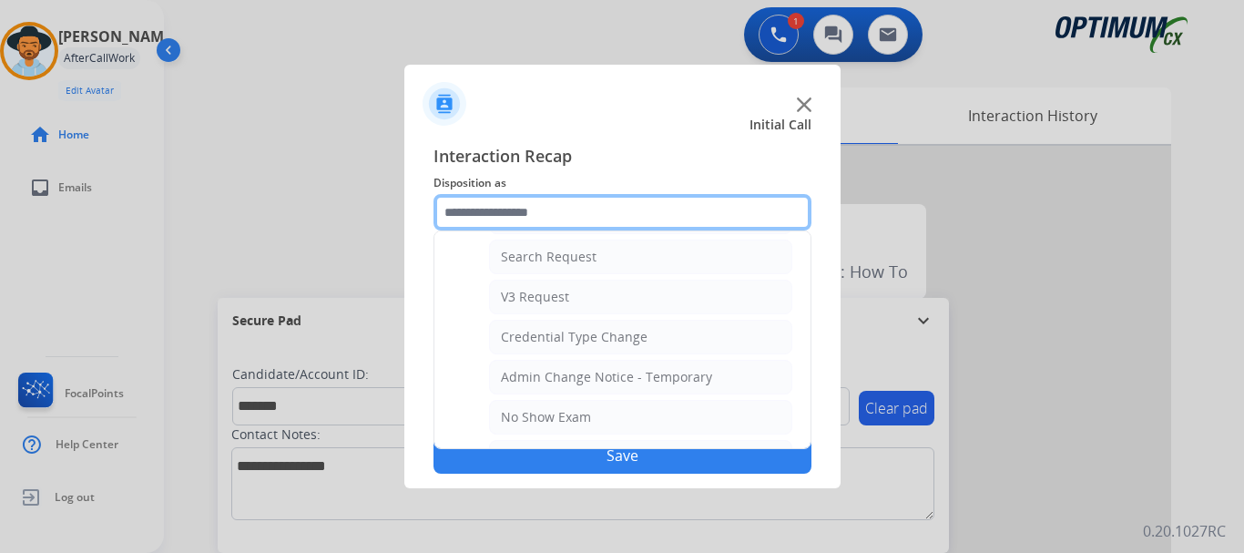
scroll to position [645, 0]
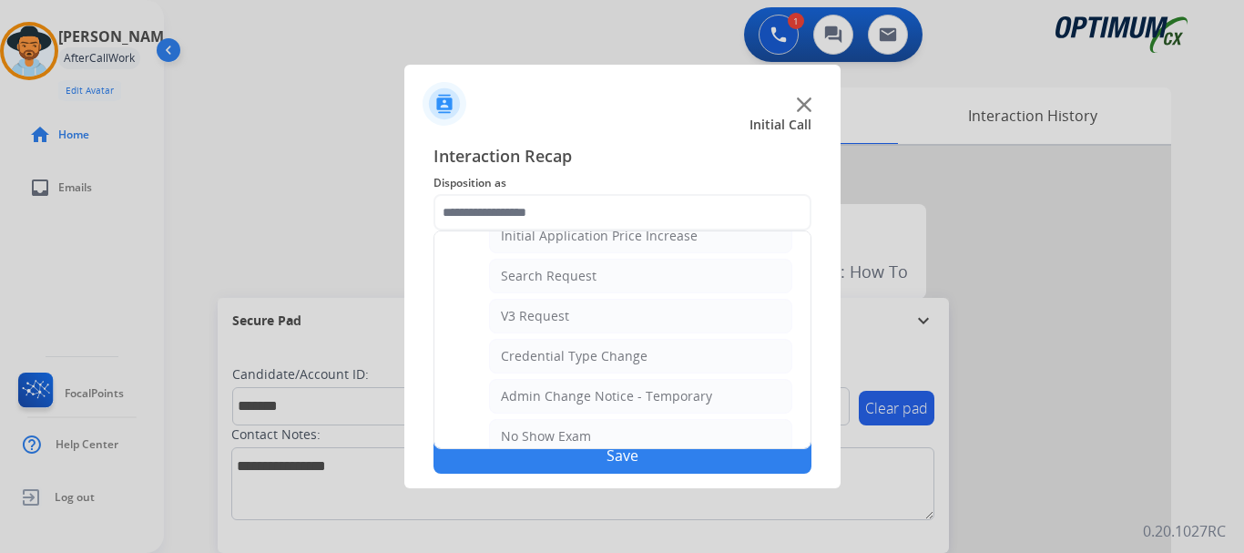
click at [608, 280] on li "Search Request" at bounding box center [640, 276] width 303 height 35
type input "**********"
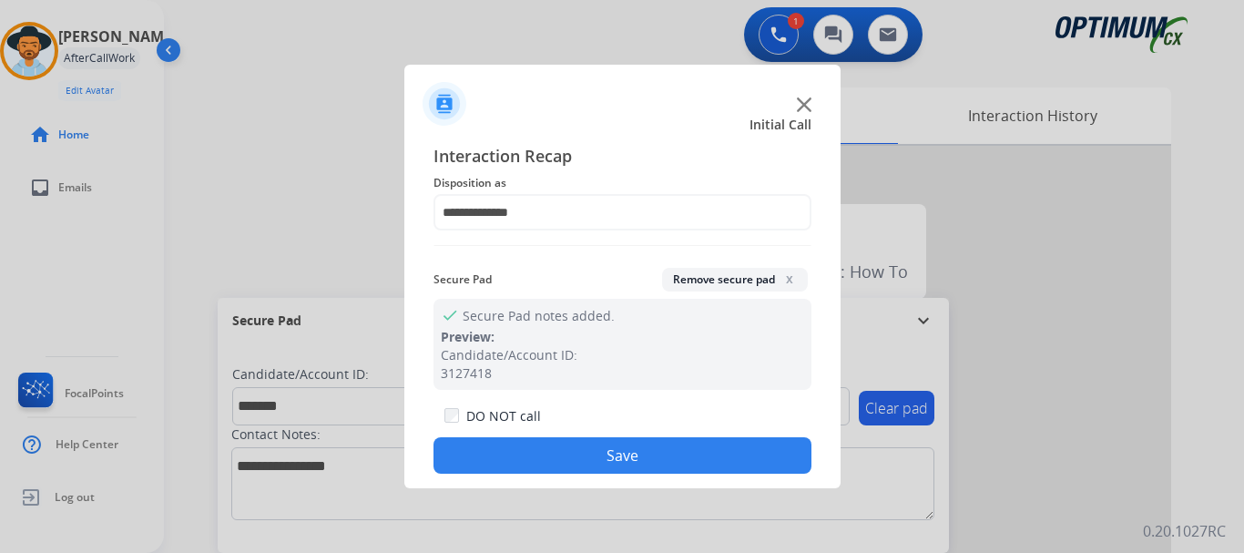
click at [608, 470] on button "Save" at bounding box center [623, 455] width 378 height 36
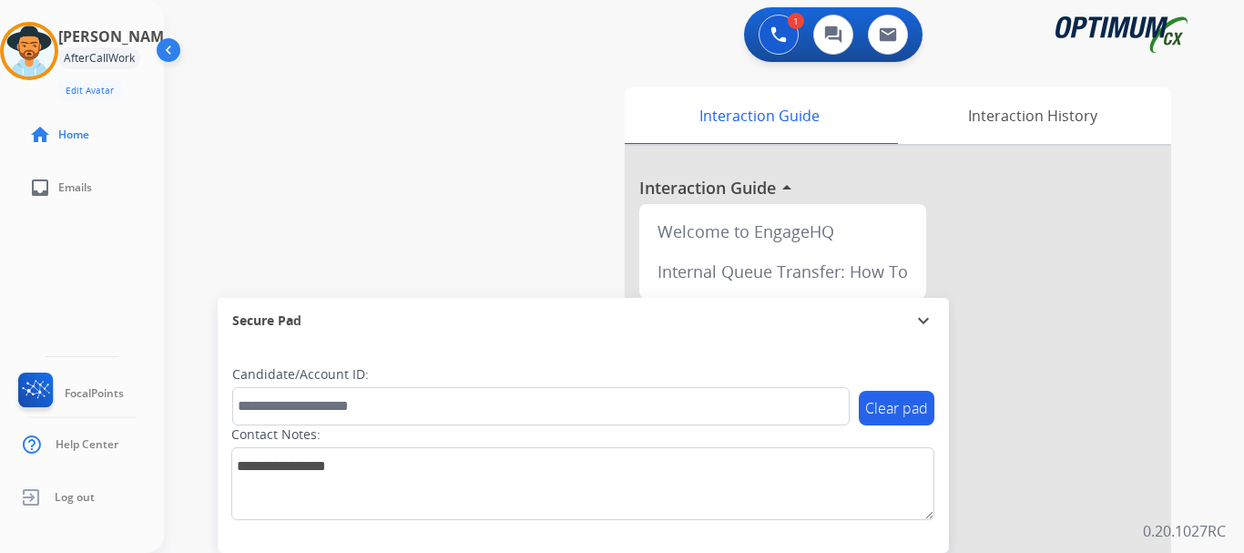
click at [464, 239] on div "swap_horiz Break voice bridge close_fullscreen Connect 3-Way Call merge_type Se…" at bounding box center [682, 446] width 1037 height 760
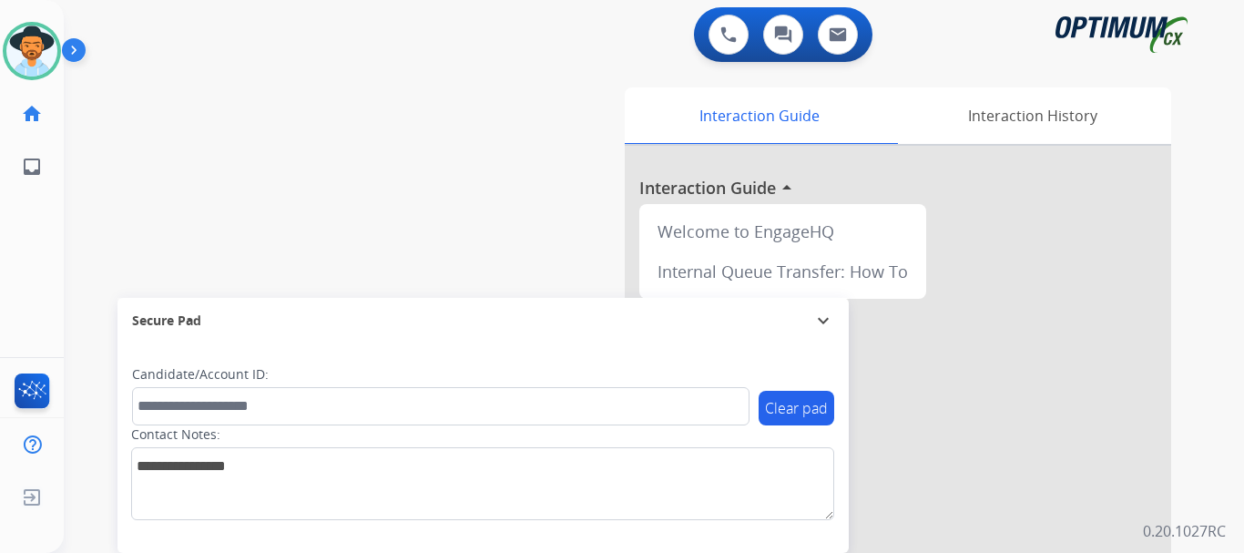
click at [40, 46] on img at bounding box center [31, 51] width 51 height 51
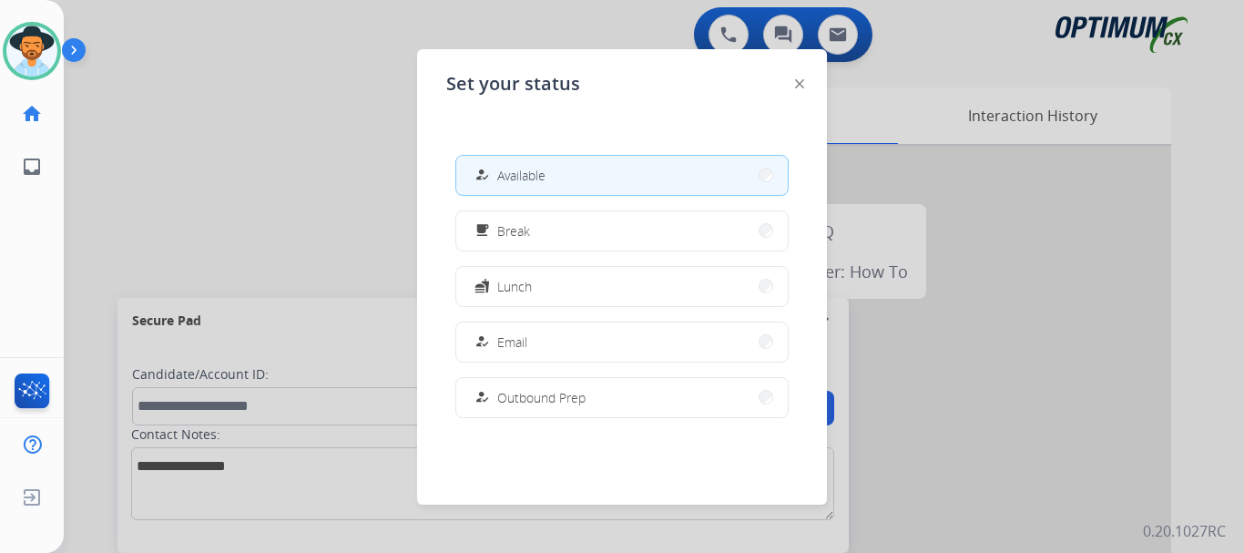
scroll to position [127, 0]
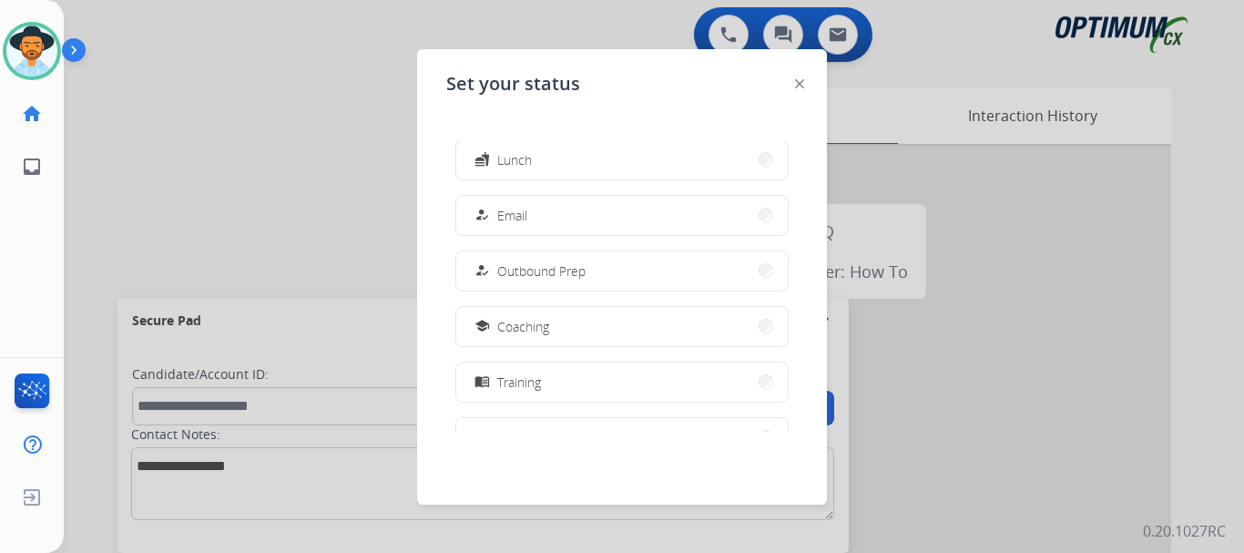
click at [547, 221] on button "how_to_reg Email" at bounding box center [622, 215] width 332 height 39
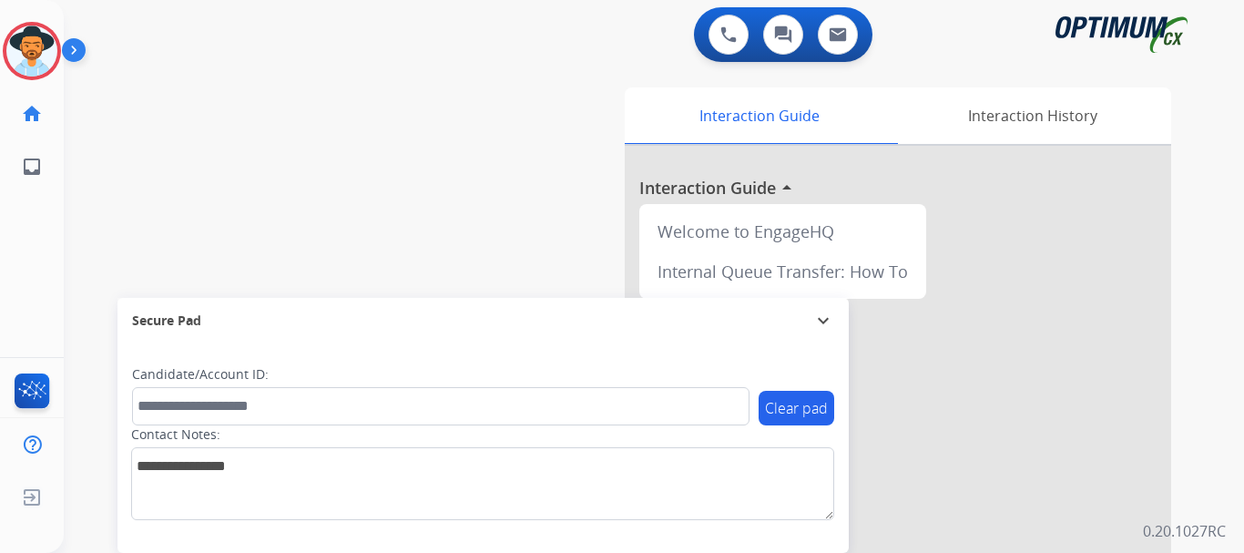
click at [69, 65] on img at bounding box center [77, 53] width 31 height 35
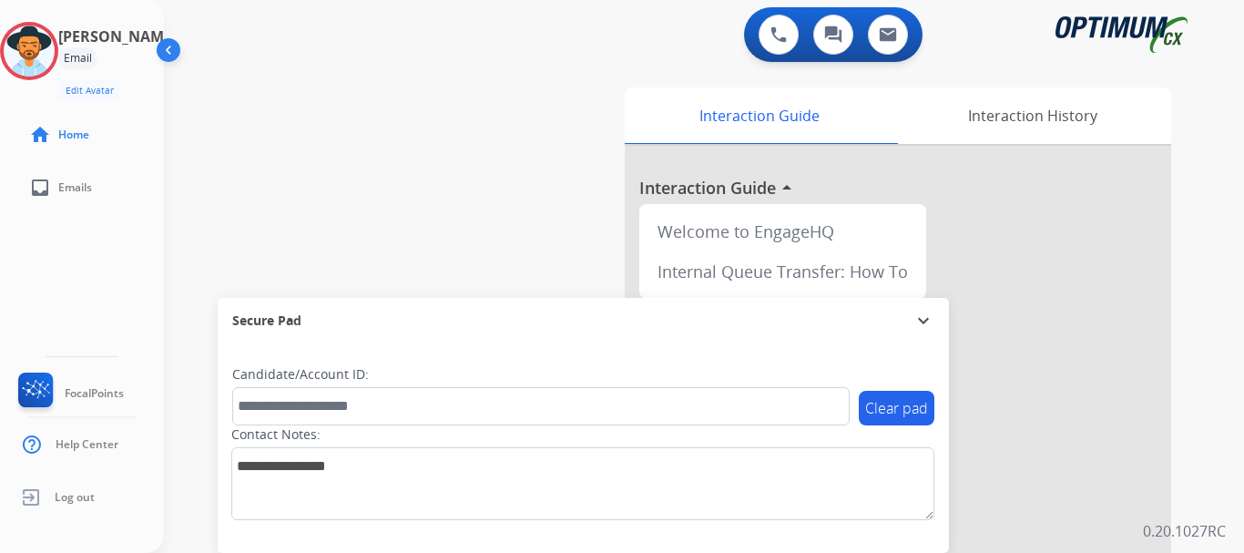
click at [55, 66] on img at bounding box center [29, 51] width 51 height 51
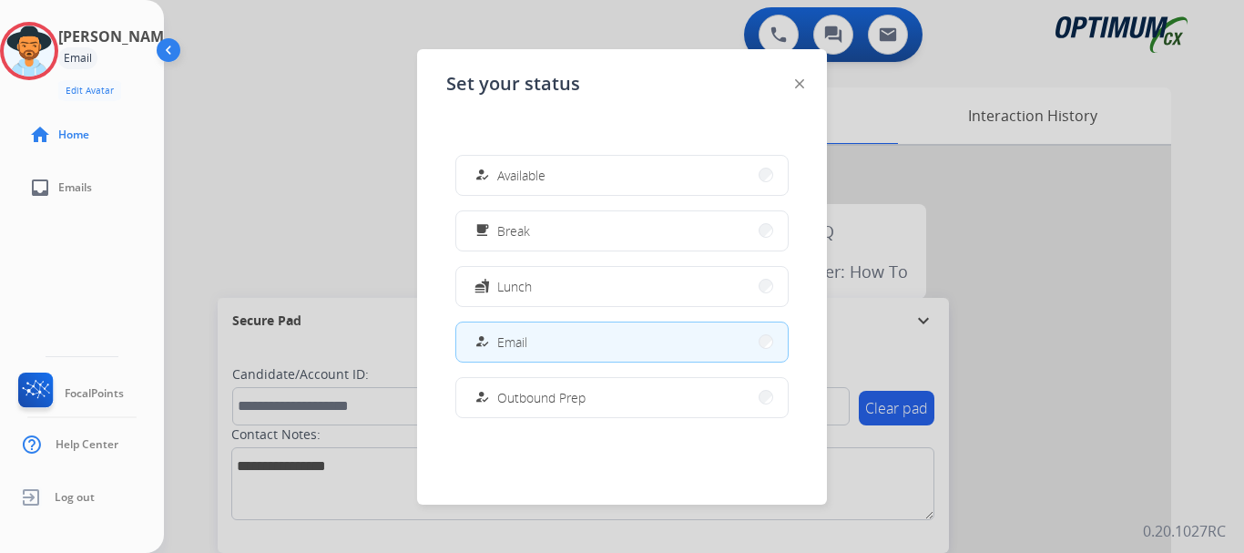
click at [639, 238] on button "free_breakfast Break" at bounding box center [622, 230] width 332 height 39
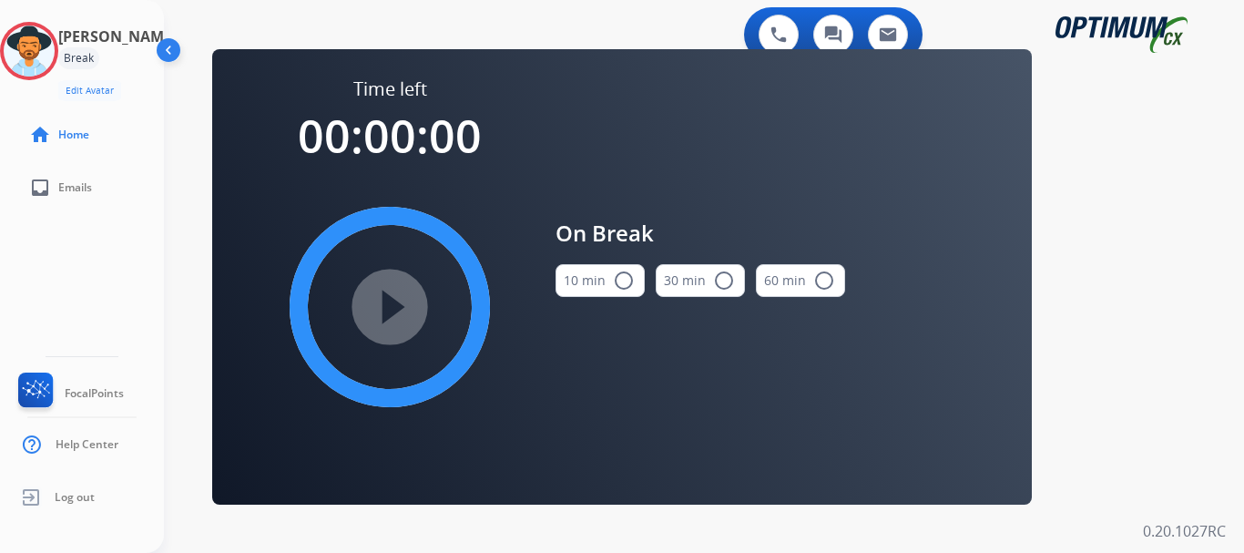
click at [613, 280] on mat-icon "radio_button_unchecked" at bounding box center [624, 281] width 22 height 22
click at [401, 296] on mat-icon "play_circle_filled" at bounding box center [390, 307] width 22 height 22
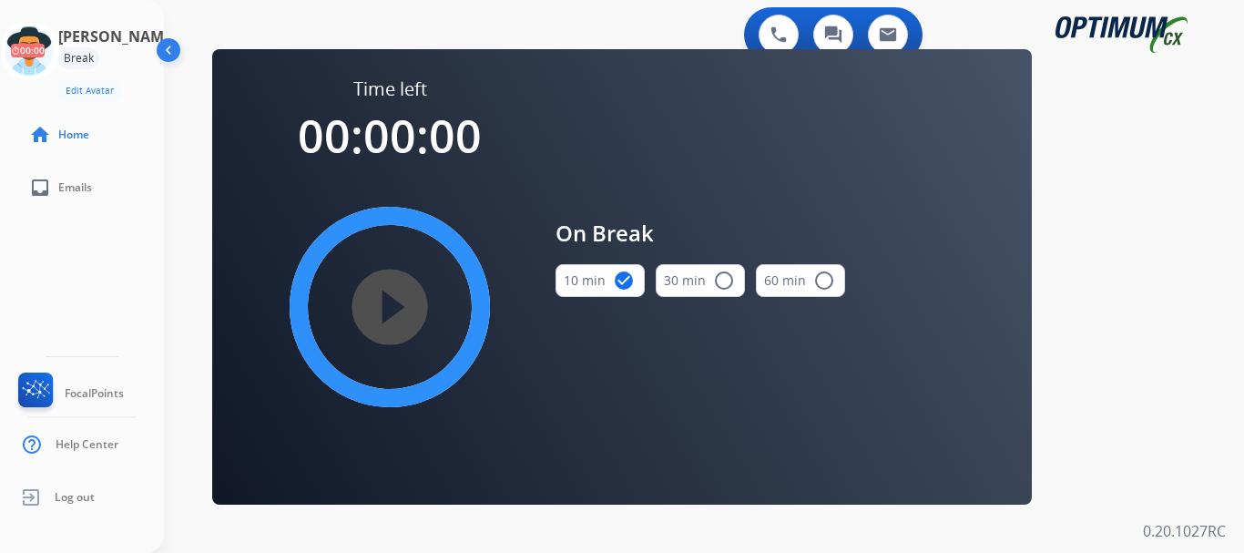
click at [41, 26] on circle at bounding box center [29, 51] width 54 height 54
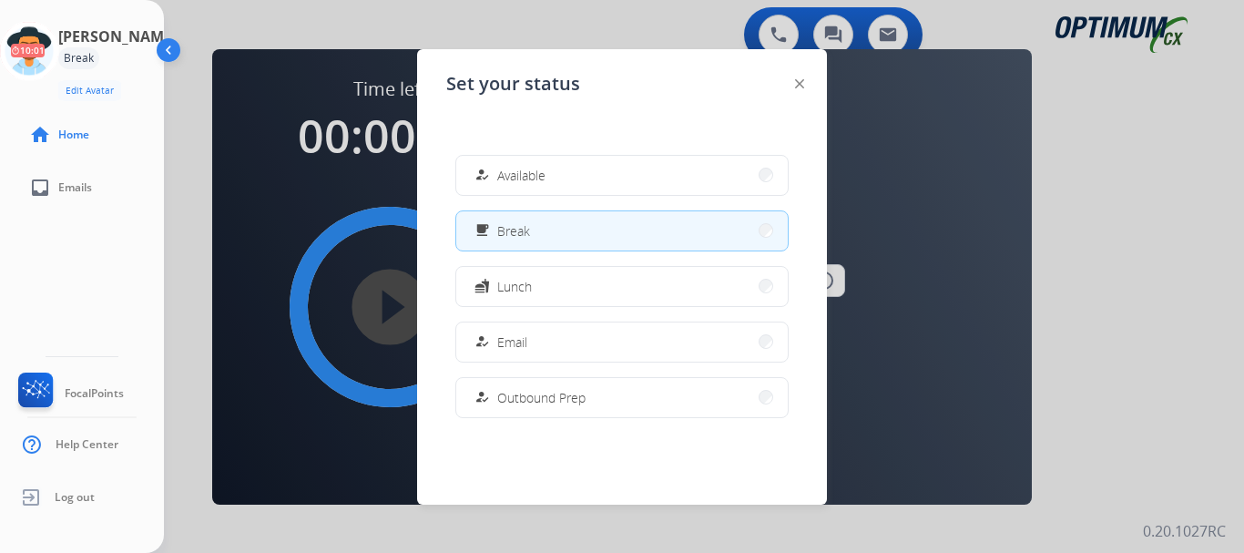
click at [523, 332] on span "Email" at bounding box center [512, 341] width 30 height 19
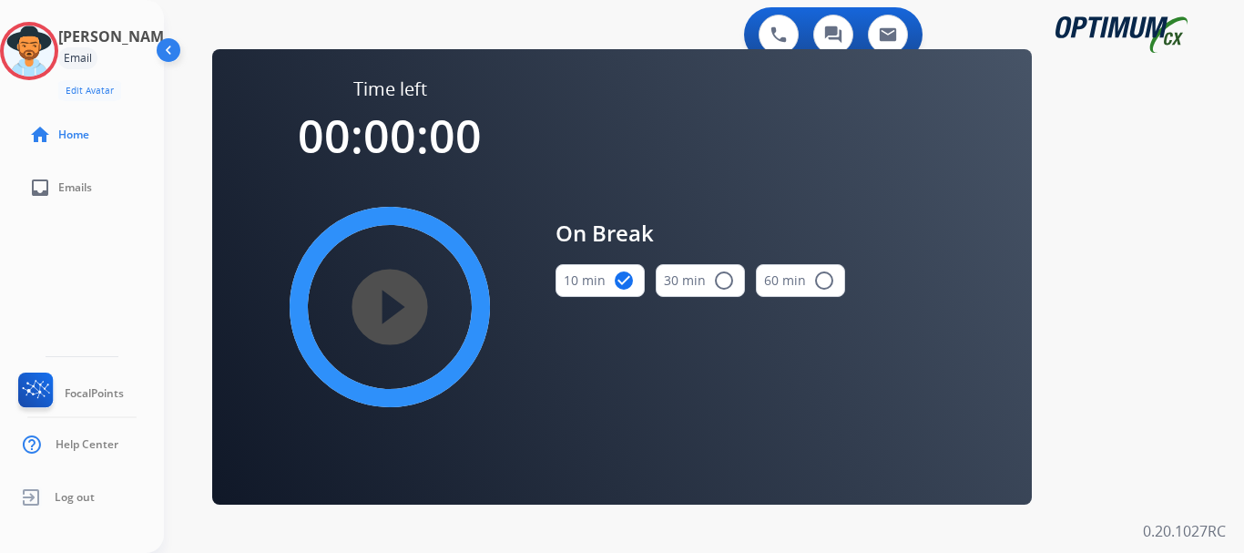
click at [55, 49] on img at bounding box center [29, 51] width 51 height 51
